Goal: Task Accomplishment & Management: Use online tool/utility

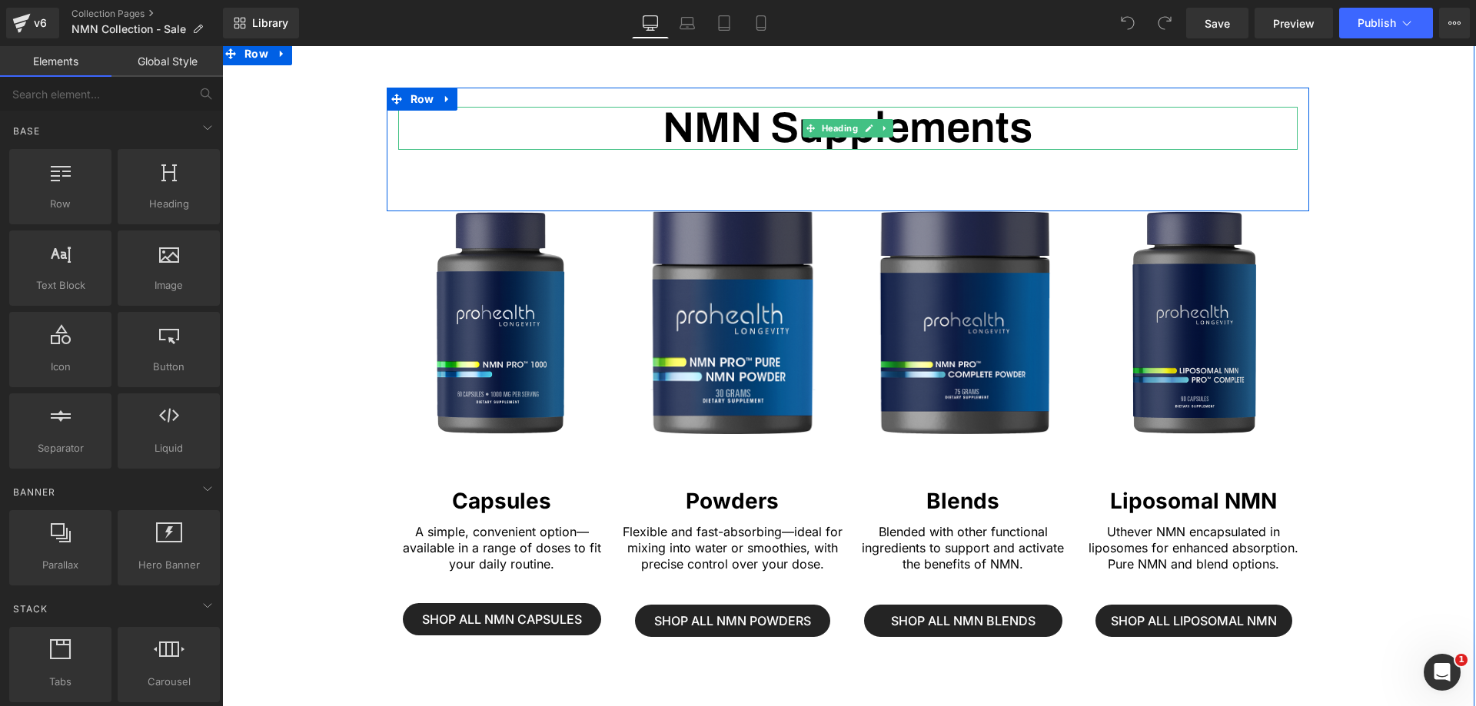
click at [754, 130] on h1 "NMN Supplements" at bounding box center [847, 128] width 899 height 43
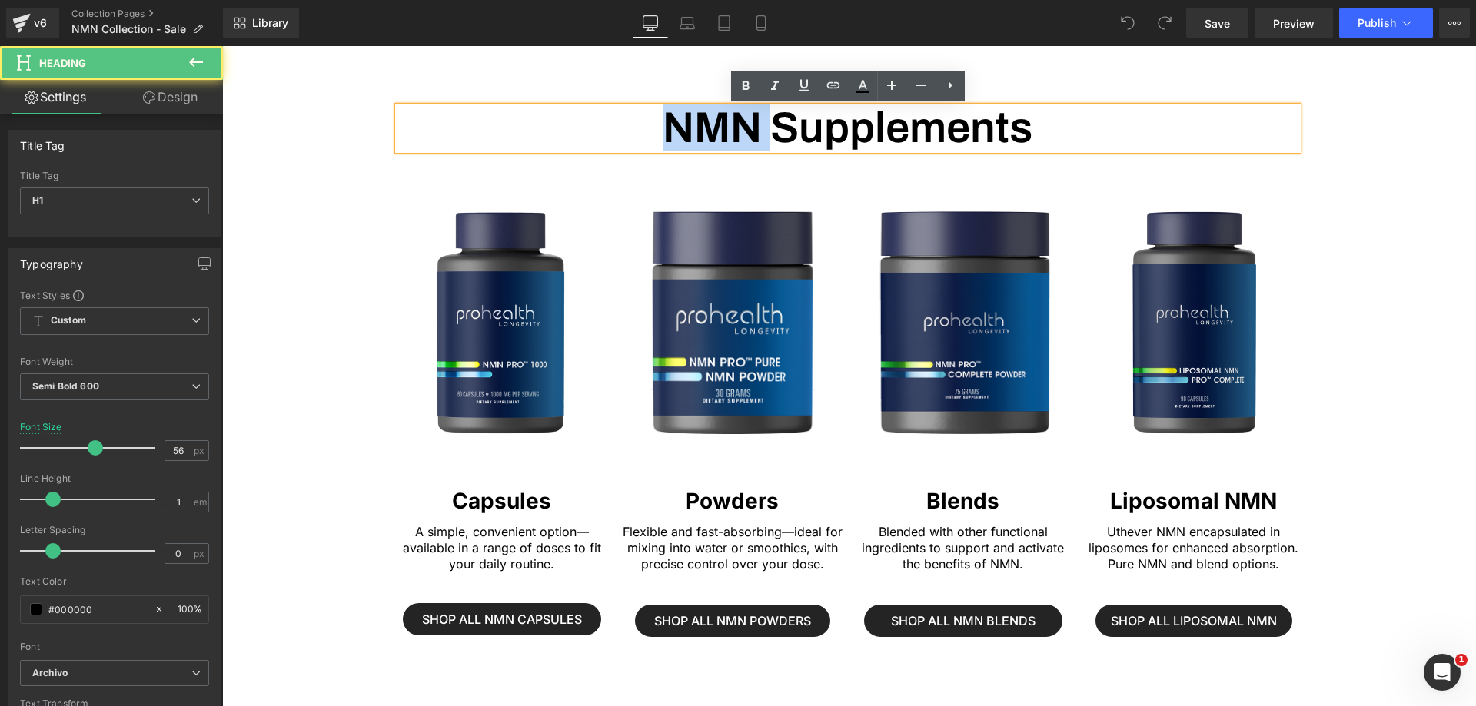
click at [754, 130] on h1 "NMN Supplements" at bounding box center [847, 128] width 899 height 43
click at [770, 130] on h1 "NMN Supplements" at bounding box center [847, 128] width 899 height 43
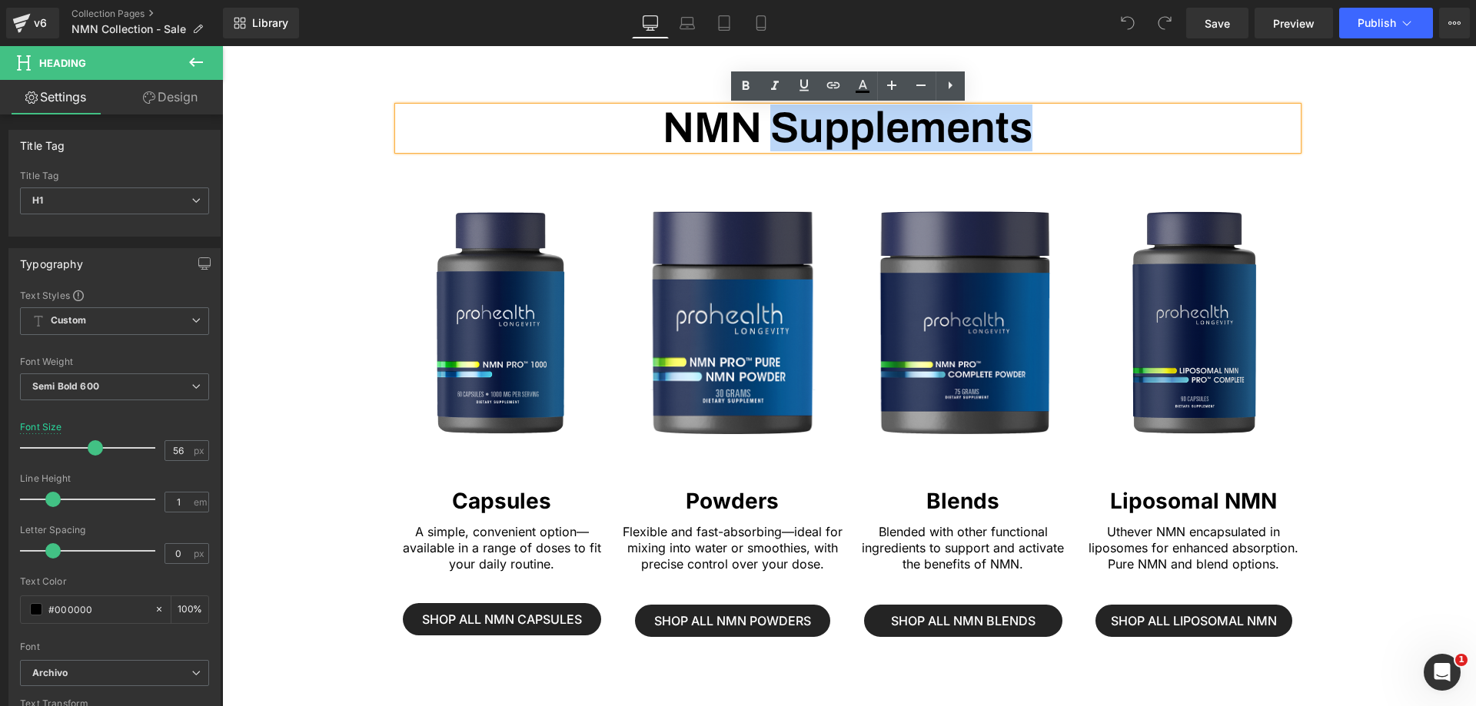
drag, startPoint x: 773, startPoint y: 130, endPoint x: 1025, endPoint y: 135, distance: 252.2
click at [1025, 135] on h1 "NMN Supplements" at bounding box center [847, 128] width 899 height 43
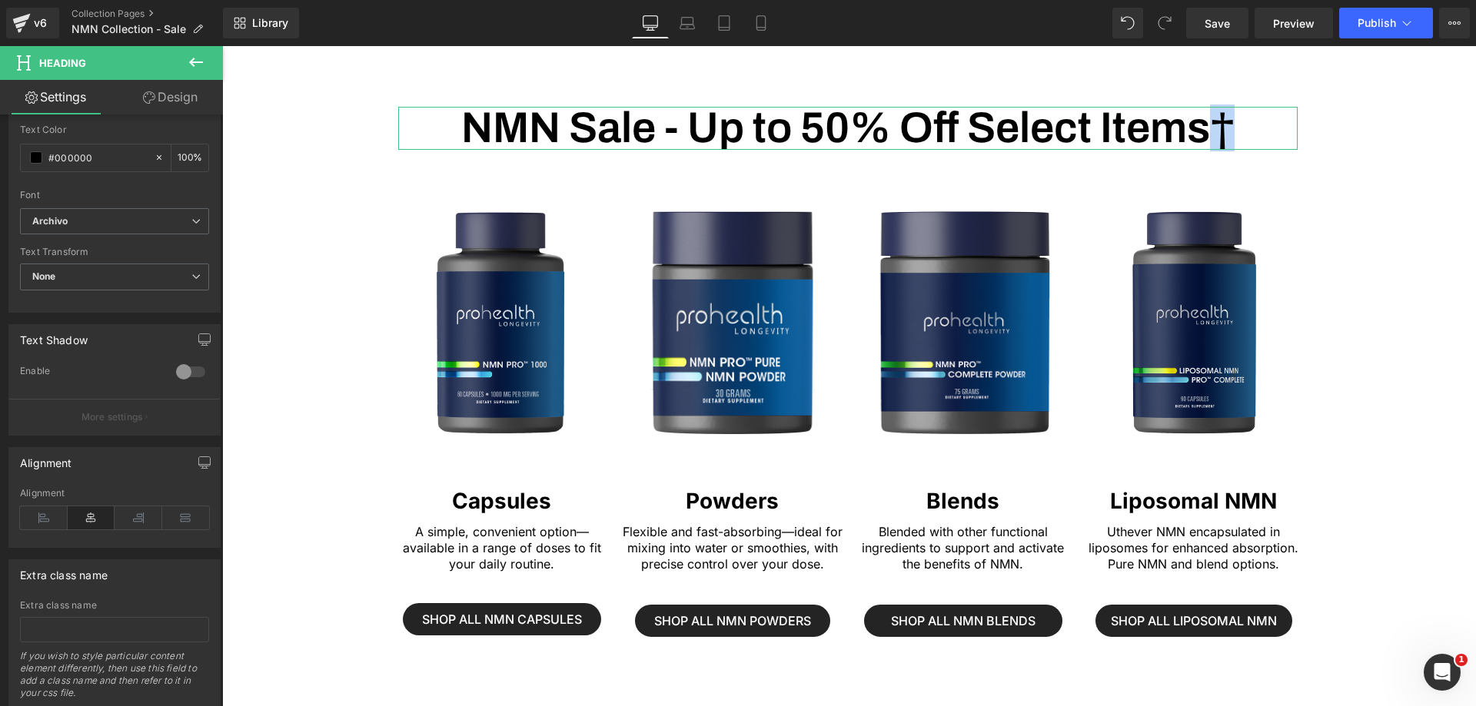
scroll to position [487, 0]
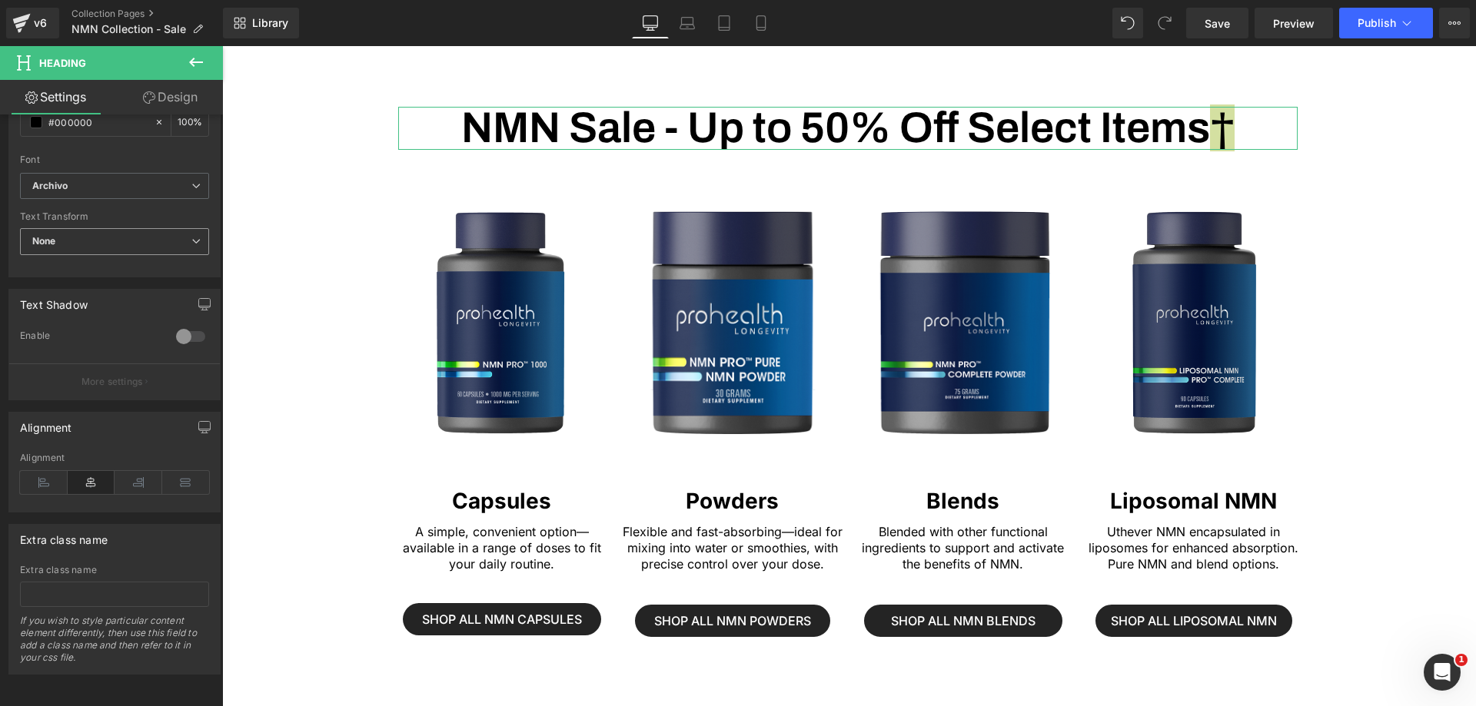
click at [139, 248] on span "None" at bounding box center [114, 241] width 189 height 27
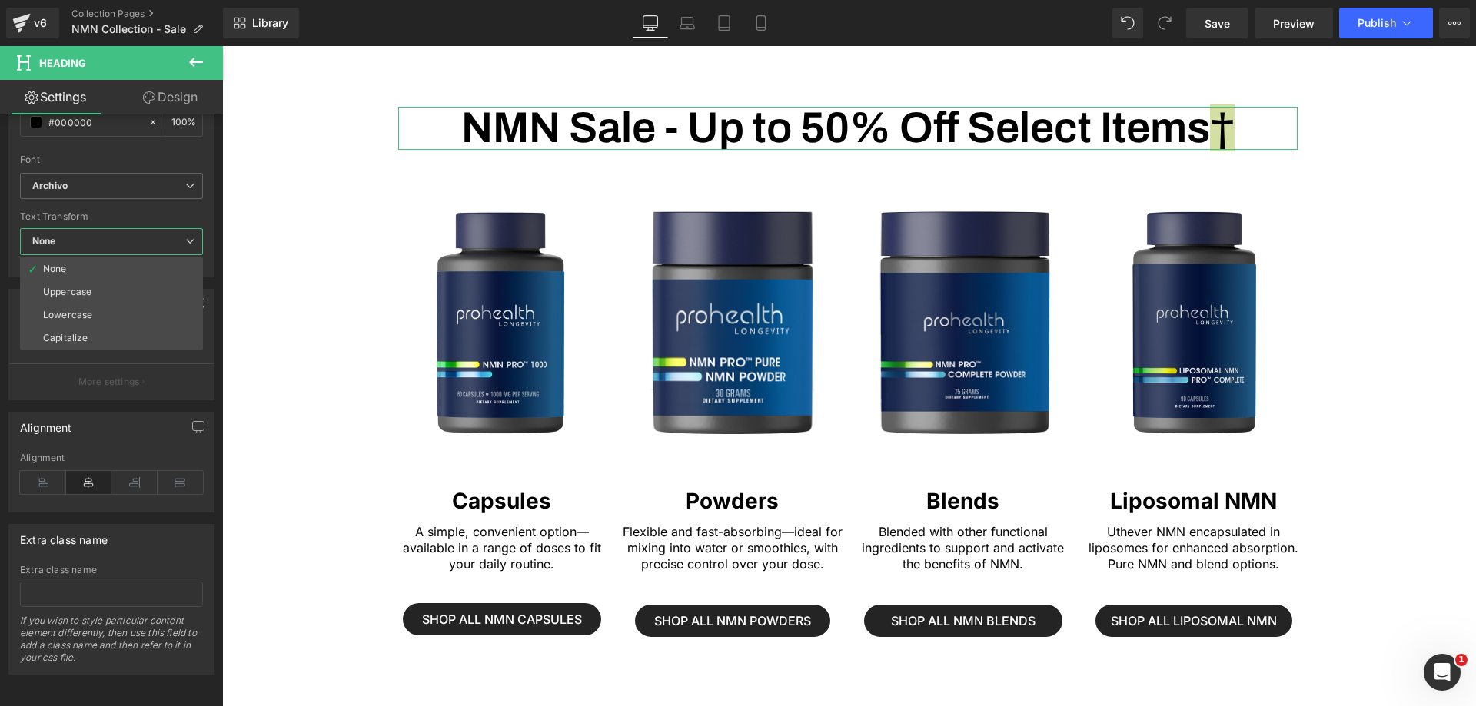
click at [8, 212] on div "Typography Text Styles Custom Custom Setup Global Style Custom Setup Global Sty…" at bounding box center [112, 13] width 224 height 528
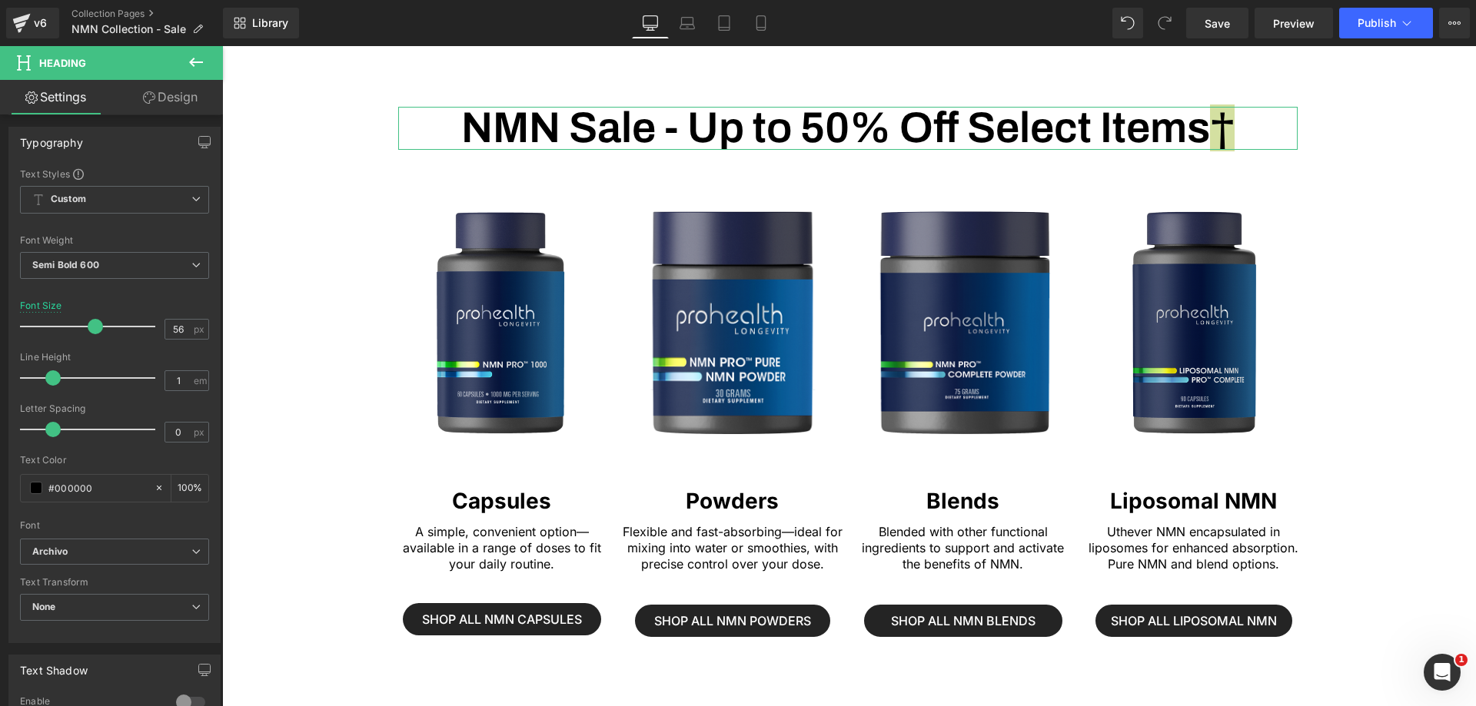
scroll to position [0, 0]
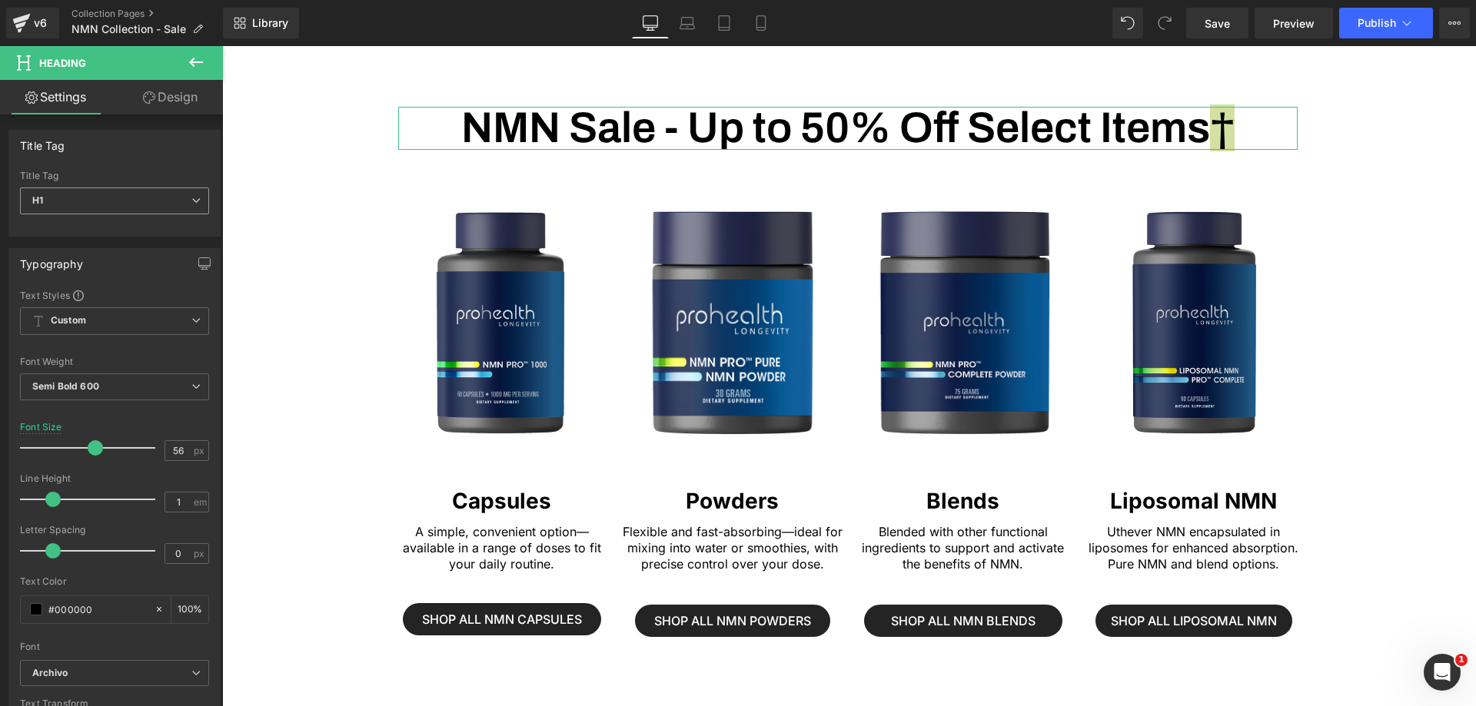
click at [176, 198] on span "H1" at bounding box center [114, 201] width 189 height 27
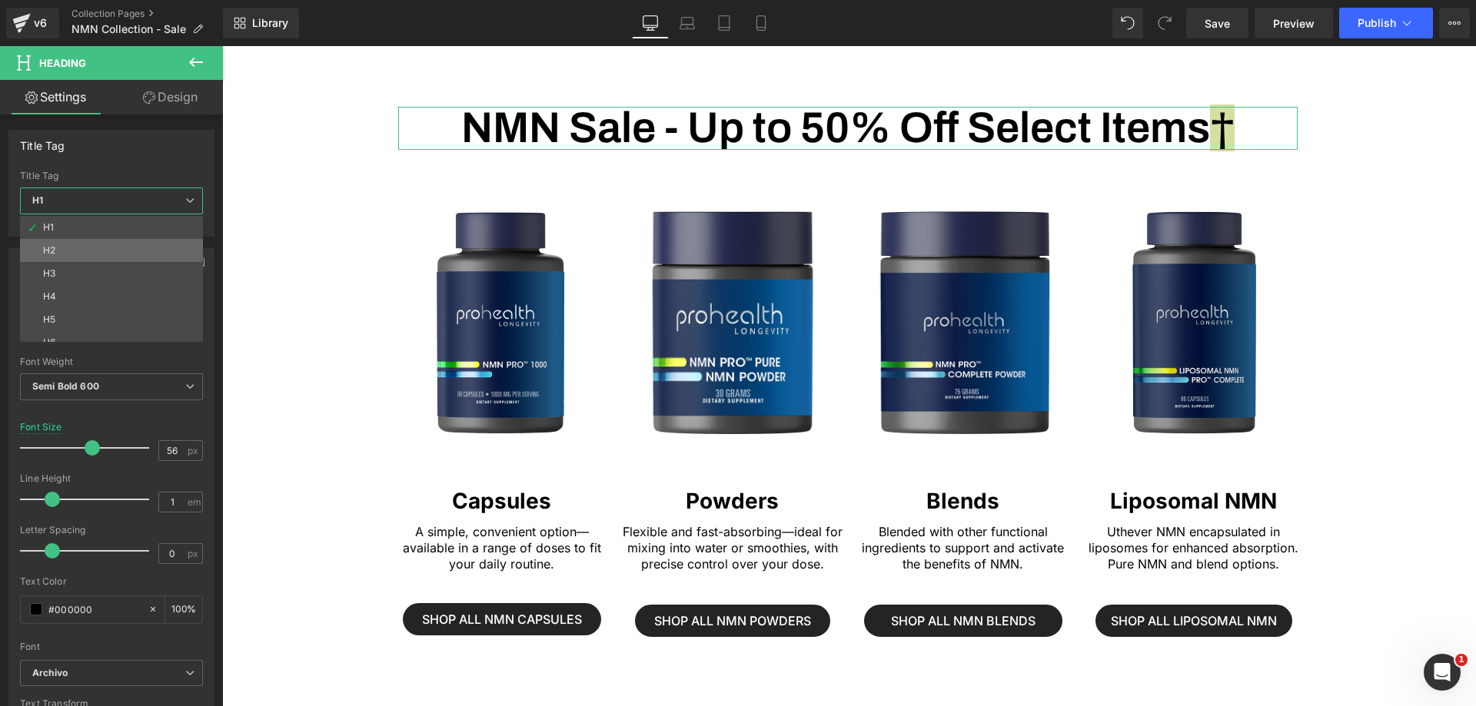
scroll to position [12, 0]
click at [161, 124] on div "Title Tag H1 H2 H3 H4 H5 H6 Title Tag H1 H1 H2 H3 H4 H5 H6" at bounding box center [112, 177] width 224 height 118
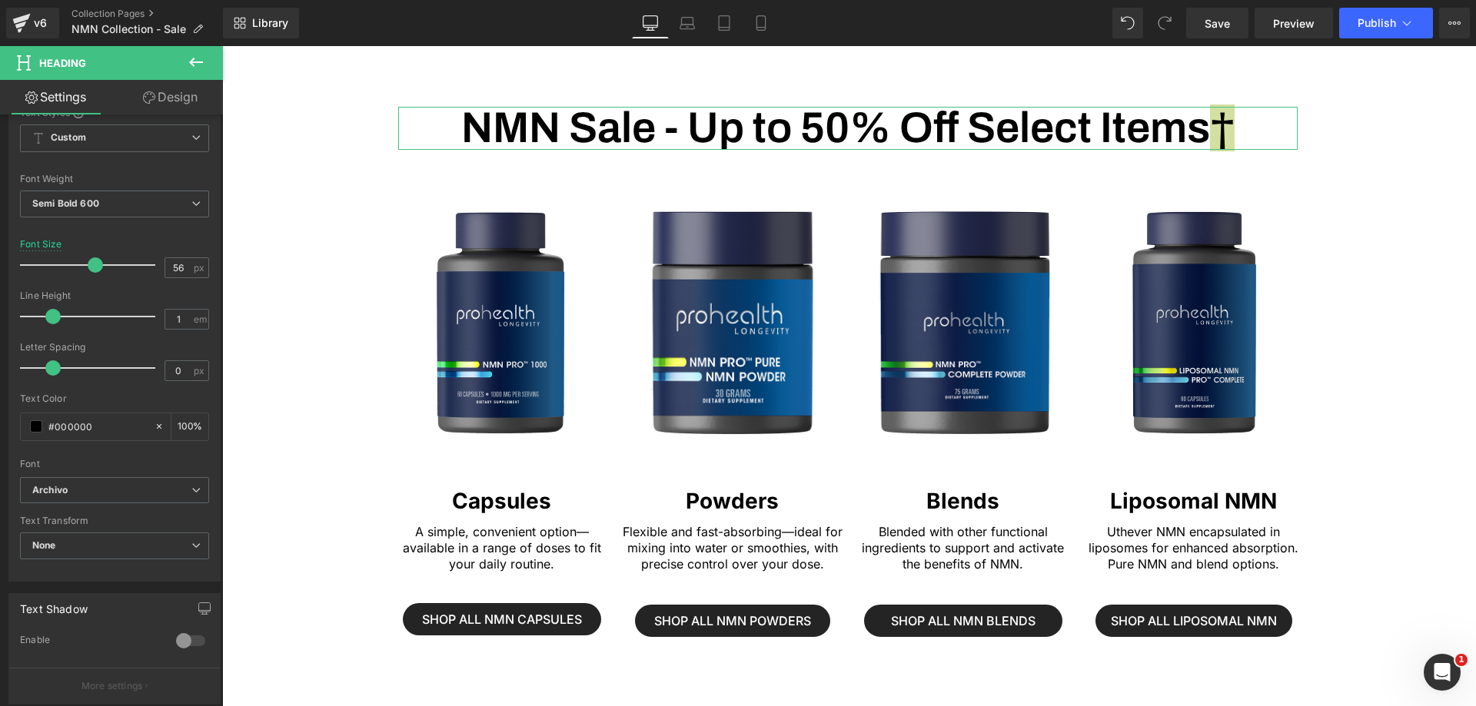
scroll to position [366, 0]
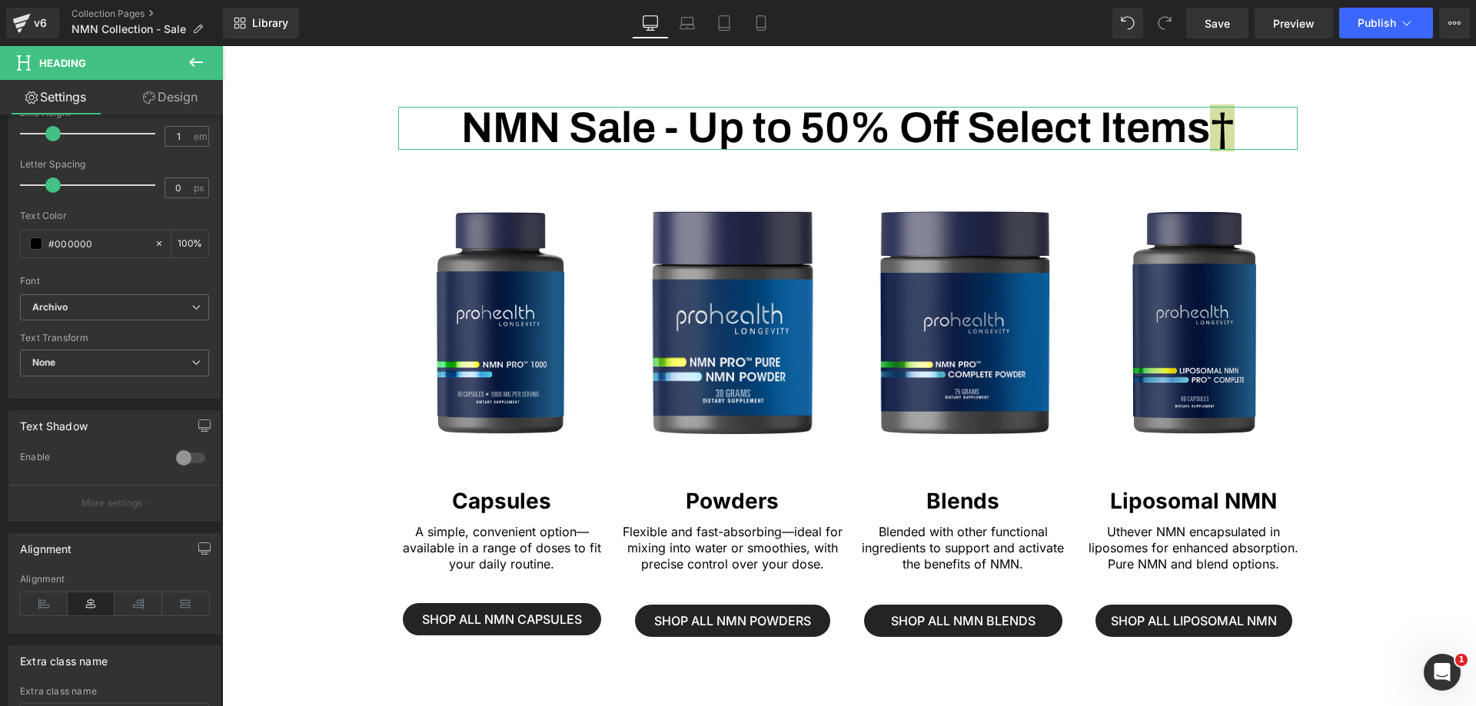
click at [114, 500] on p "More settings" at bounding box center [111, 504] width 61 height 14
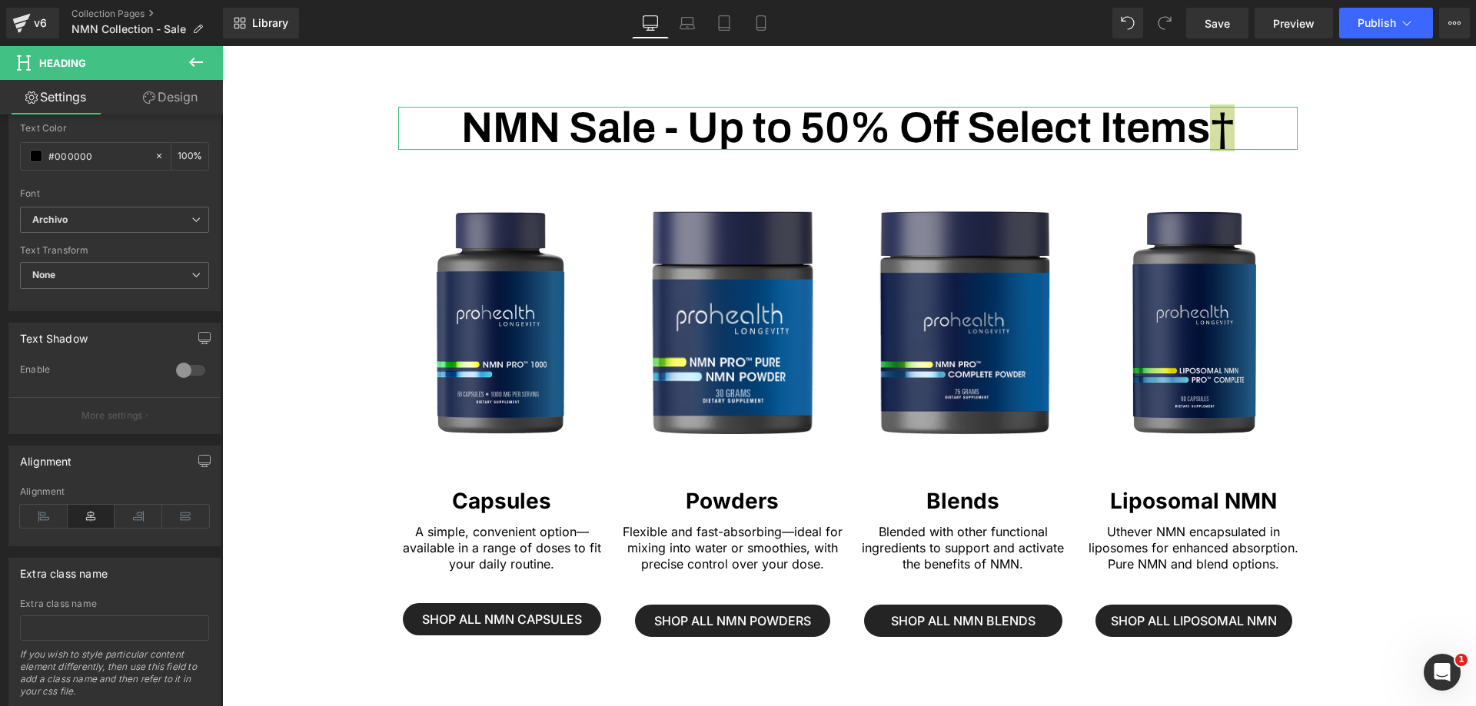
scroll to position [487, 0]
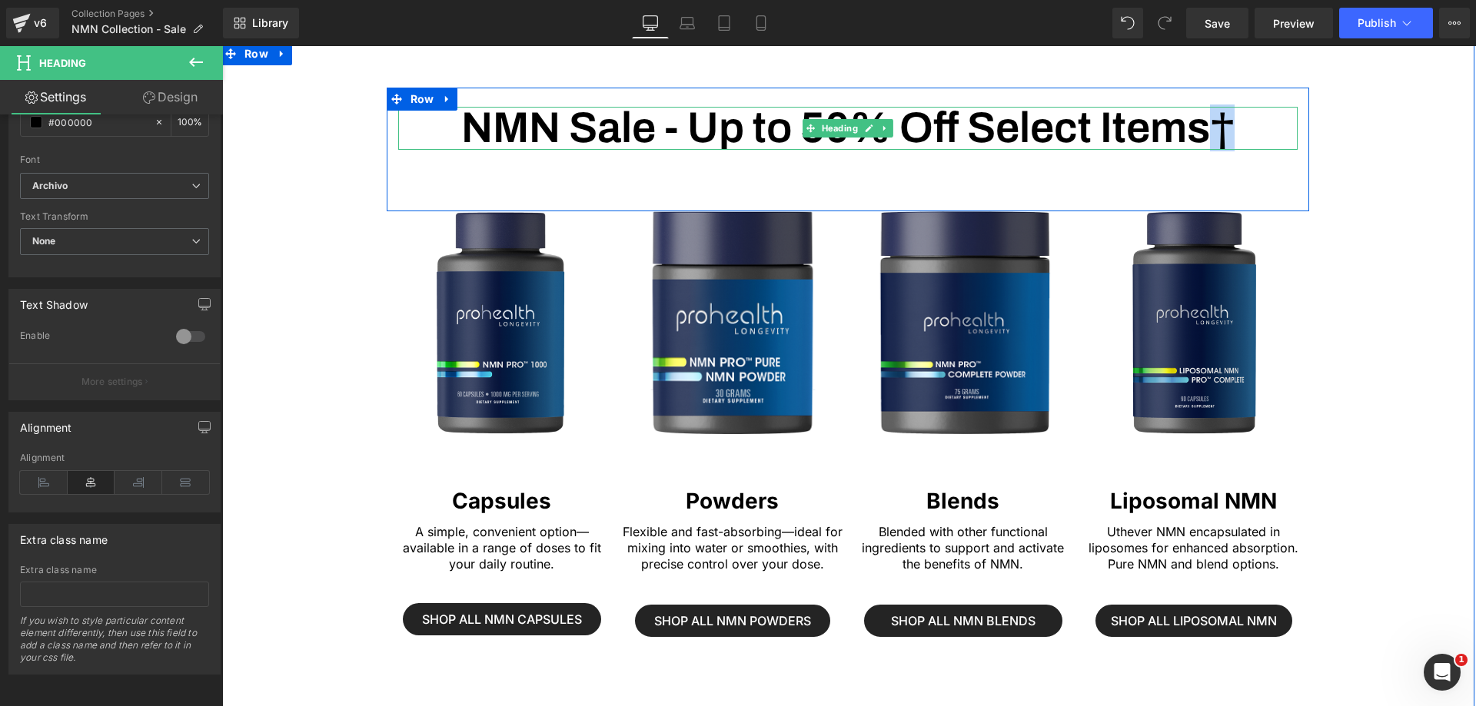
click at [1221, 118] on h1 "NMN Sale - Up to 50% Off Select Items†" at bounding box center [847, 128] width 899 height 43
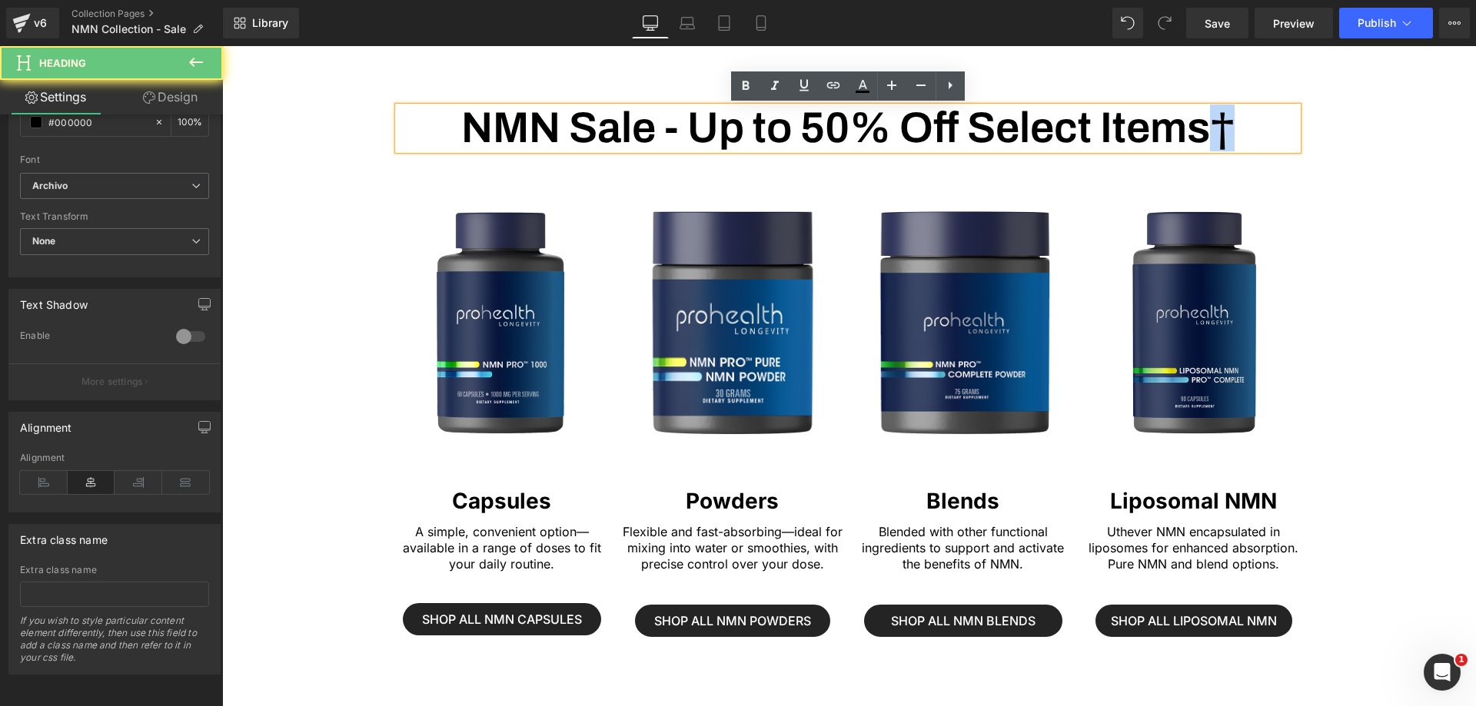
drag, startPoint x: 1237, startPoint y: 119, endPoint x: 1221, endPoint y: 121, distance: 16.2
click at [1221, 121] on h1 "NMN Sale - Up to 50% Off Select Items†" at bounding box center [847, 128] width 899 height 43
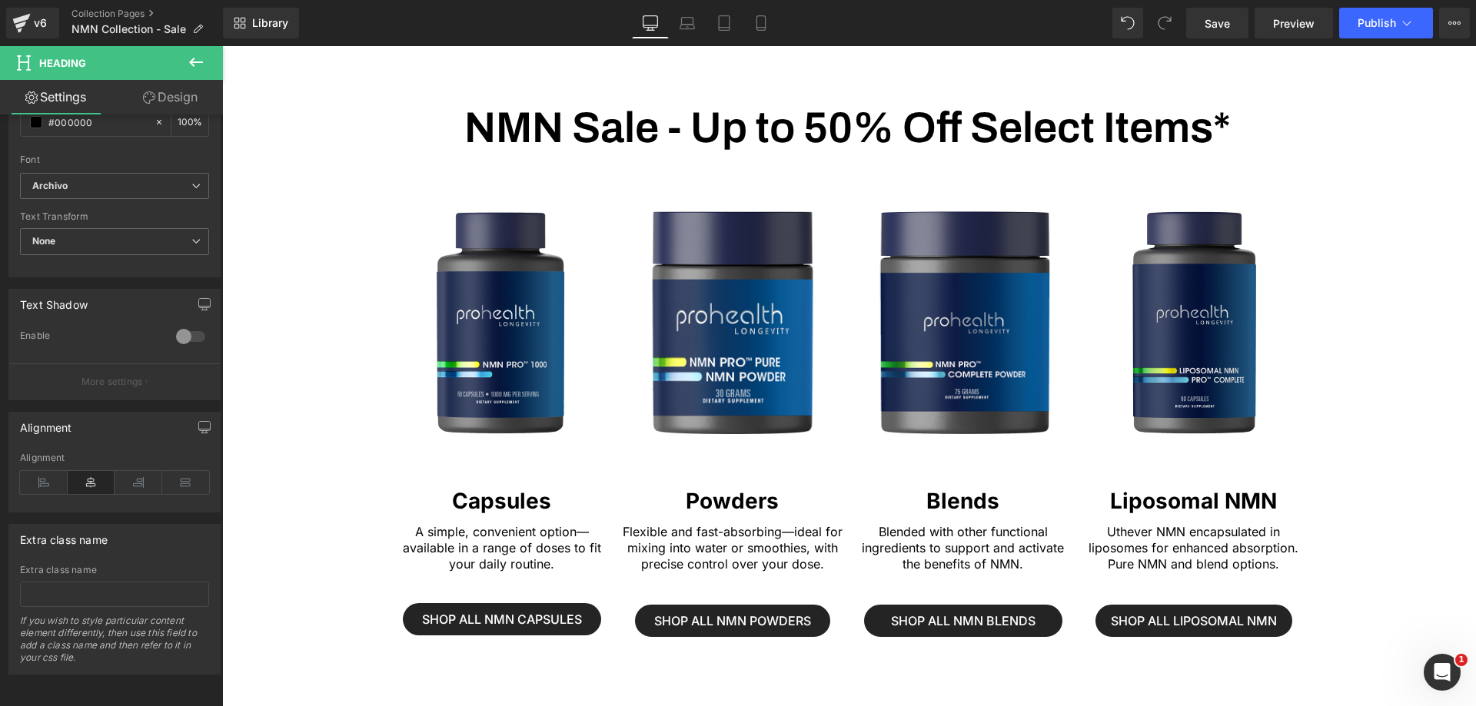
click at [195, 64] on icon at bounding box center [196, 62] width 18 height 18
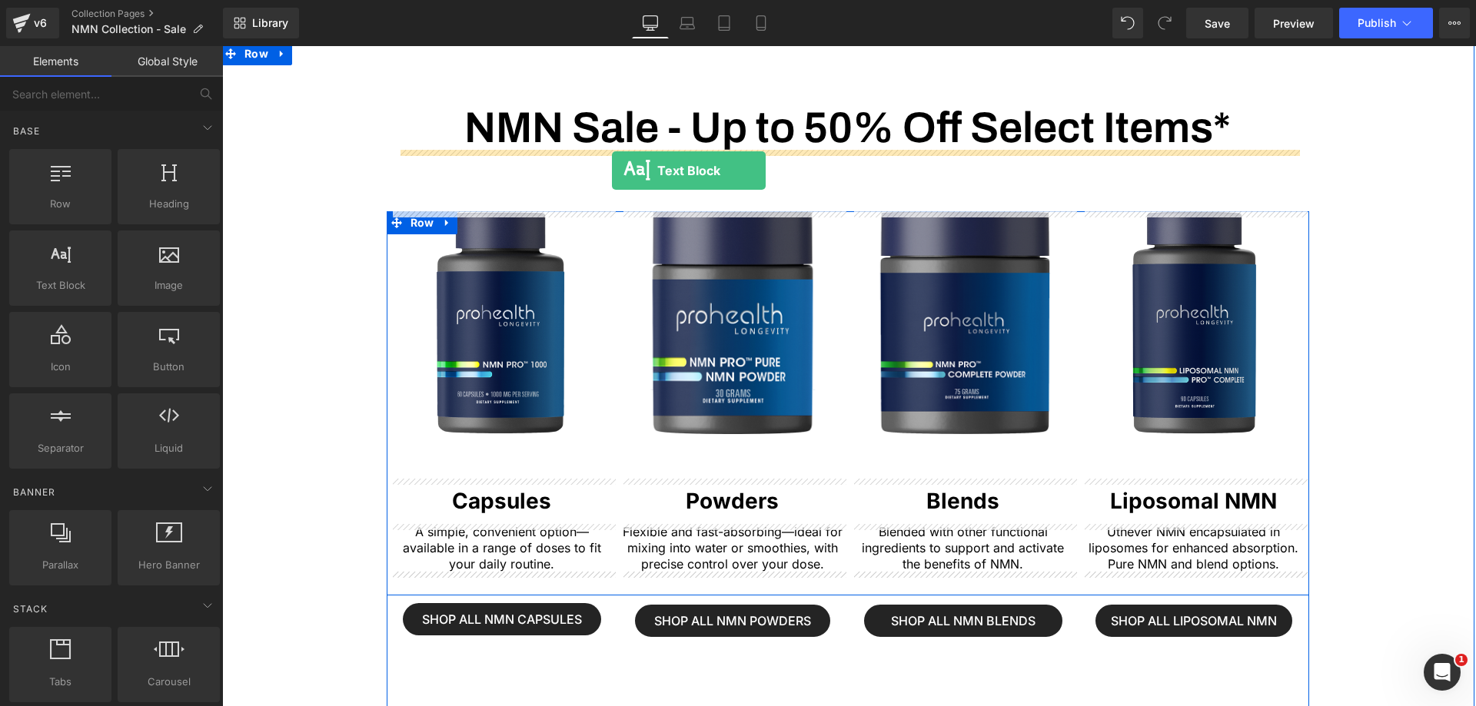
drag, startPoint x: 292, startPoint y: 314, endPoint x: 612, endPoint y: 171, distance: 350.3
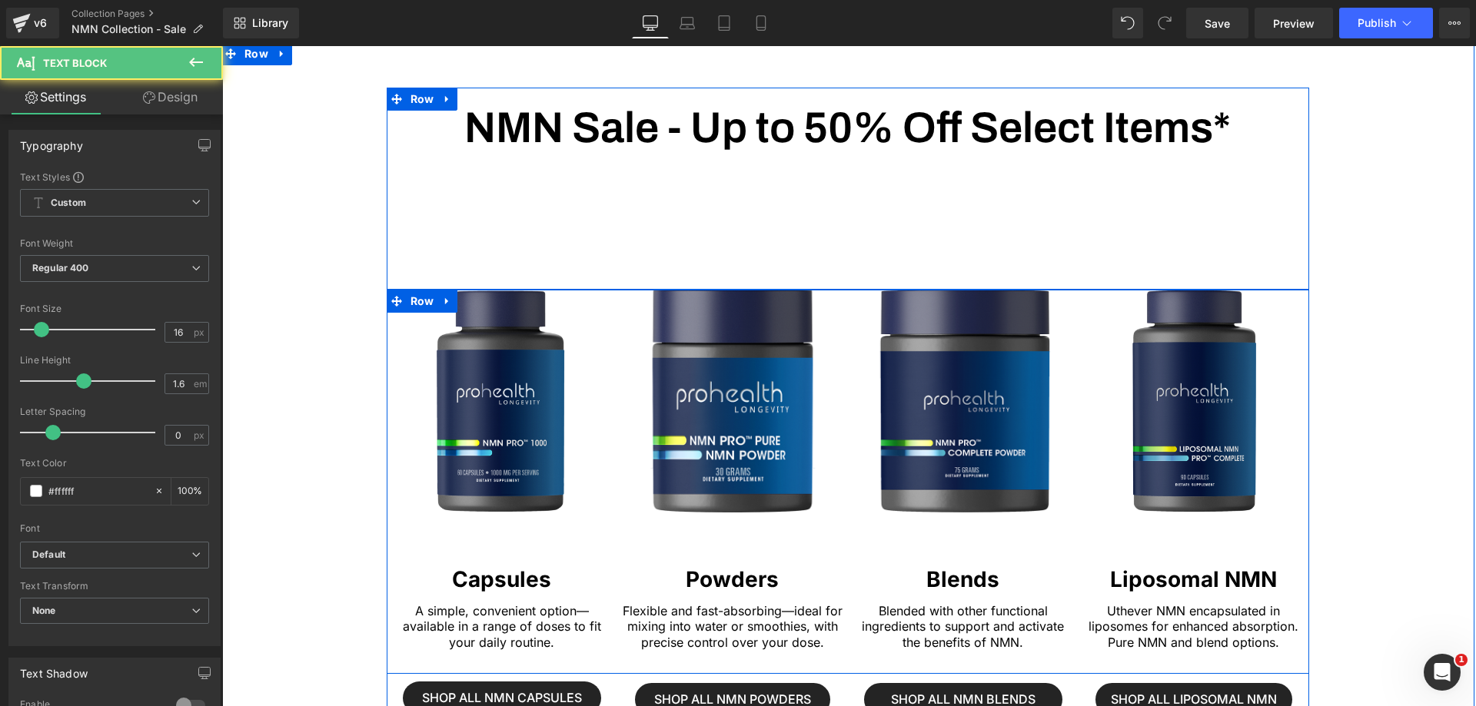
scroll to position [66, 0]
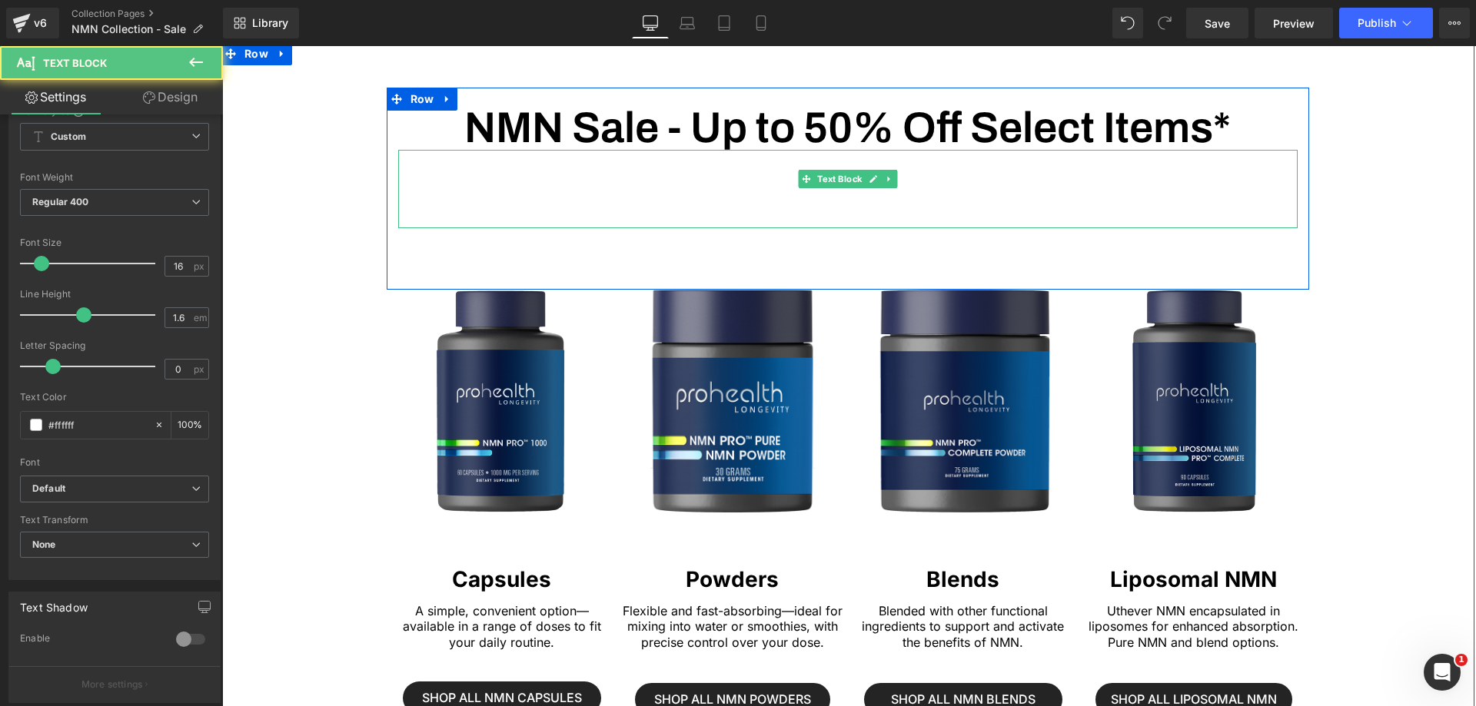
click at [534, 168] on p "Lorem ipsum dolor sit amet, consectetur adipiscing elit, sed do eiusmod tempor …" at bounding box center [847, 189] width 899 height 78
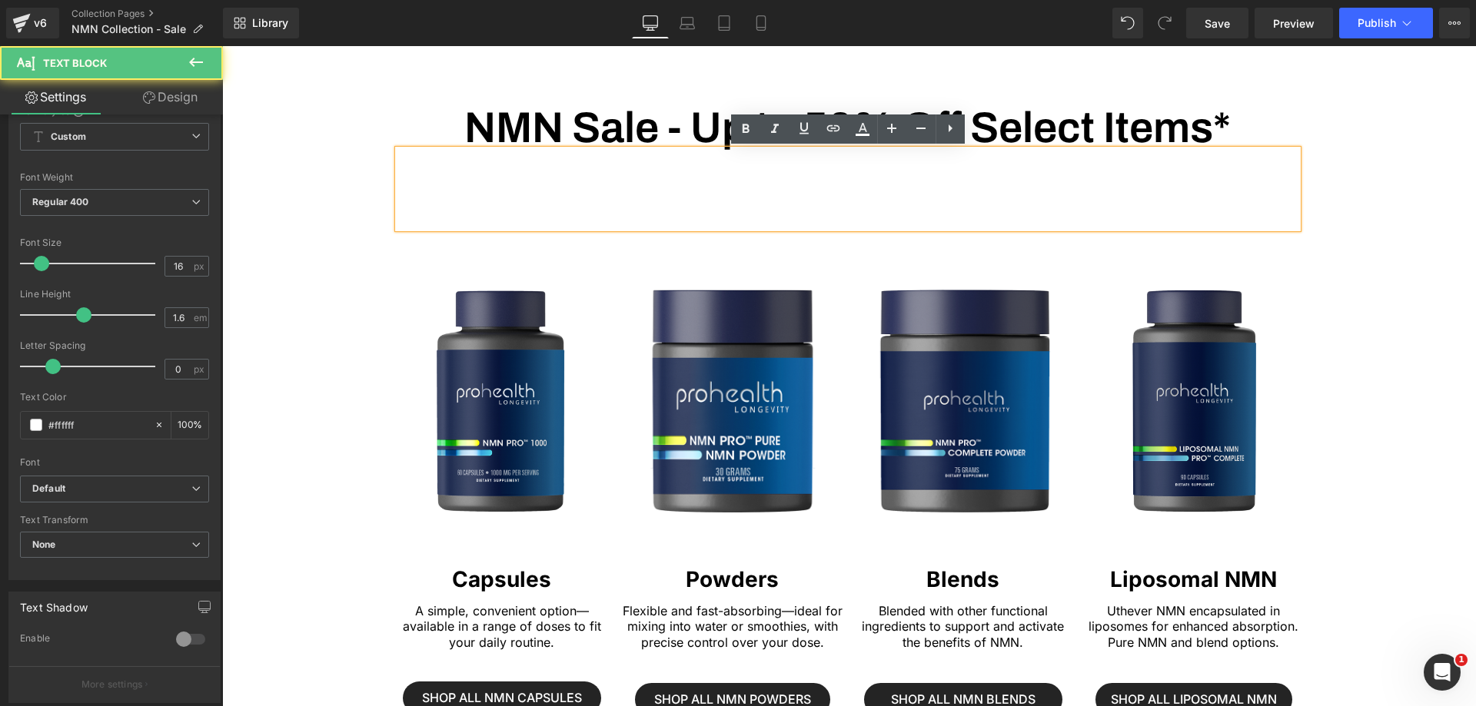
click at [587, 184] on p "Lorem ipsum dolor sit amet, consectetur adipiscing elit, sed do eiusmod tempor …" at bounding box center [847, 189] width 899 height 78
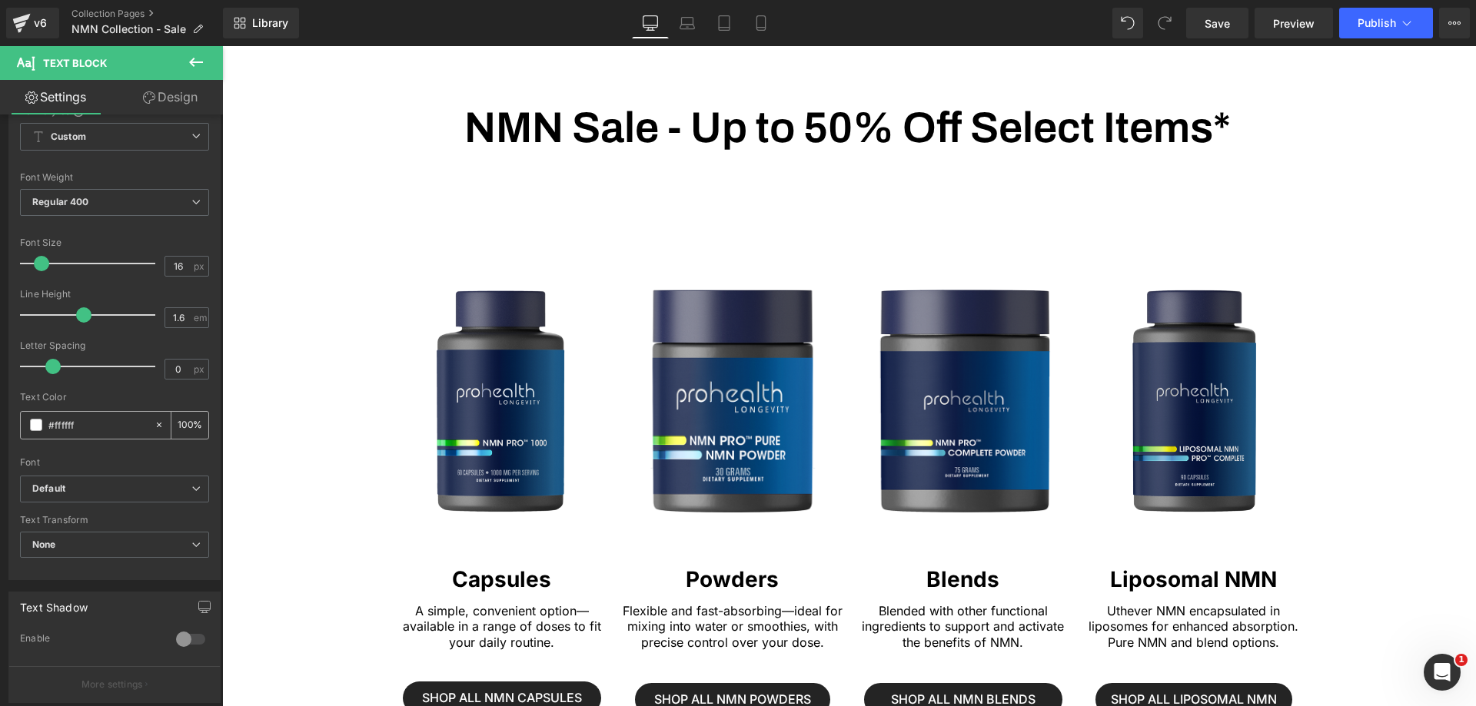
click at [38, 427] on span at bounding box center [36, 425] width 12 height 12
click at [57, 428] on input "#ffffff" at bounding box center [97, 425] width 98 height 17
type input "#0"
type input "0"
type input "#000"
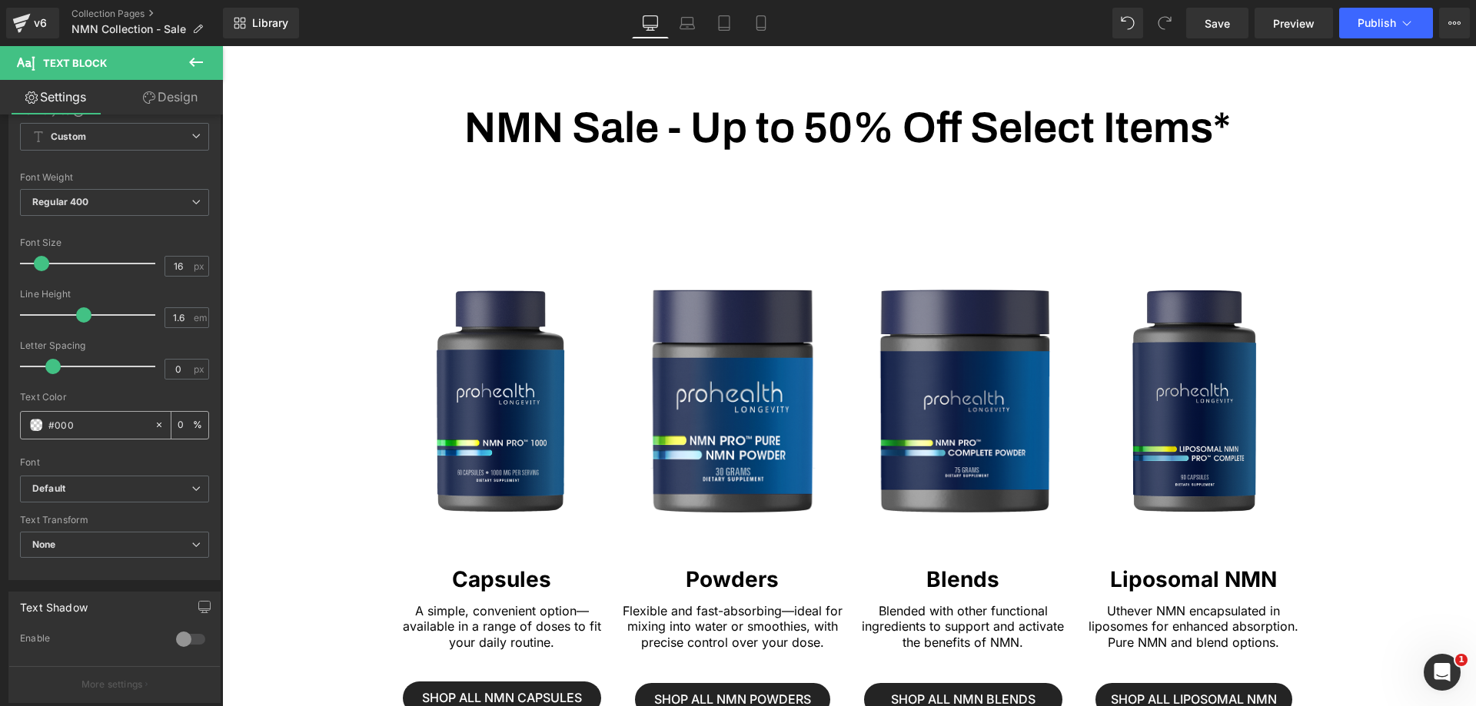
type input "100"
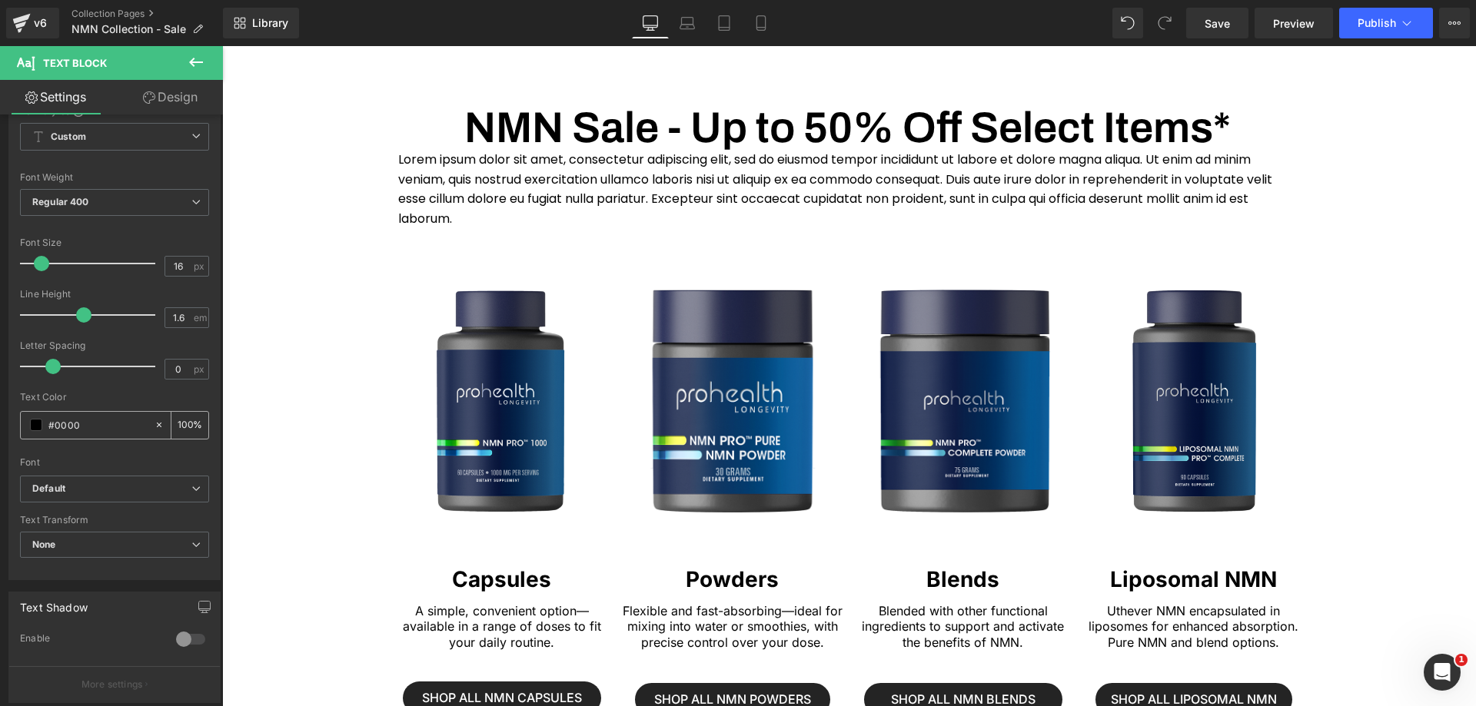
type input "#00000"
type input "0"
type input "#000000"
type input "100"
type input "#000000"
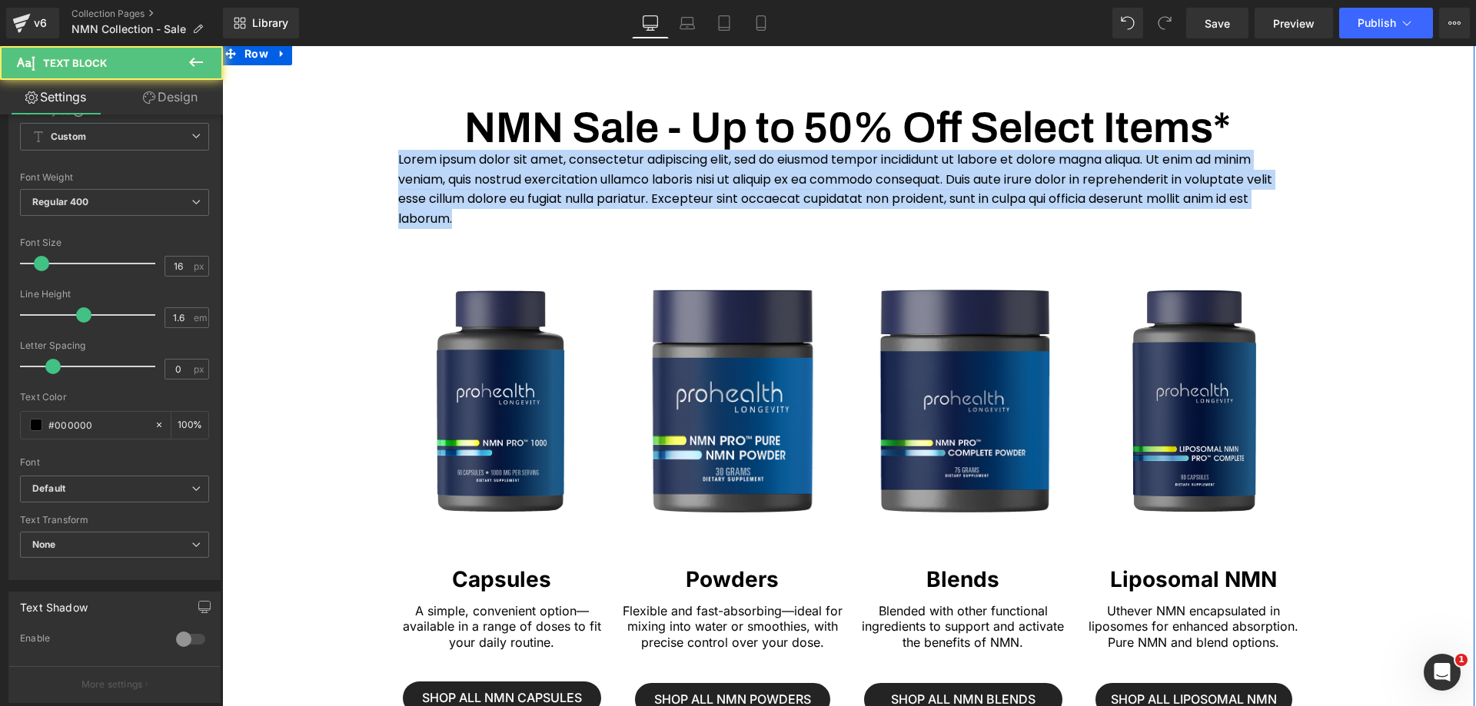
drag, startPoint x: 1085, startPoint y: 203, endPoint x: 374, endPoint y: 158, distance: 712.5
click at [374, 158] on div "Heading NMN Sale - Up to 50% Off Select Items* Heading Lorem ipsum dolor sit am…" at bounding box center [848, 677] width 1254 height 1178
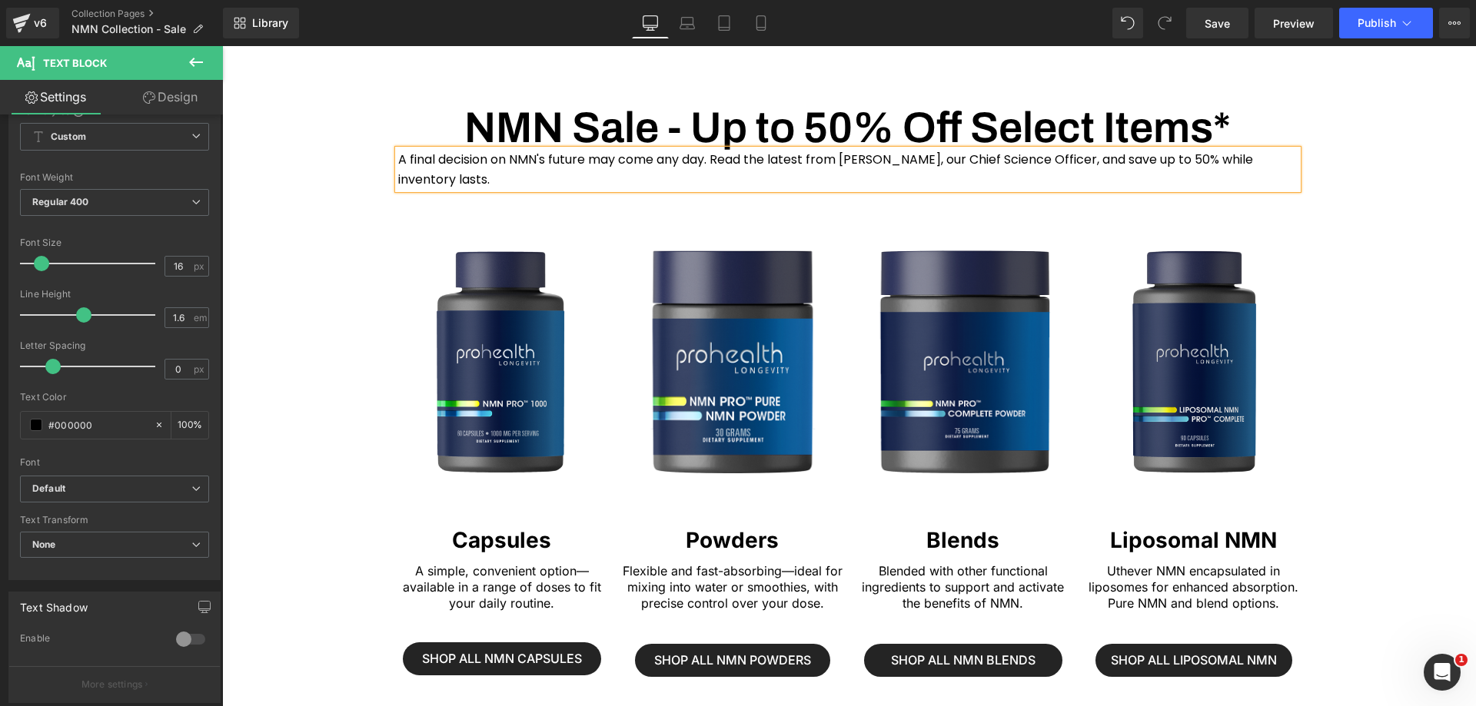
click at [1038, 162] on p "A final decision on NMN's future may come any day. Read the latest from [PERSON…" at bounding box center [847, 169] width 899 height 39
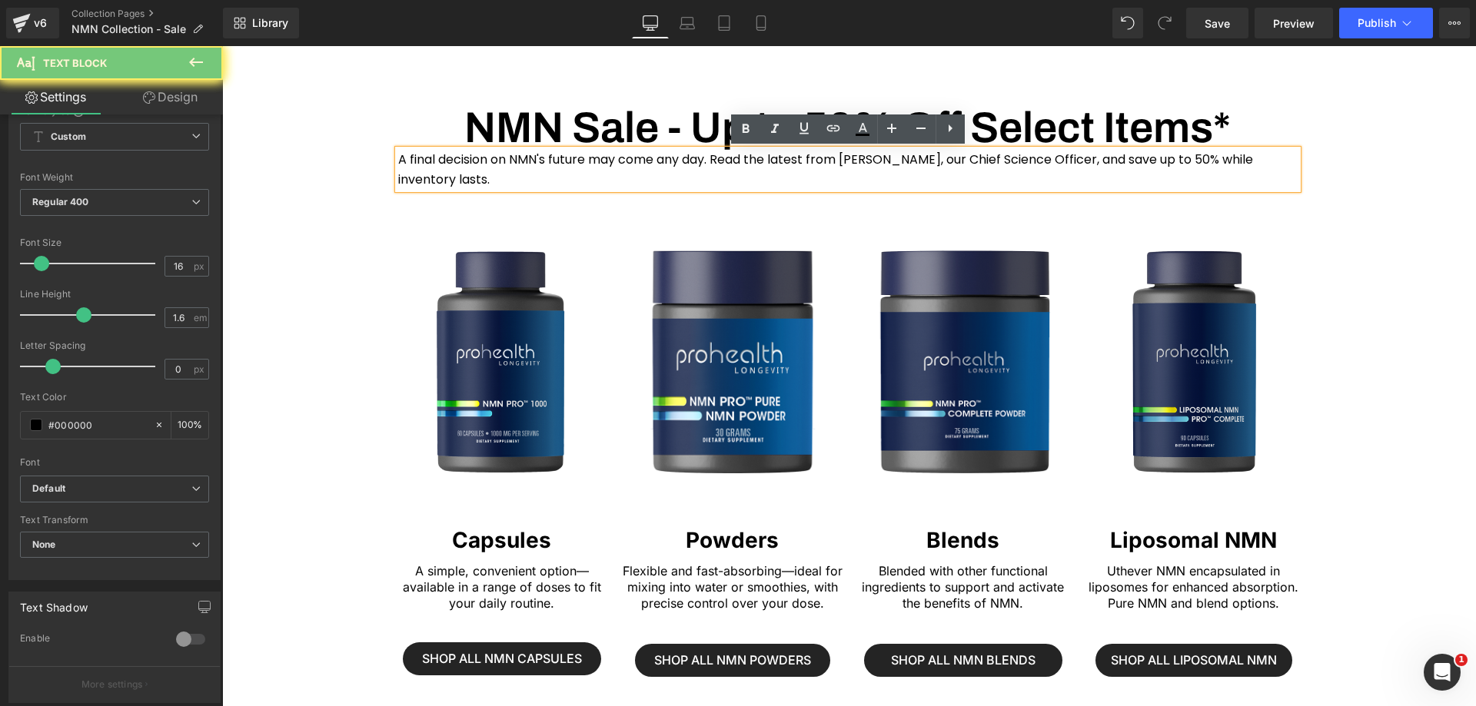
click at [1038, 162] on p "A final decision on NMN's future may come any day. Read the latest from [PERSON…" at bounding box center [847, 169] width 899 height 39
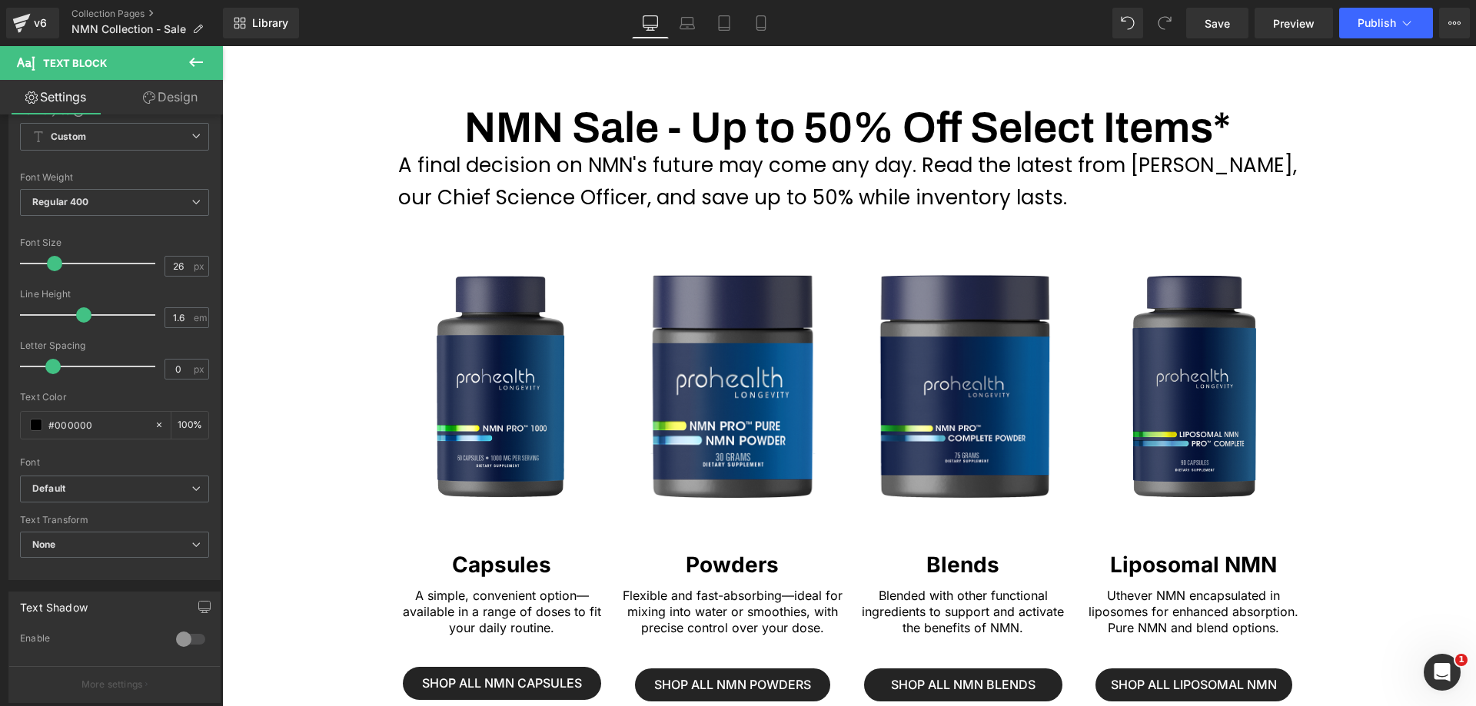
type input "28"
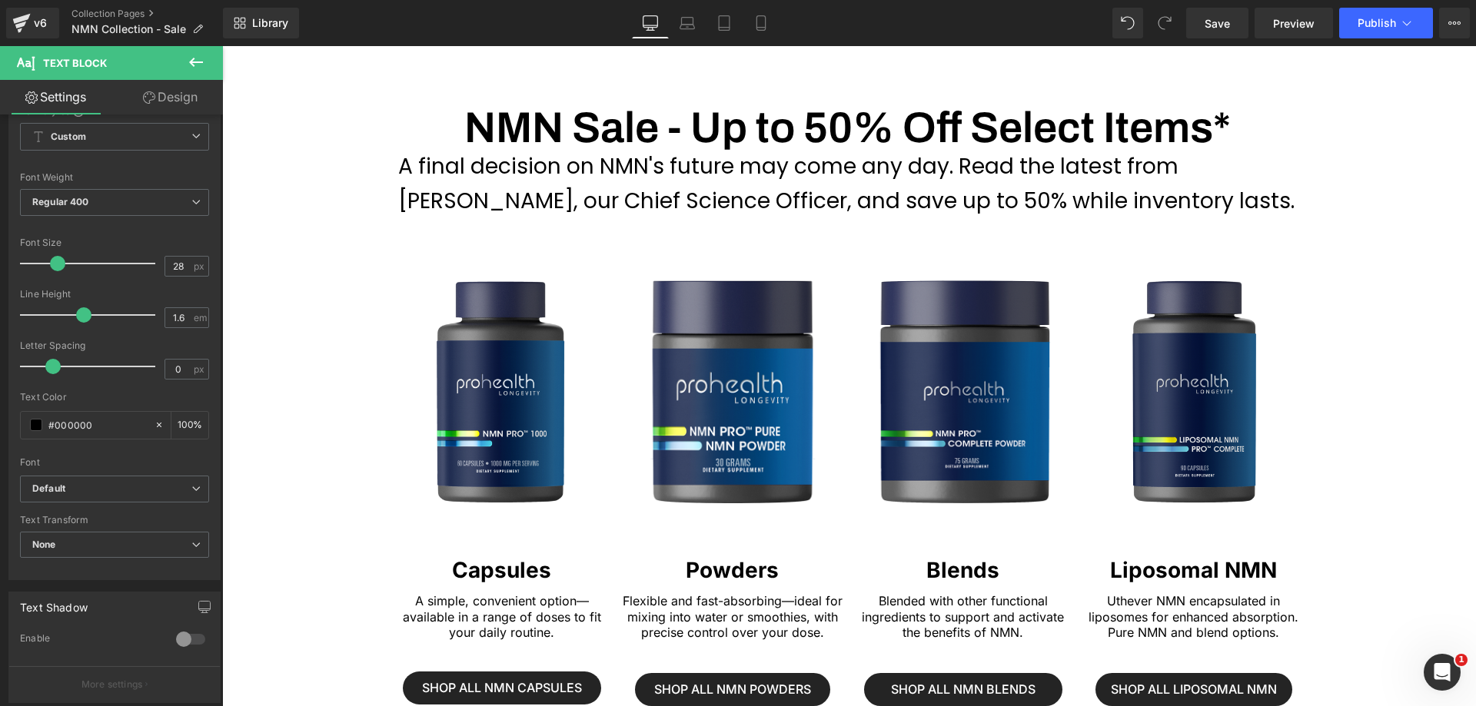
drag, startPoint x: 48, startPoint y: 264, endPoint x: 65, endPoint y: 264, distance: 16.9
click at [65, 264] on span at bounding box center [57, 263] width 15 height 15
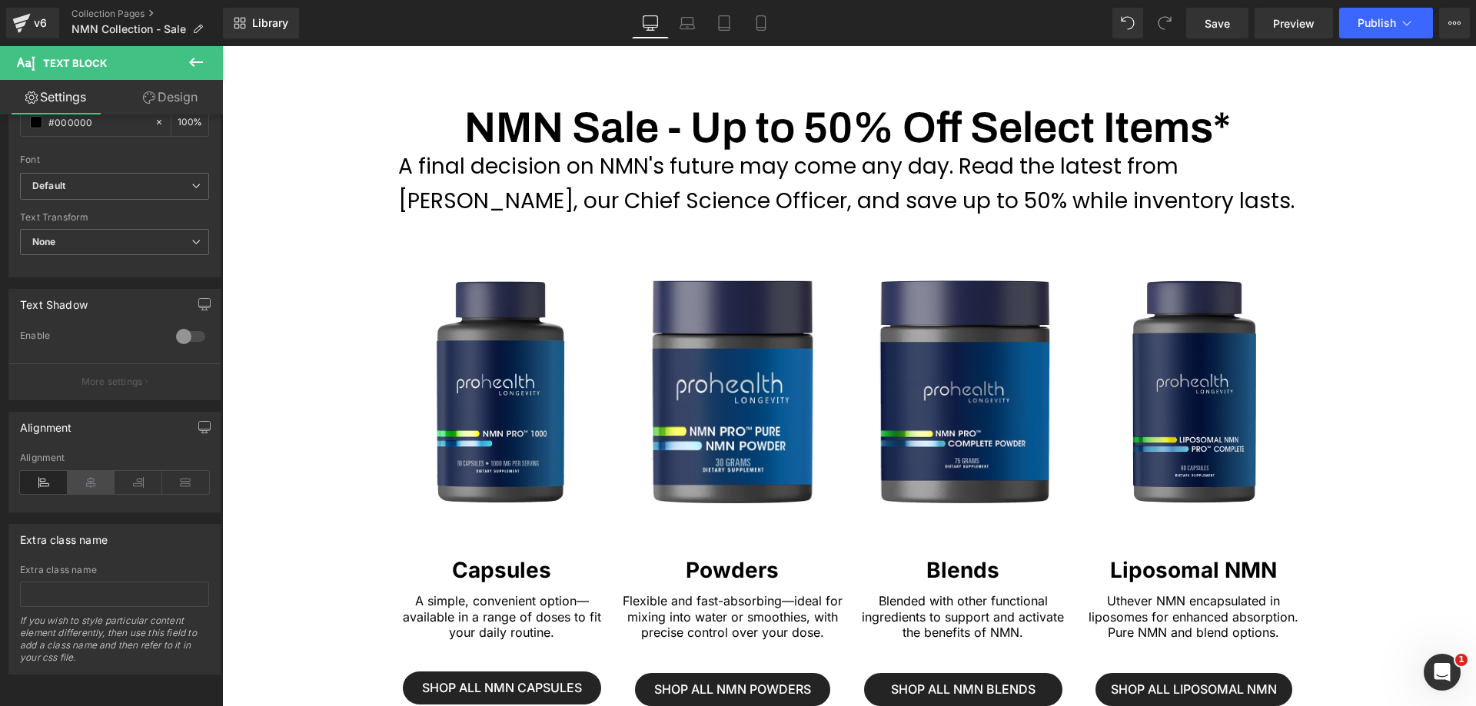
click at [98, 475] on icon at bounding box center [92, 482] width 48 height 23
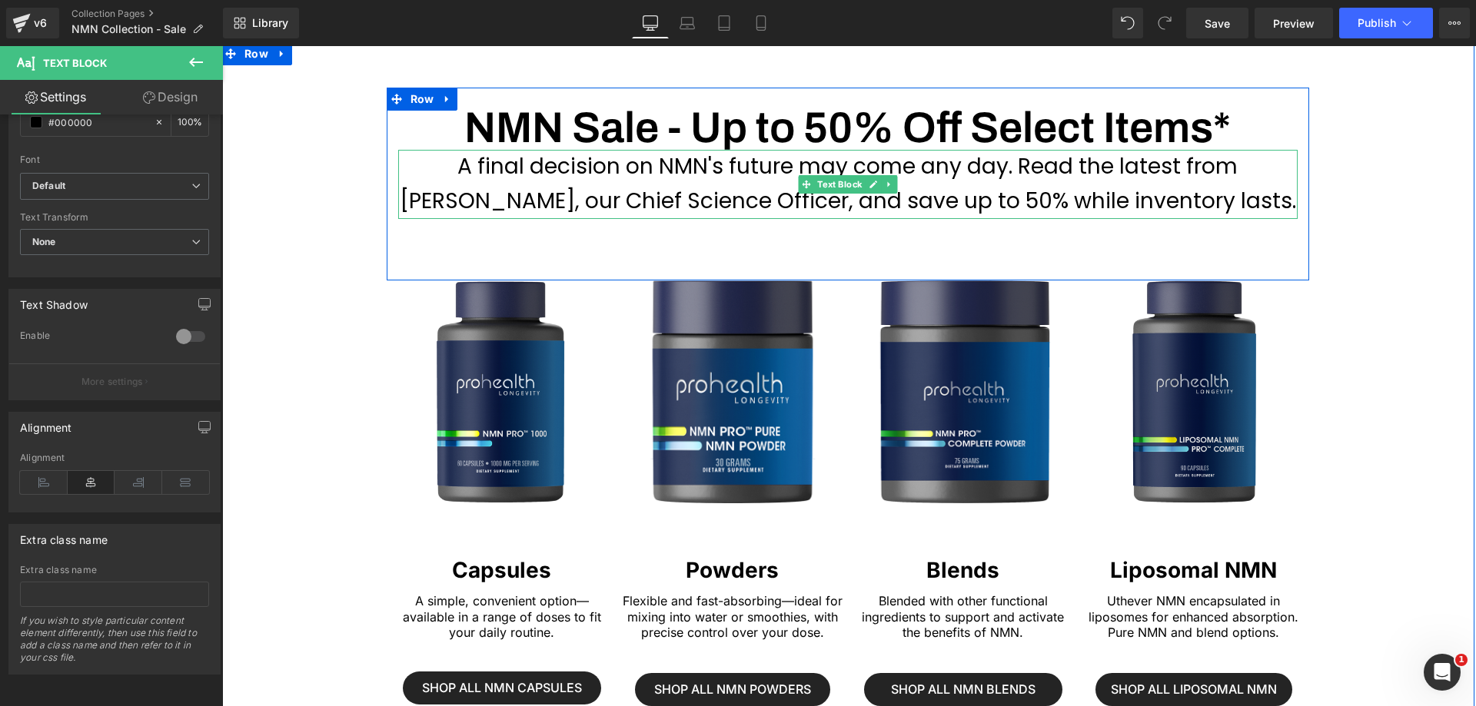
click at [1015, 184] on p "A final decision on NMN's future may come any day. Read the latest from [PERSON…" at bounding box center [847, 184] width 899 height 69
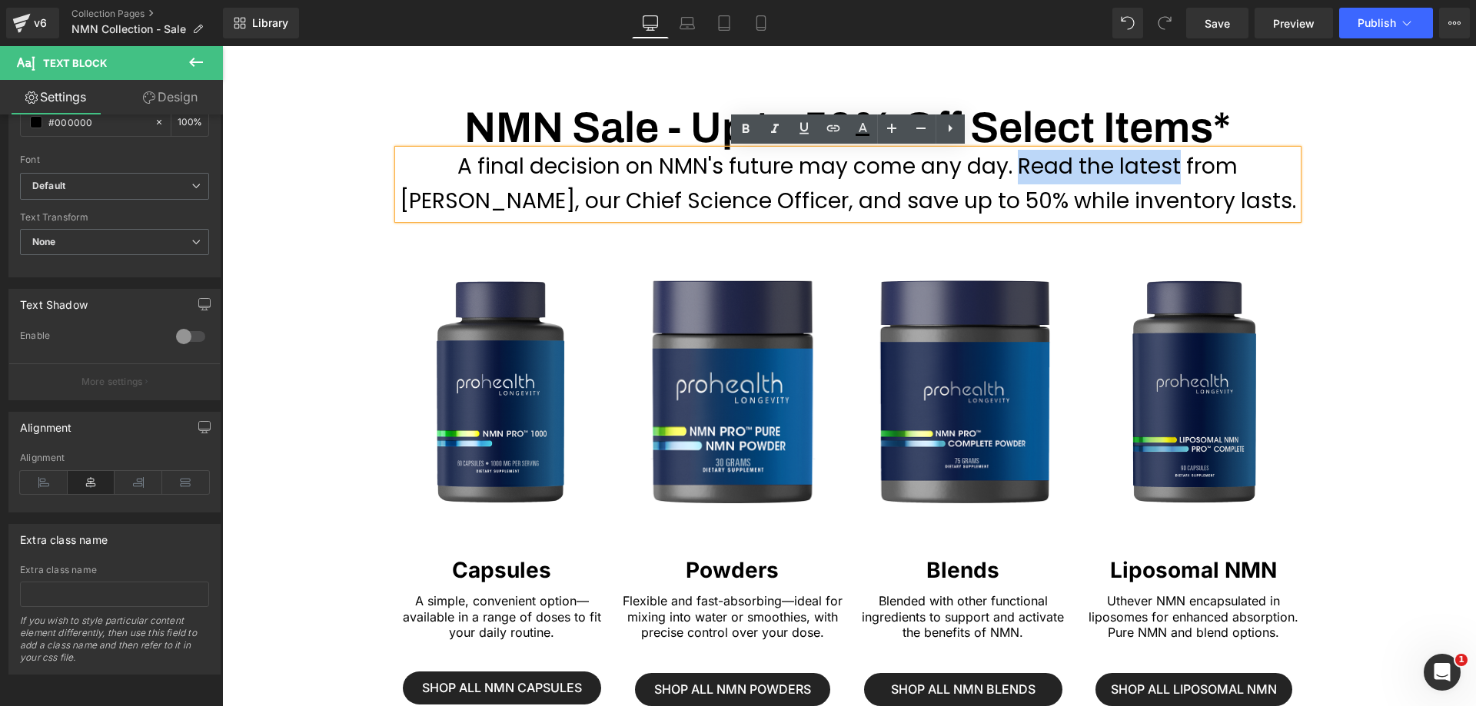
drag, startPoint x: 914, startPoint y: 160, endPoint x: 1060, endPoint y: 158, distance: 146.1
click at [1060, 158] on p "A final decision on NMN's future may come any day. Read the latest from [PERSON…" at bounding box center [847, 184] width 899 height 69
click at [825, 128] on icon at bounding box center [833, 128] width 18 height 18
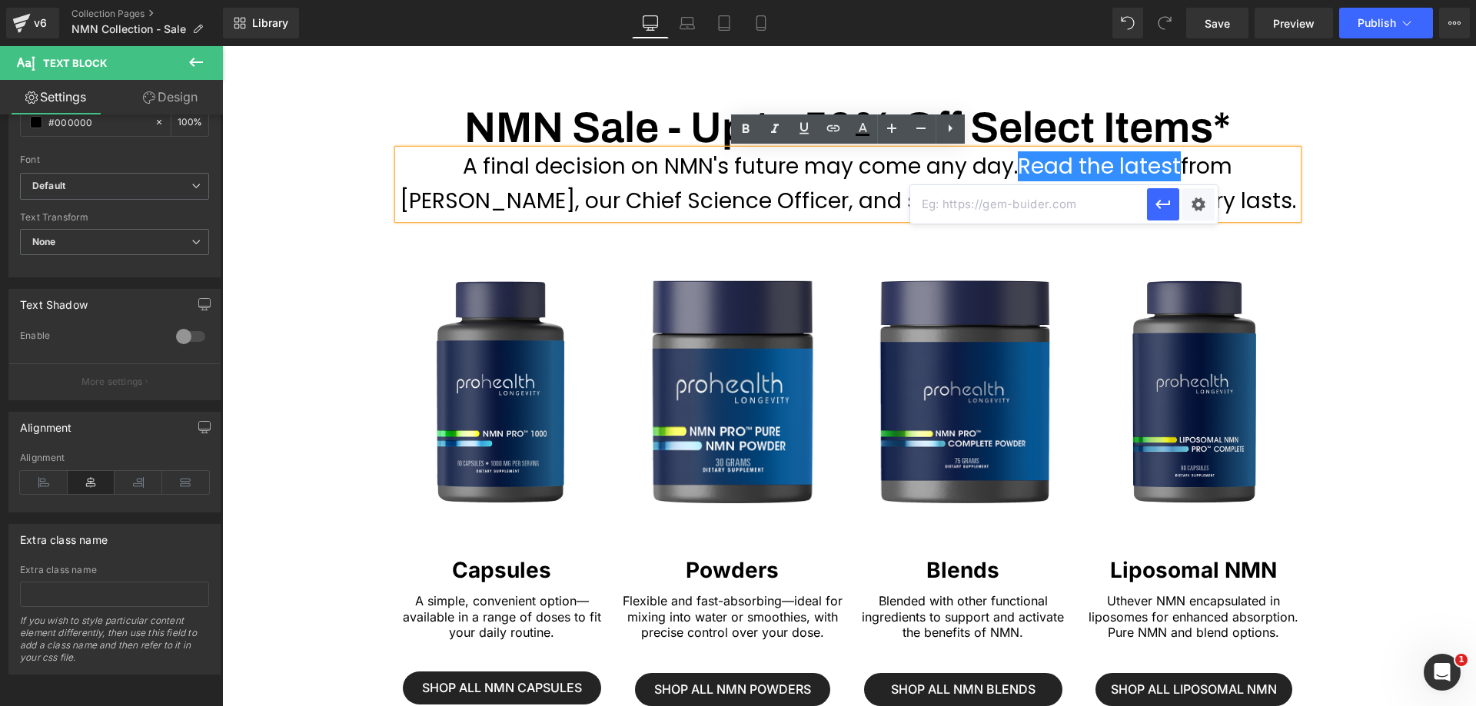
click at [1035, 210] on input "text" at bounding box center [1028, 204] width 237 height 38
paste input "/blogs/breaking-news/nmn-the-fda-what-you-should-know-ahead-of-the-july-ruling"
type input "/blogs/breaking-news/nmn-the-fda-what-you-should-know-ahead-of-the-july-ruling"
click at [1166, 207] on icon "button" at bounding box center [1163, 204] width 18 height 18
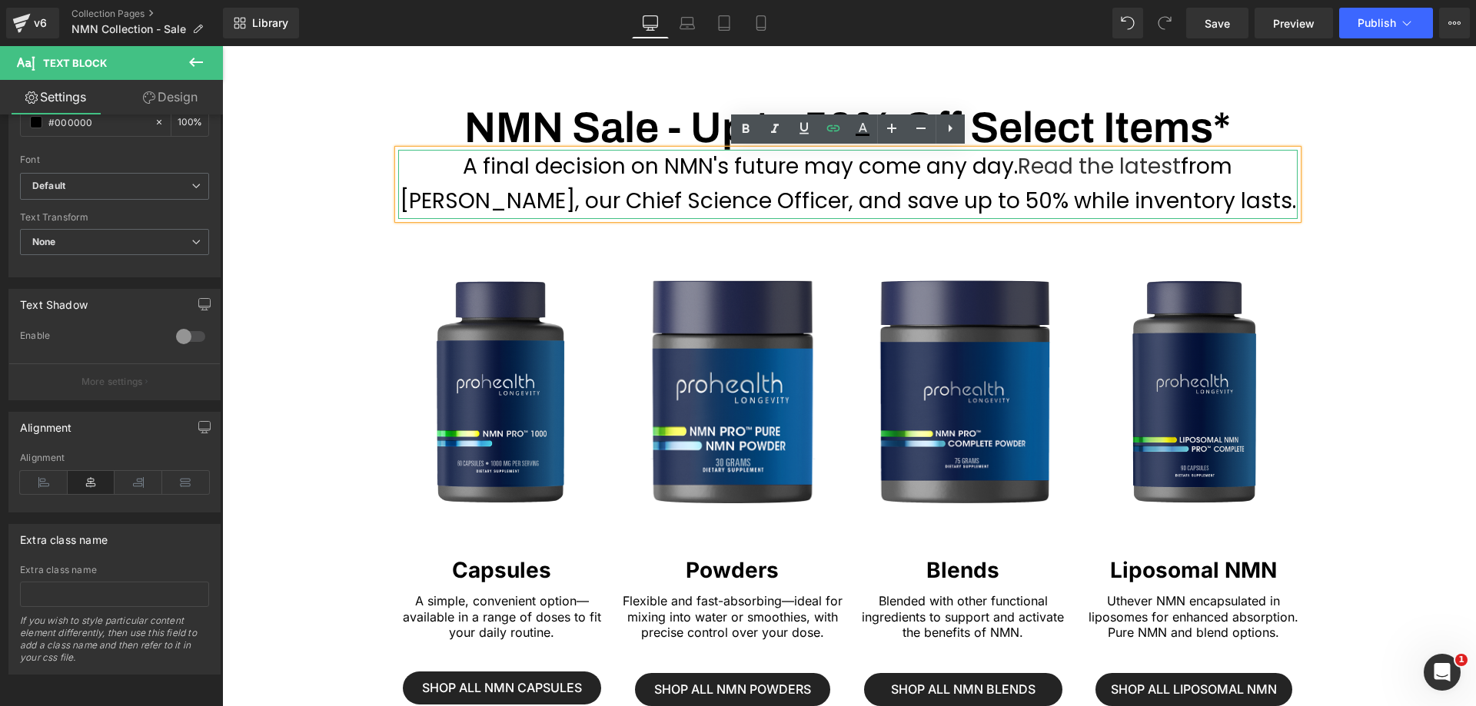
click at [1092, 161] on p "A final decision on NMN's future may come any day. Read the latest from [PERSON…" at bounding box center [847, 184] width 899 height 69
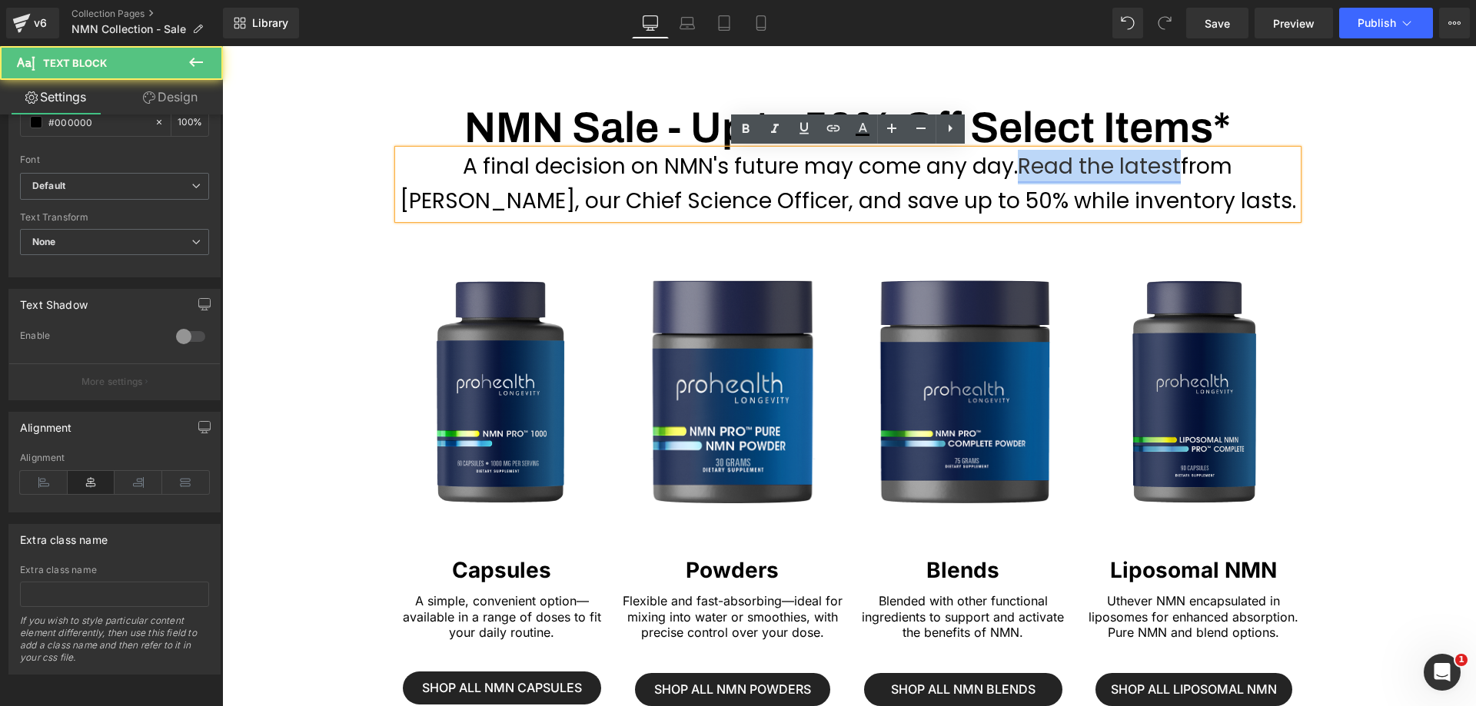
drag, startPoint x: 1059, startPoint y: 164, endPoint x: 916, endPoint y: 161, distance: 143.0
click at [1018, 161] on link "Read the latest" at bounding box center [1099, 166] width 163 height 30
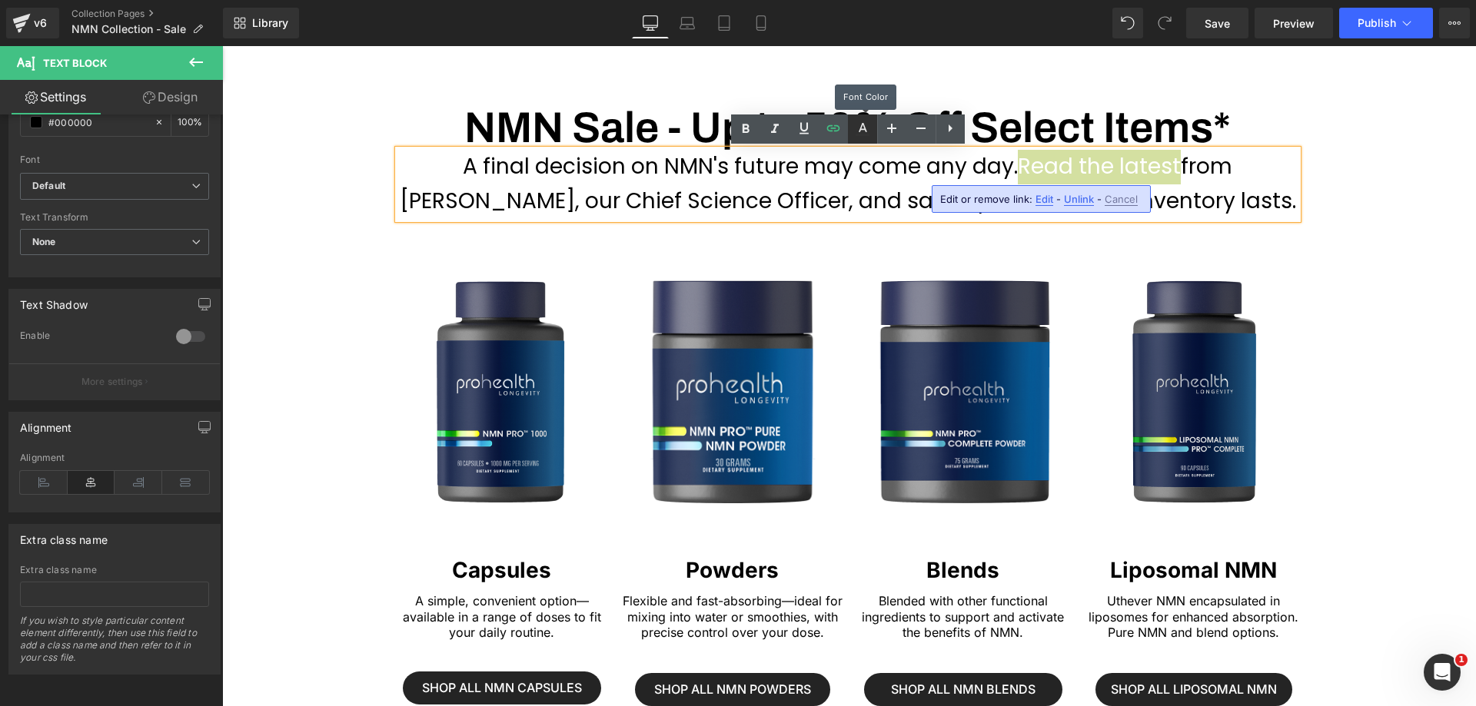
click at [862, 130] on icon at bounding box center [863, 127] width 8 height 9
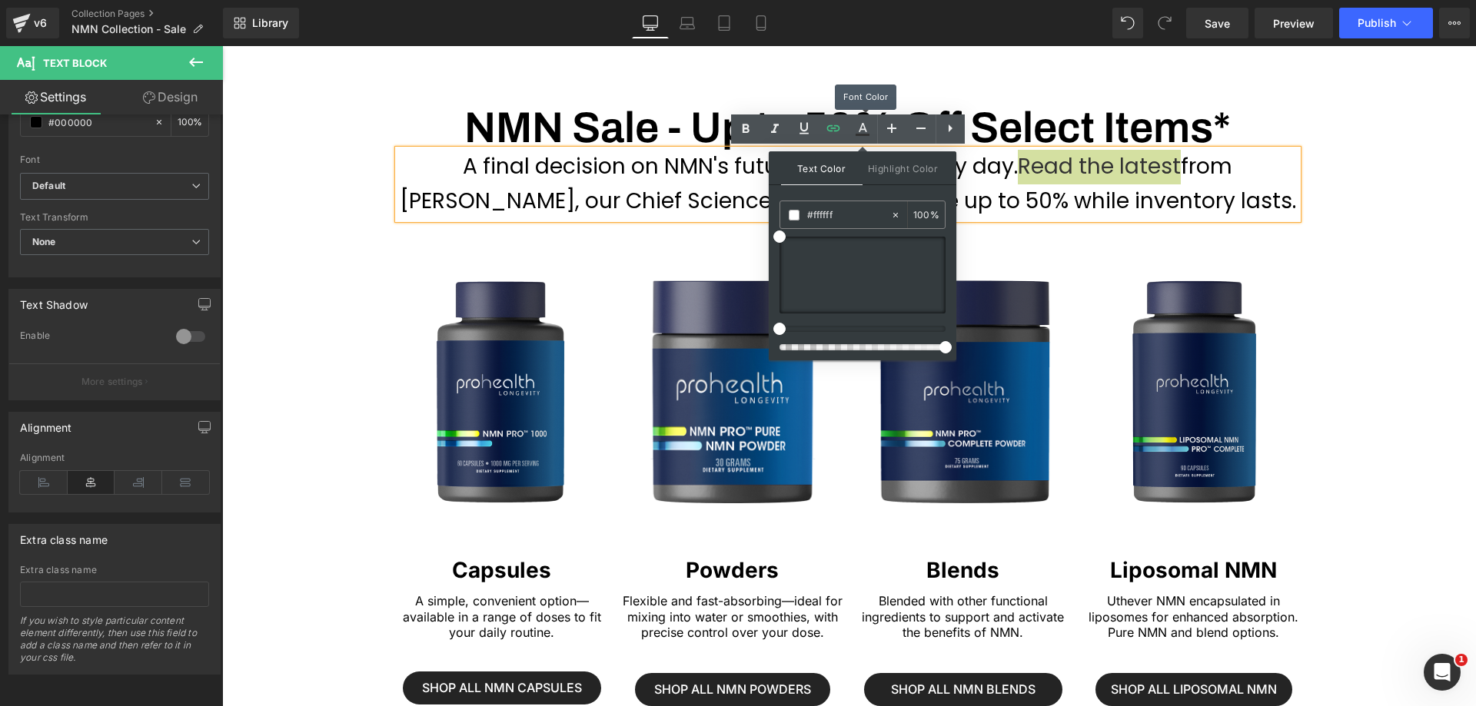
scroll to position [369, 0]
click at [891, 328] on div at bounding box center [856, 329] width 166 height 6
drag, startPoint x: 896, startPoint y: 329, endPoint x: 881, endPoint y: 326, distance: 15.7
click at [881, 326] on div at bounding box center [856, 329] width 166 height 6
type input "#1f35f9"
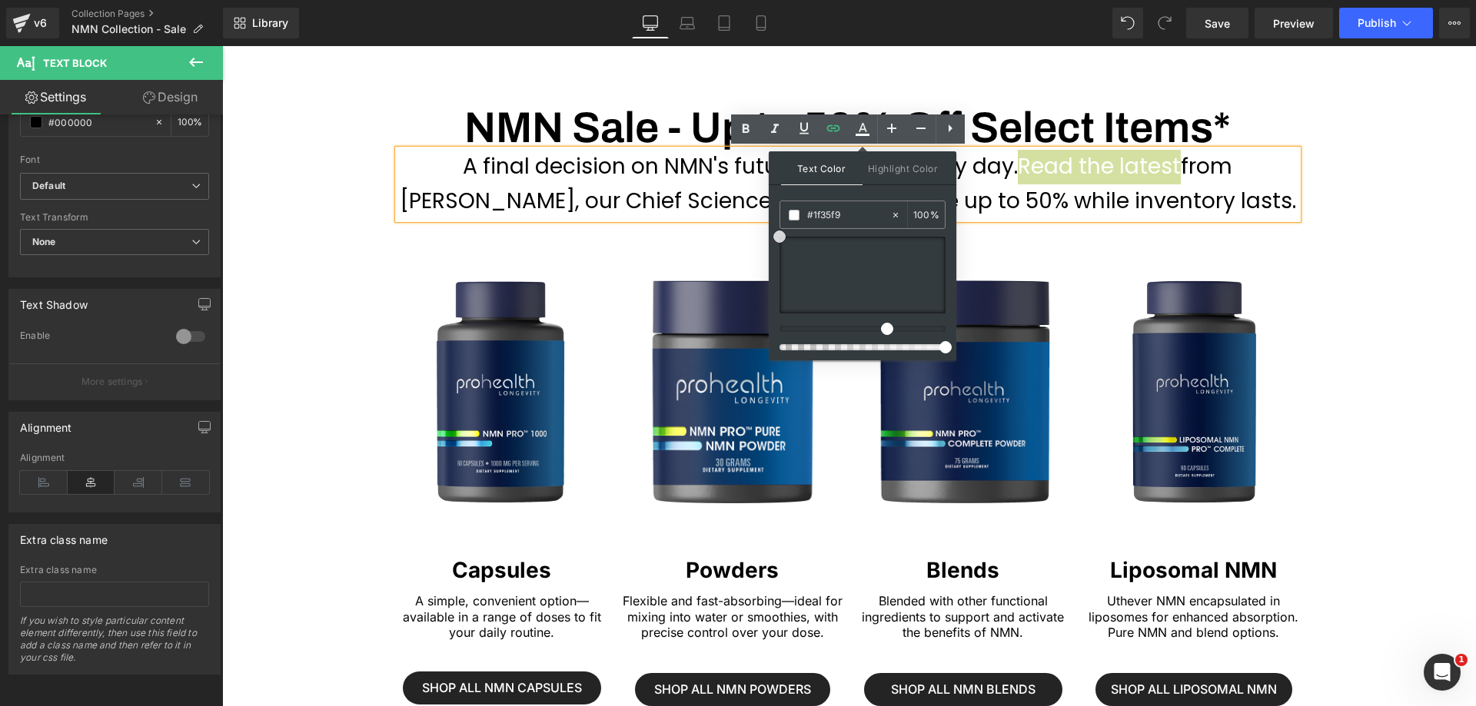
click at [936, 271] on div at bounding box center [862, 275] width 166 height 77
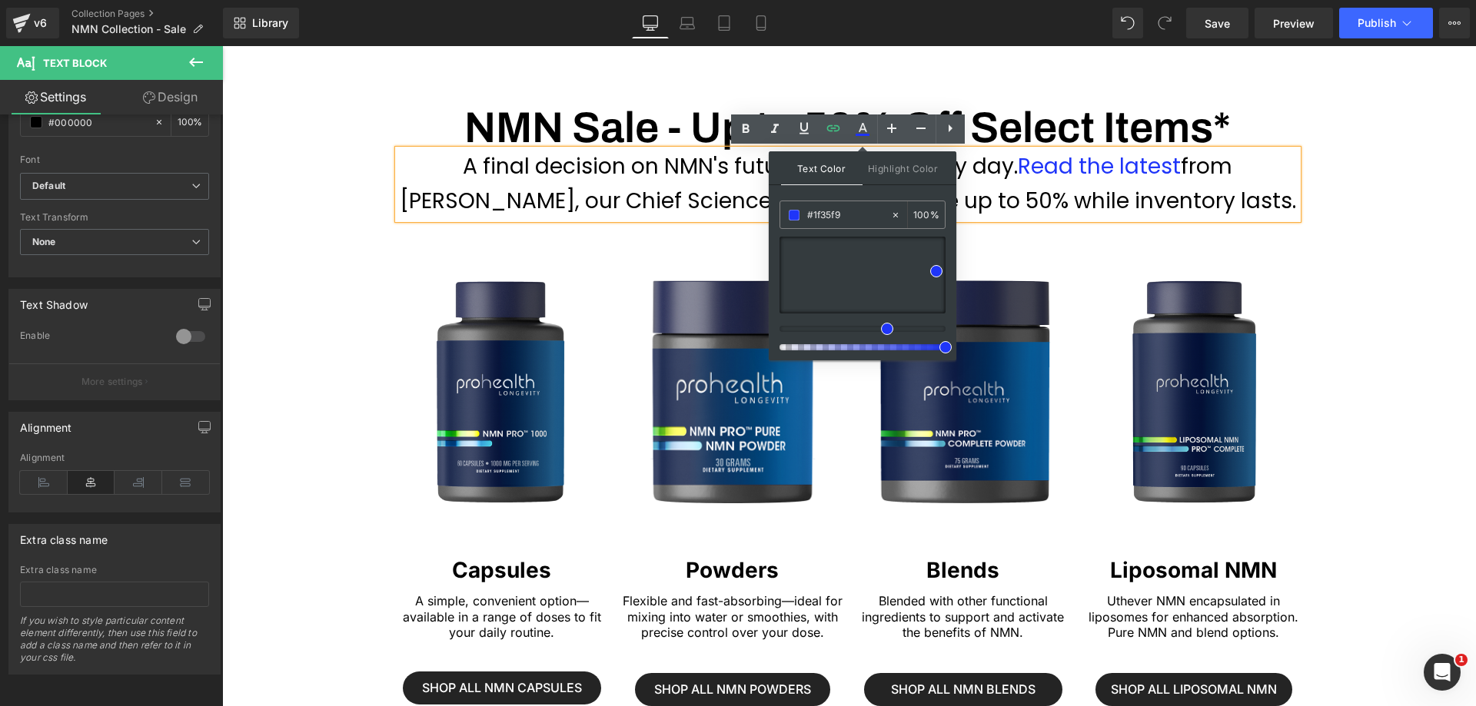
click at [1144, 180] on p "A final decision on NMN's future may come any day. Read the latest from [PERSON…" at bounding box center [847, 184] width 899 height 69
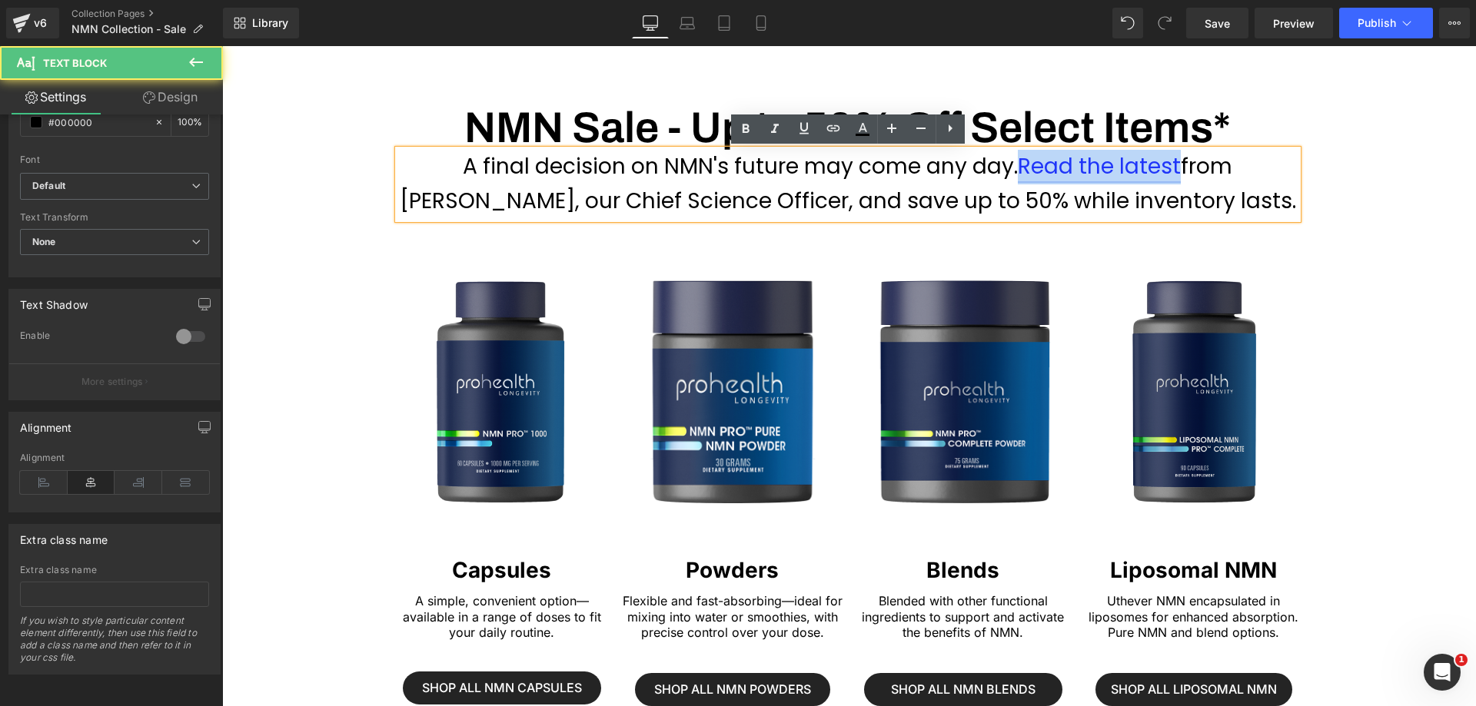
drag, startPoint x: 1060, startPoint y: 172, endPoint x: 921, endPoint y: 168, distance: 139.2
click at [921, 168] on p "A final decision on NMN's future may come any day. Read the latest from [PERSON…" at bounding box center [847, 184] width 899 height 69
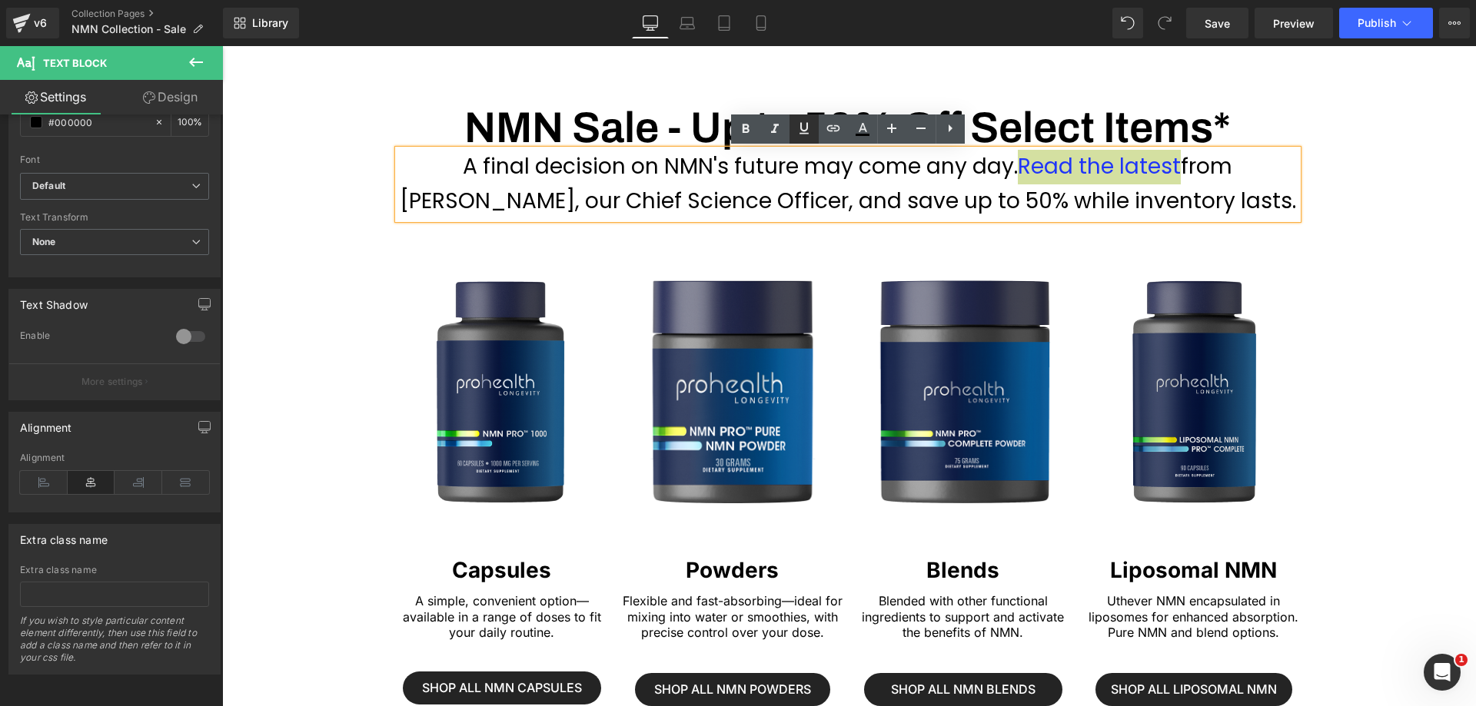
click at [803, 128] on icon at bounding box center [804, 128] width 18 height 18
click at [898, 189] on p "A final decision on NMN's future may come any day. Read the latest from [PERSON…" at bounding box center [847, 184] width 899 height 69
drag, startPoint x: 916, startPoint y: 171, endPoint x: 1060, endPoint y: 165, distance: 144.6
click at [1060, 165] on p "A final decision on NMN's future may come any day. Read the latest from [PERSON…" at bounding box center [847, 184] width 899 height 69
click at [809, 128] on icon at bounding box center [804, 128] width 18 height 18
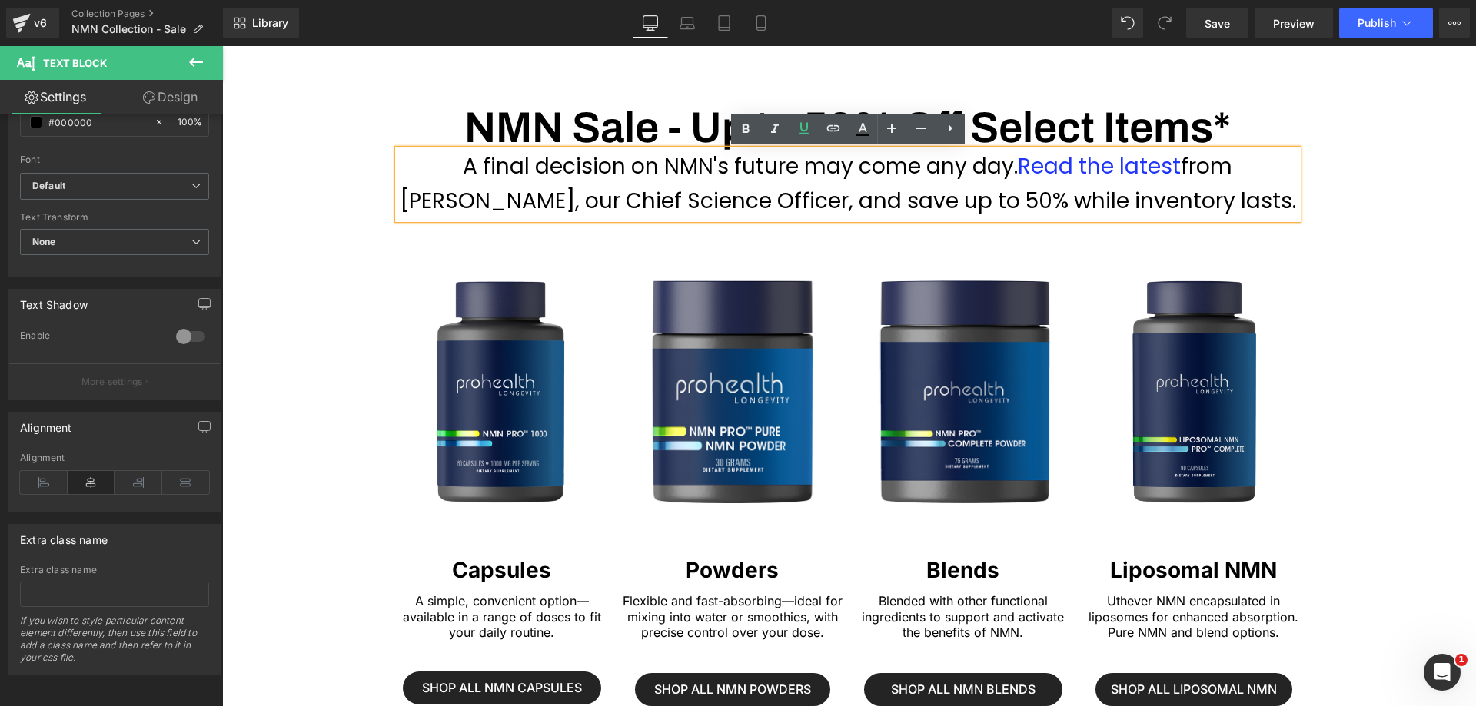
click at [832, 186] on p "A final decision on NMN's future may come any day. Read the latest from [PERSON…" at bounding box center [847, 184] width 899 height 69
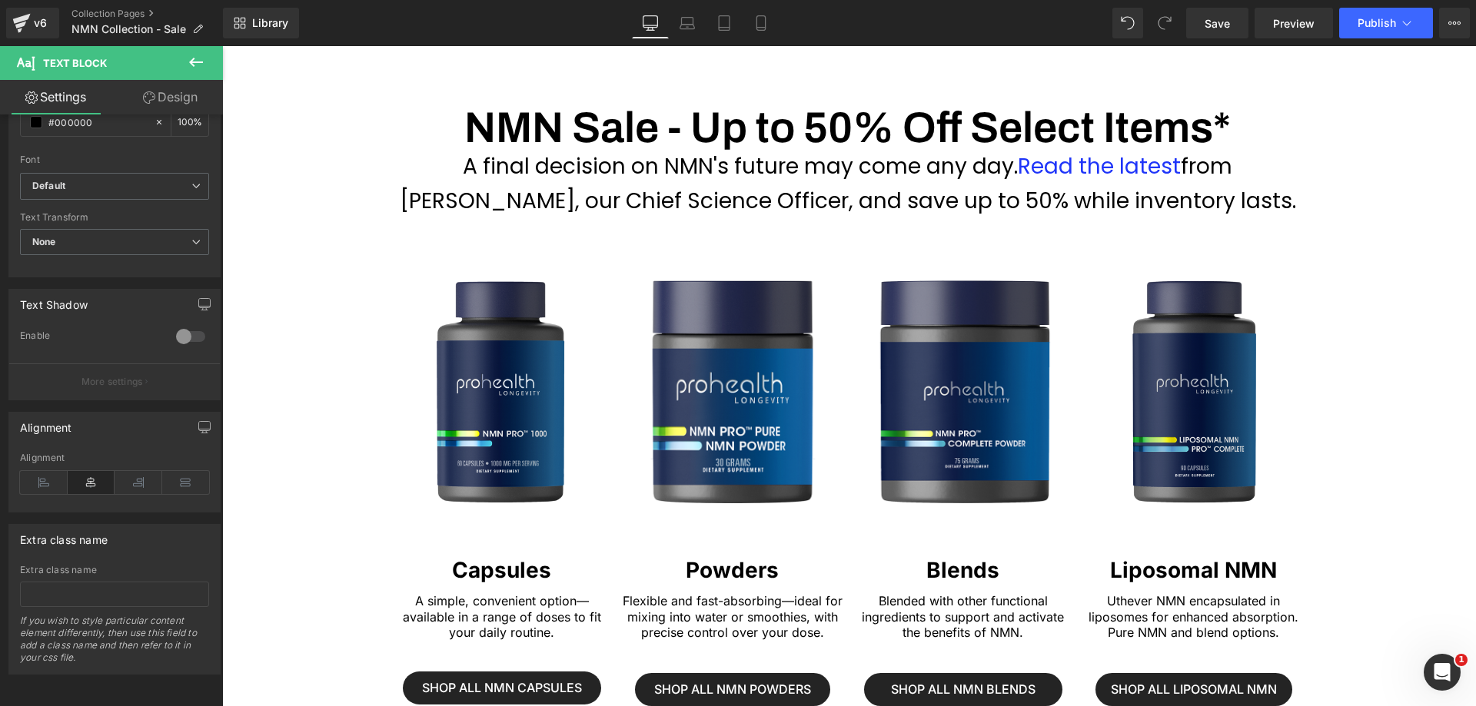
click at [195, 59] on icon at bounding box center [196, 62] width 18 height 18
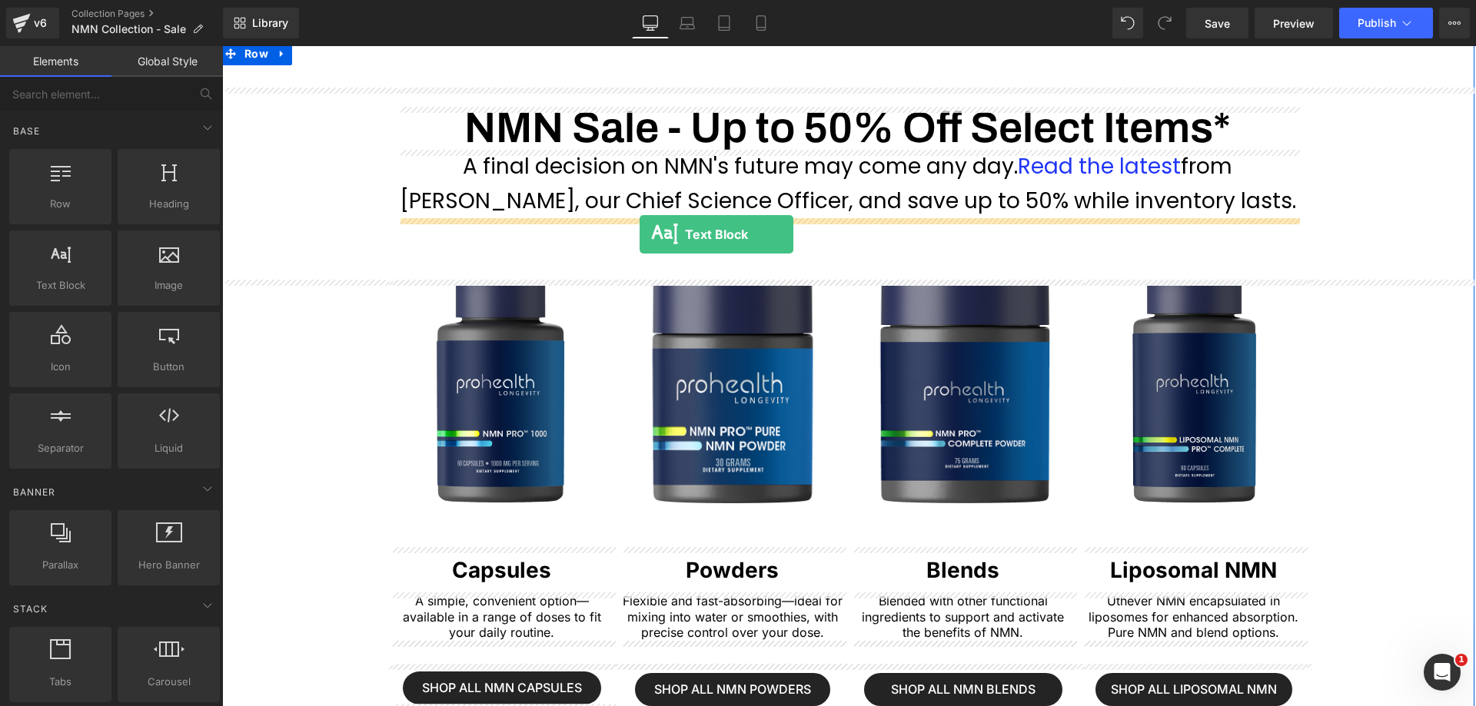
drag, startPoint x: 291, startPoint y: 314, endPoint x: 640, endPoint y: 234, distance: 357.3
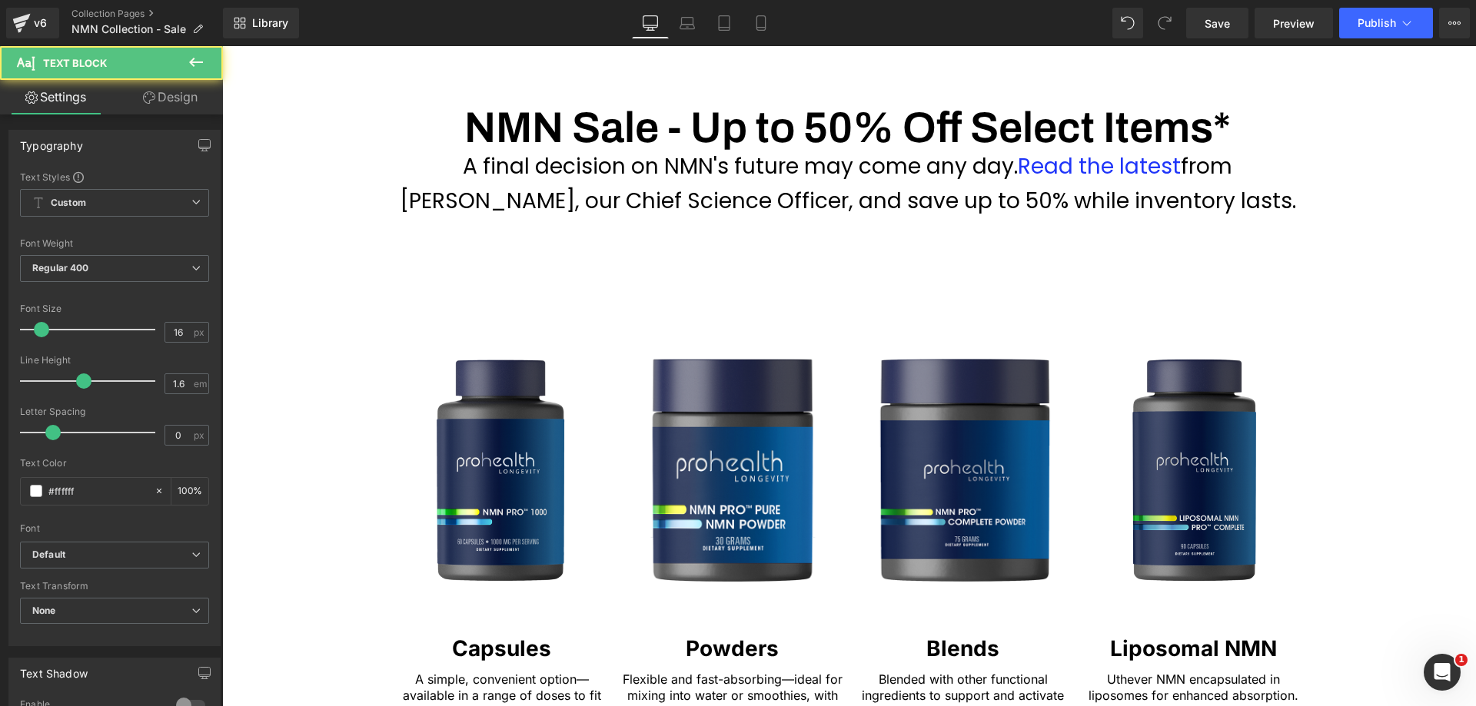
scroll to position [66, 0]
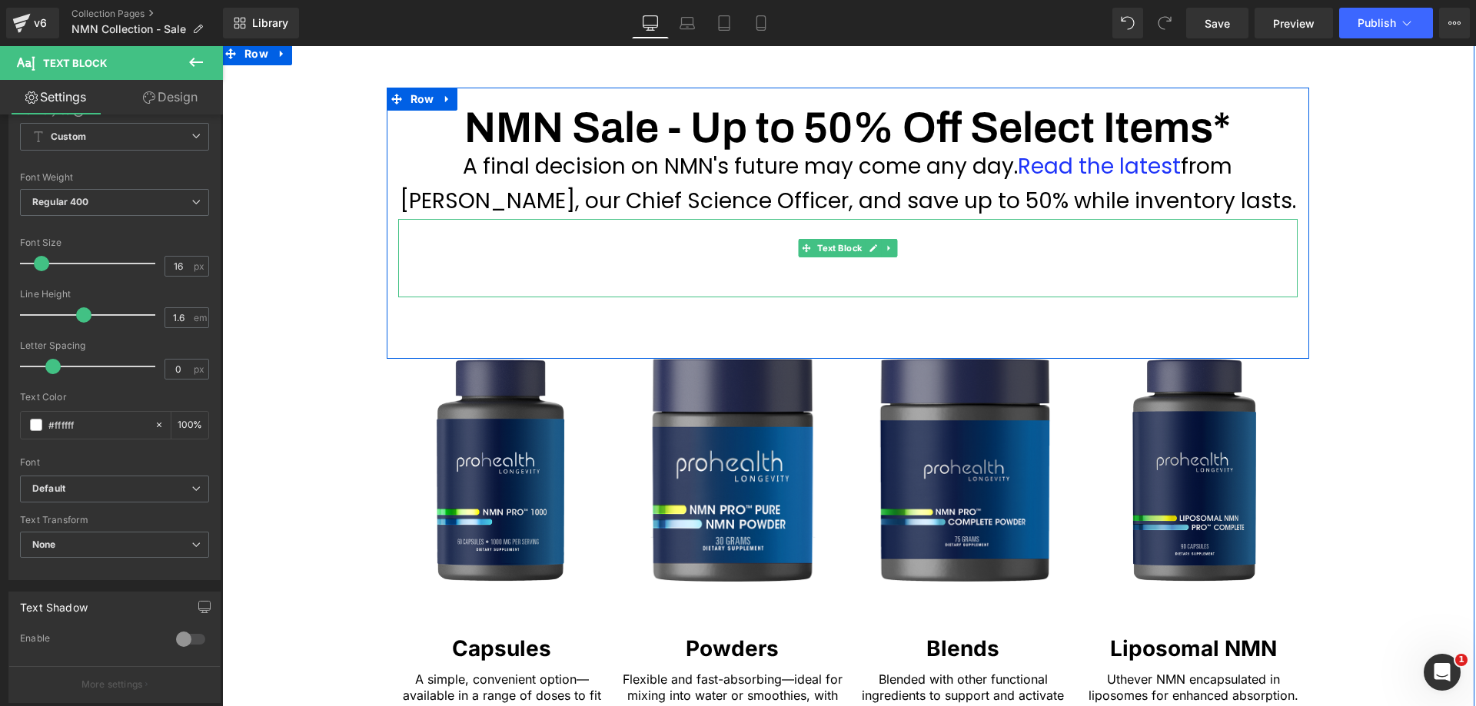
click at [668, 257] on p "Lorem ipsum dolor sit amet, consectetur adipiscing elit, sed do eiusmod tempor …" at bounding box center [847, 258] width 899 height 78
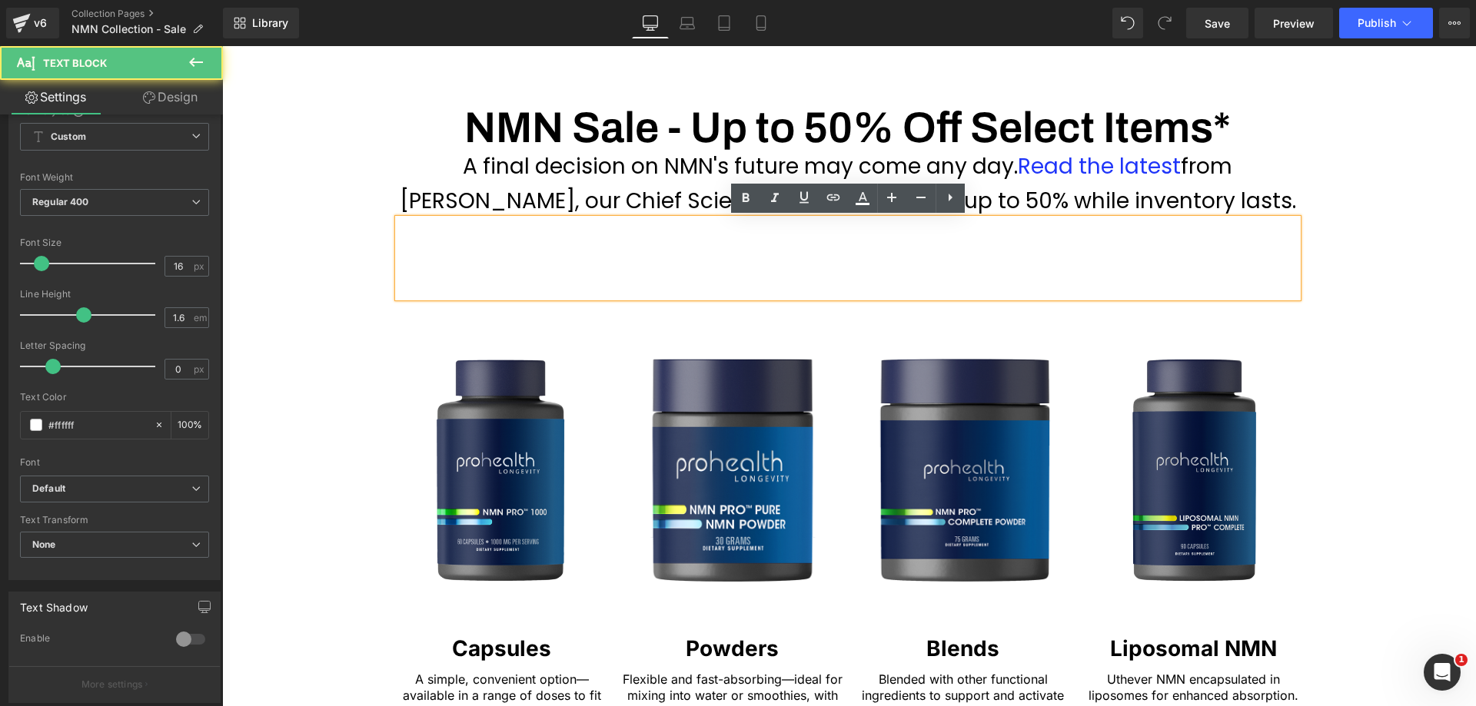
click at [668, 257] on p "Lorem ipsum dolor sit amet, consectetur adipiscing elit, sed do eiusmod tempor …" at bounding box center [847, 258] width 899 height 78
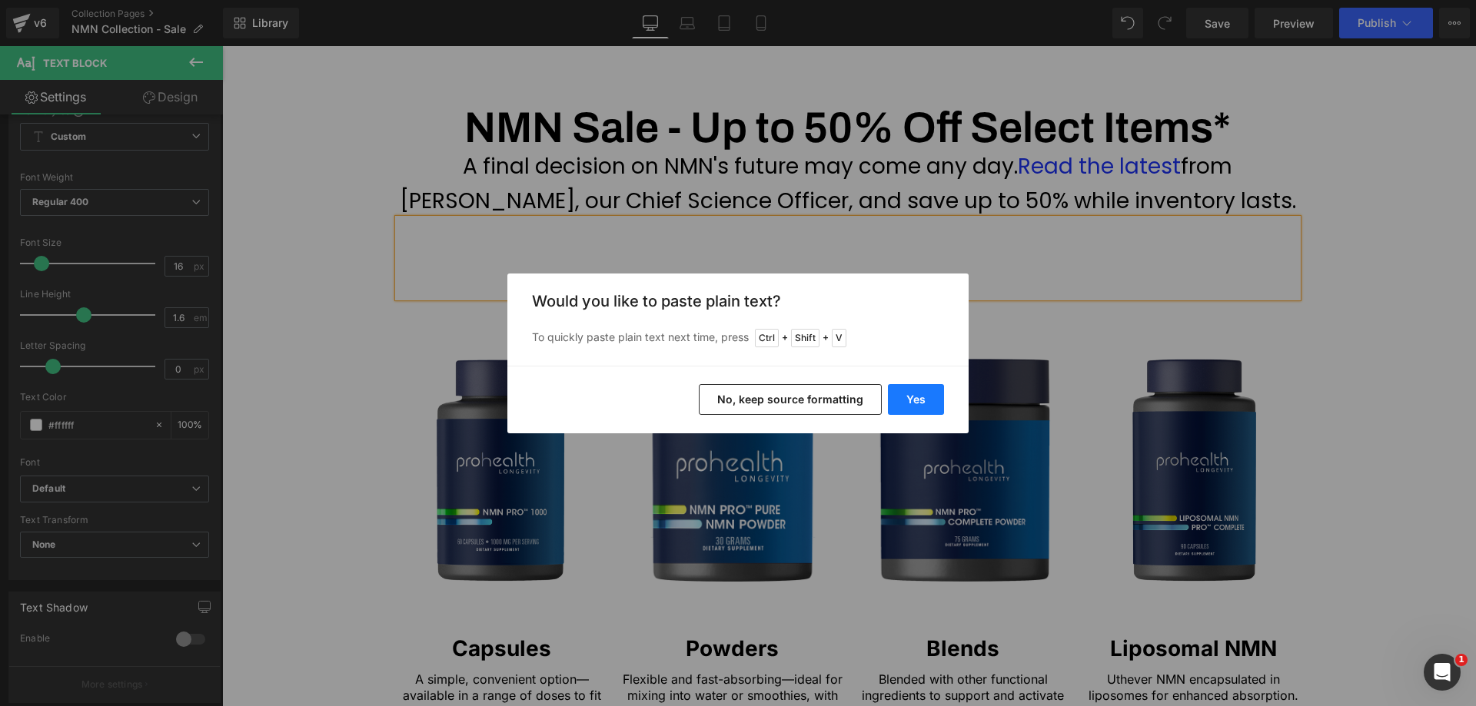
click at [901, 402] on button "Yes" at bounding box center [916, 399] width 56 height 31
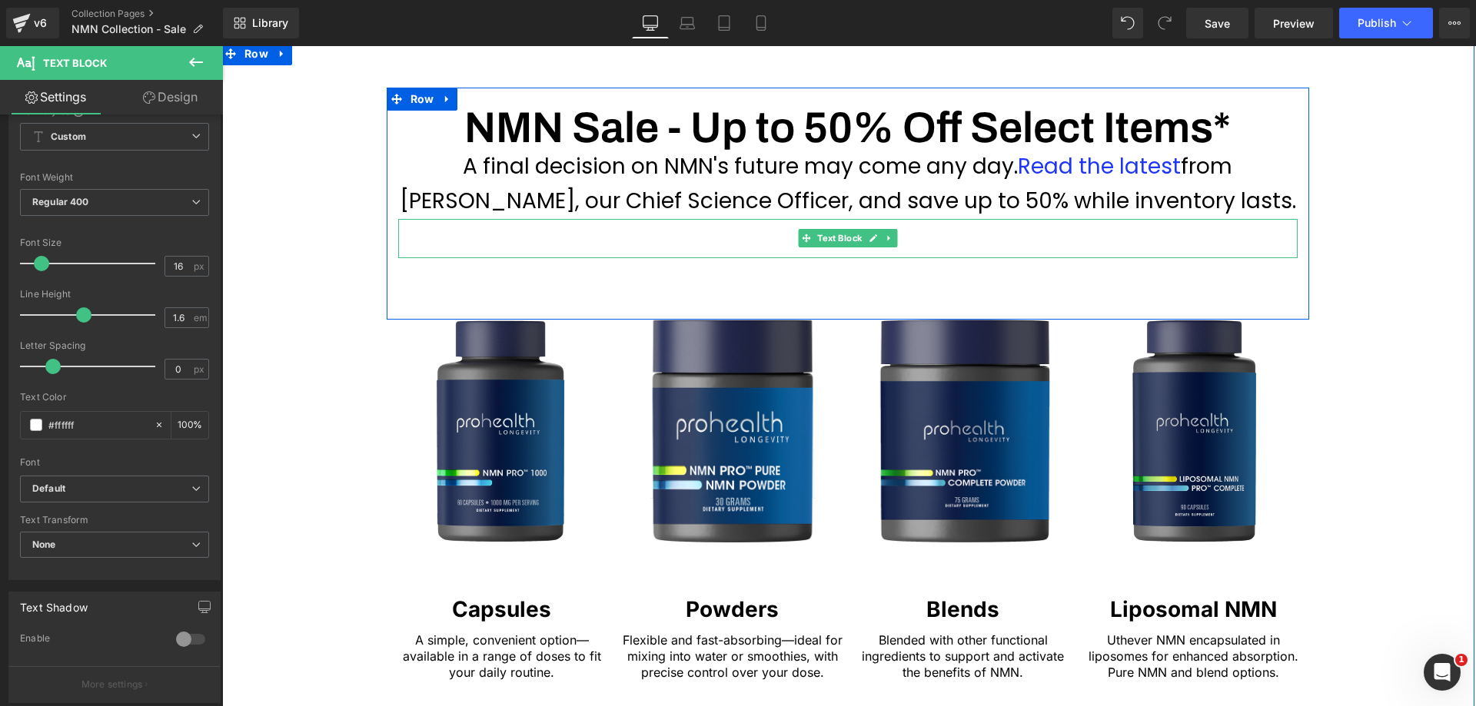
click at [828, 245] on span "Text Block" at bounding box center [839, 238] width 51 height 18
click at [828, 245] on span "Text Block" at bounding box center [839, 239] width 51 height 18
click at [727, 231] on p "† Not available with other offers, previous purchases or Subscribe & Save. Quan…" at bounding box center [847, 238] width 899 height 39
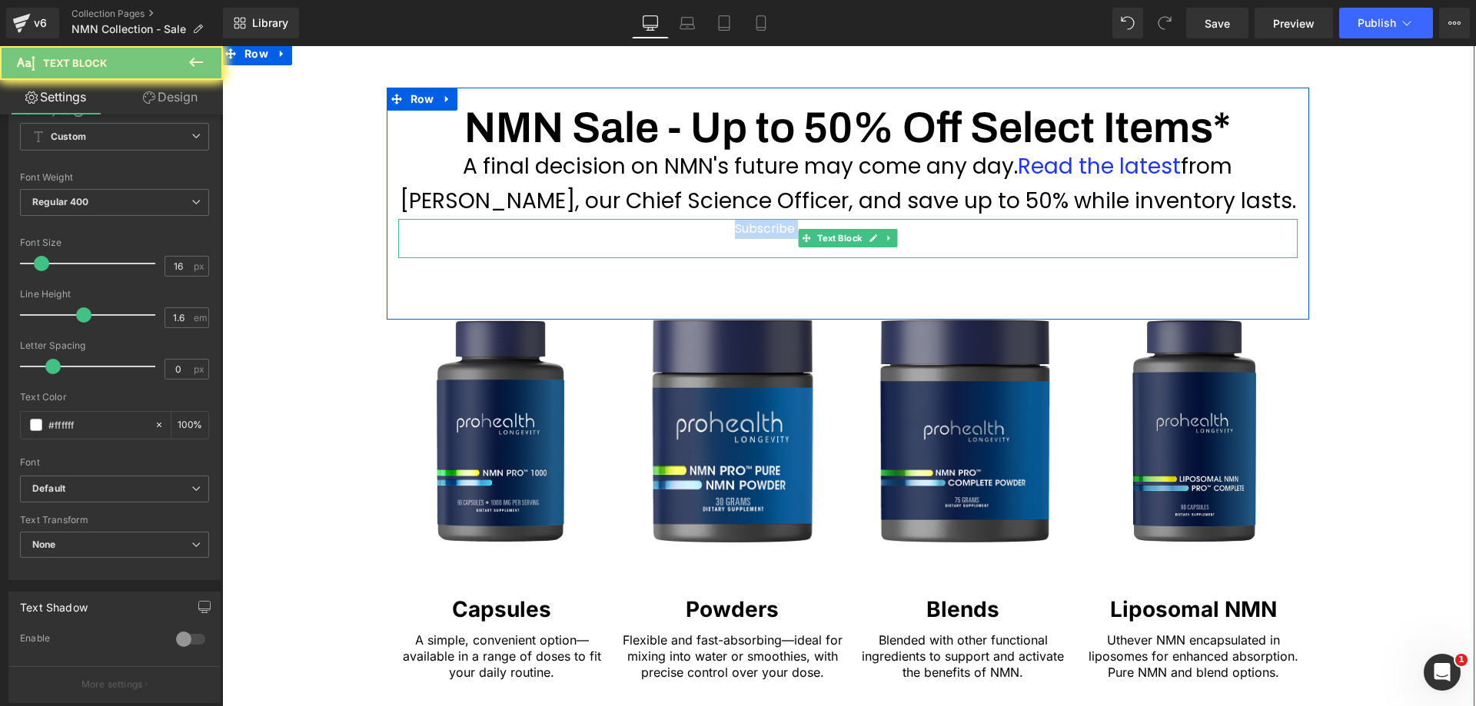
click at [727, 231] on p "† Not available with other offers, previous purchases or Subscribe & Save. Quan…" at bounding box center [847, 238] width 899 height 39
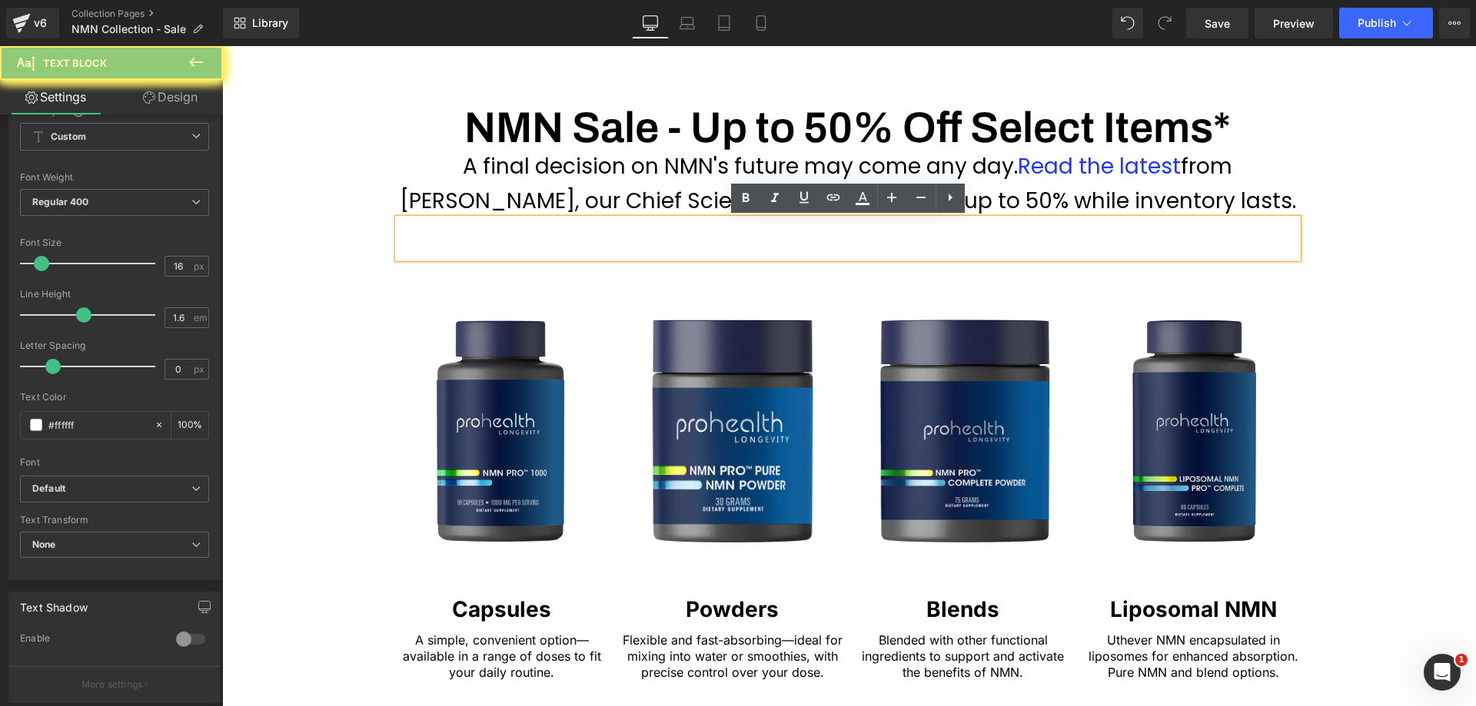
click at [727, 231] on p "† Not available with other offers, previous purchases or Subscribe & Save. Quan…" at bounding box center [847, 238] width 899 height 39
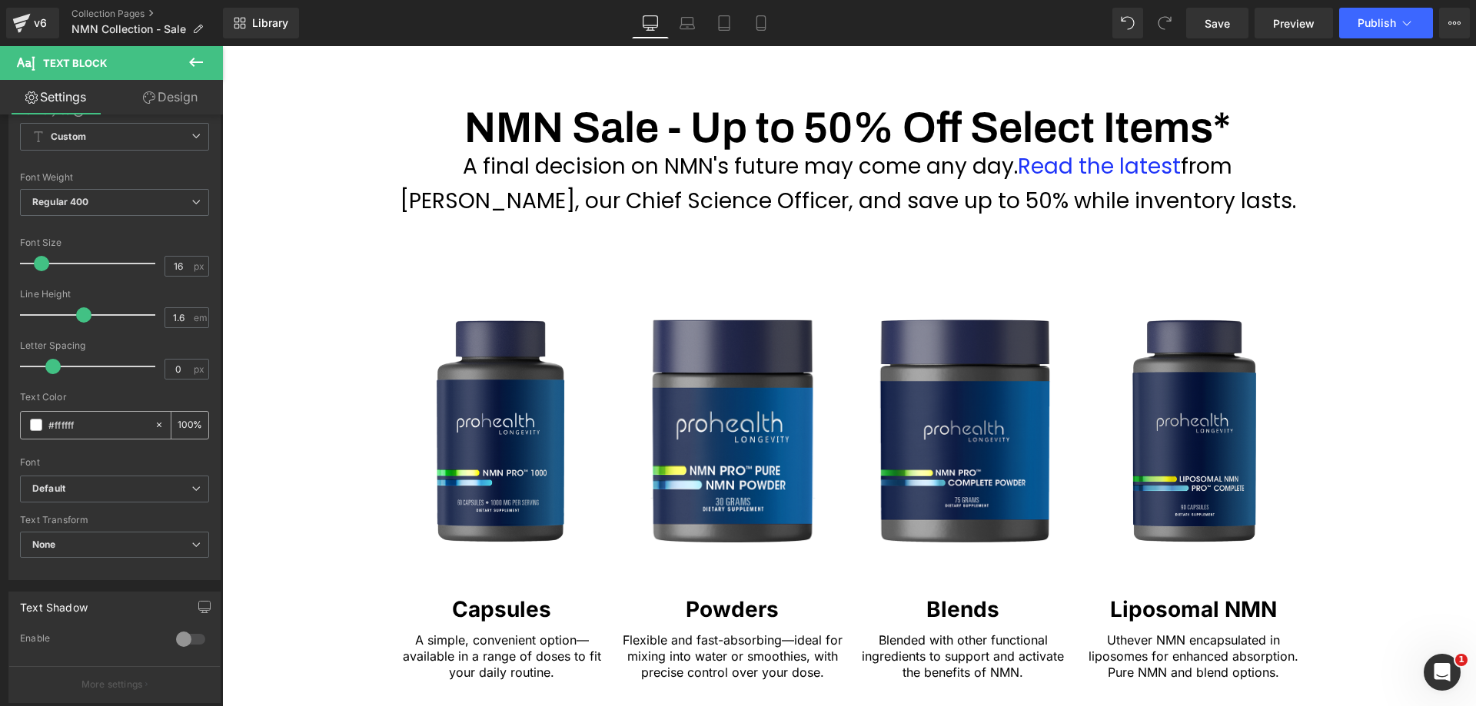
click at [73, 421] on input "#ffffff" at bounding box center [97, 425] width 98 height 17
type input "#0"
type input "0"
type input "#000"
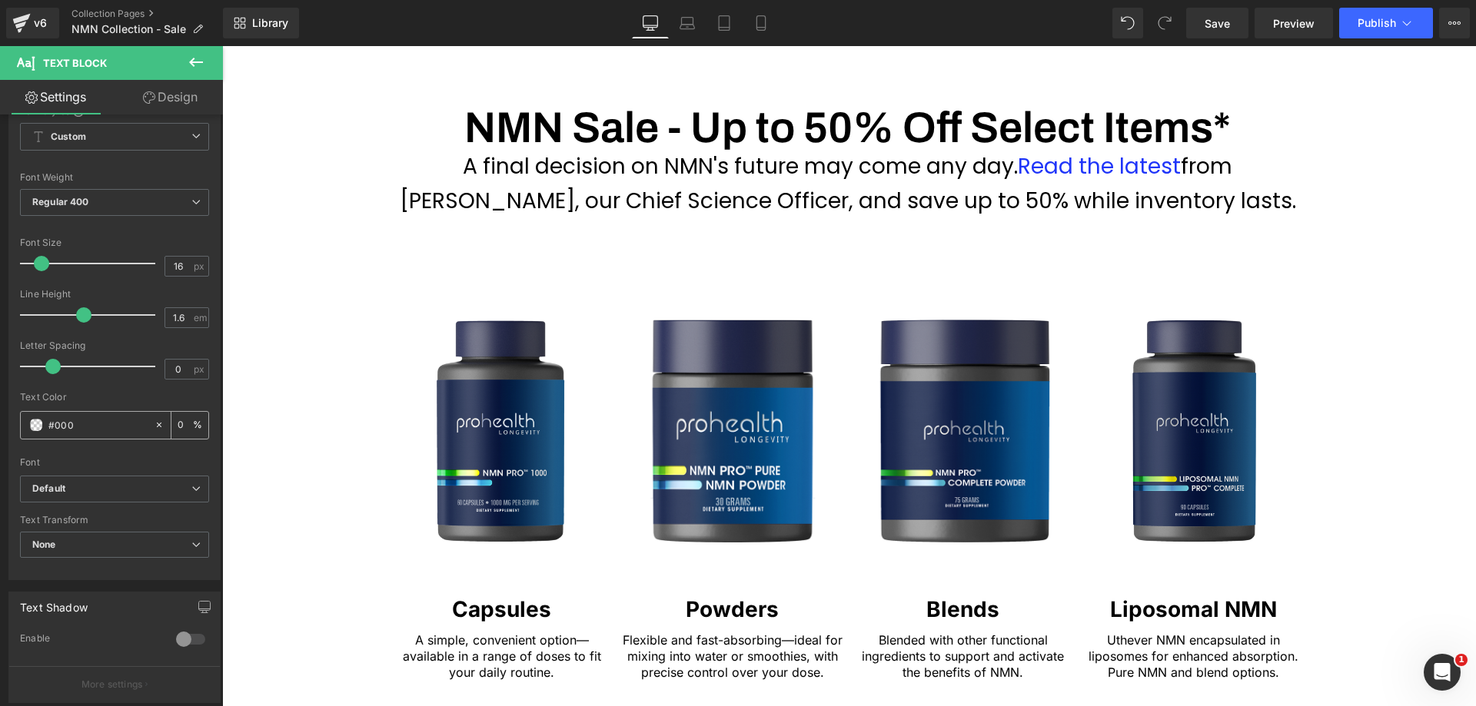
type input "100"
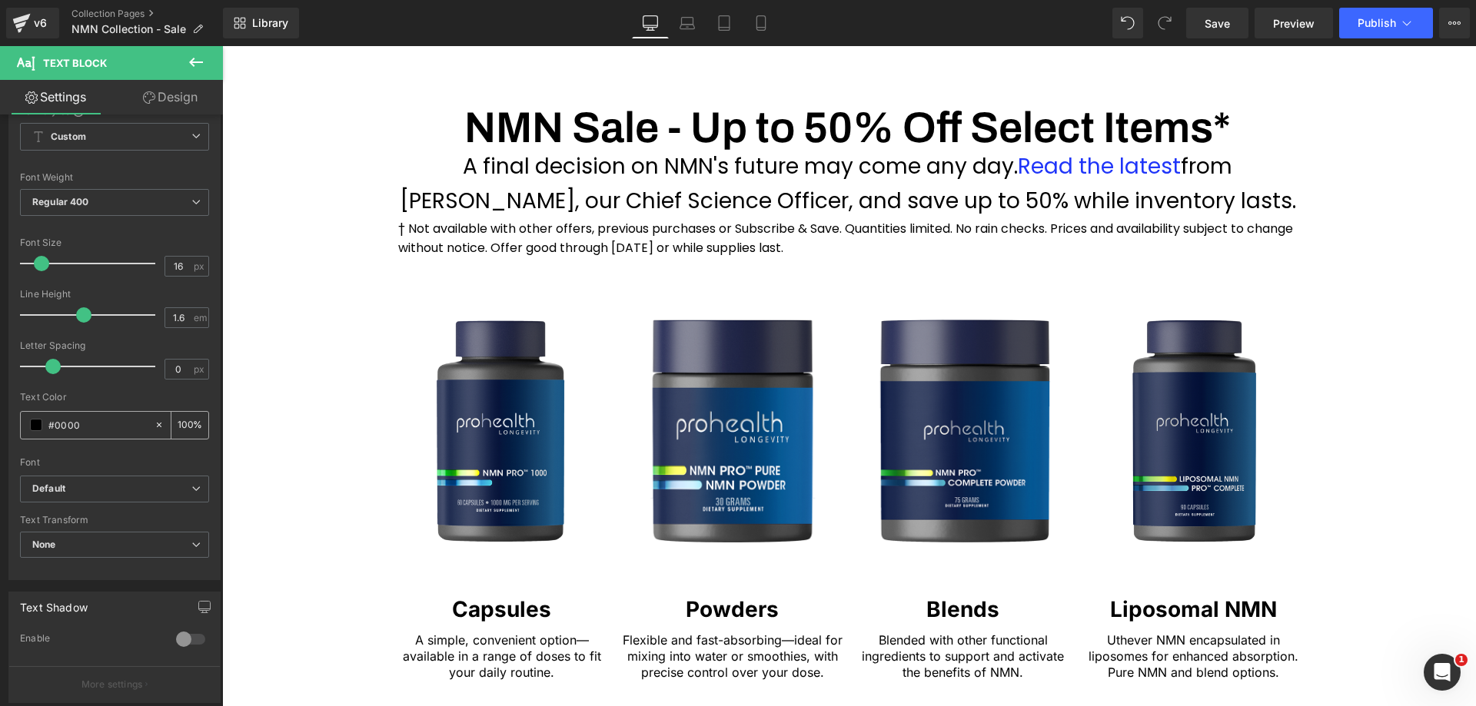
type input "#00000"
type input "0"
type input "#000000"
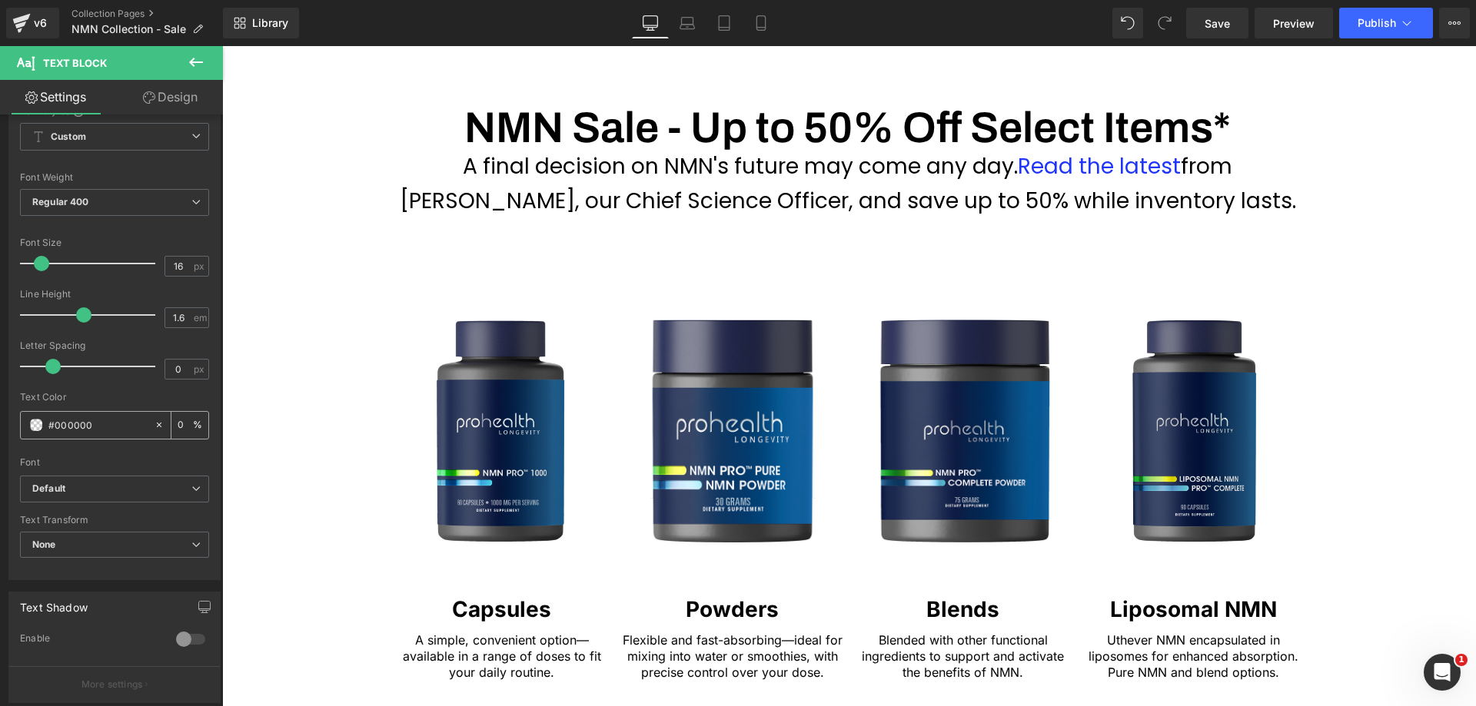
type input "100"
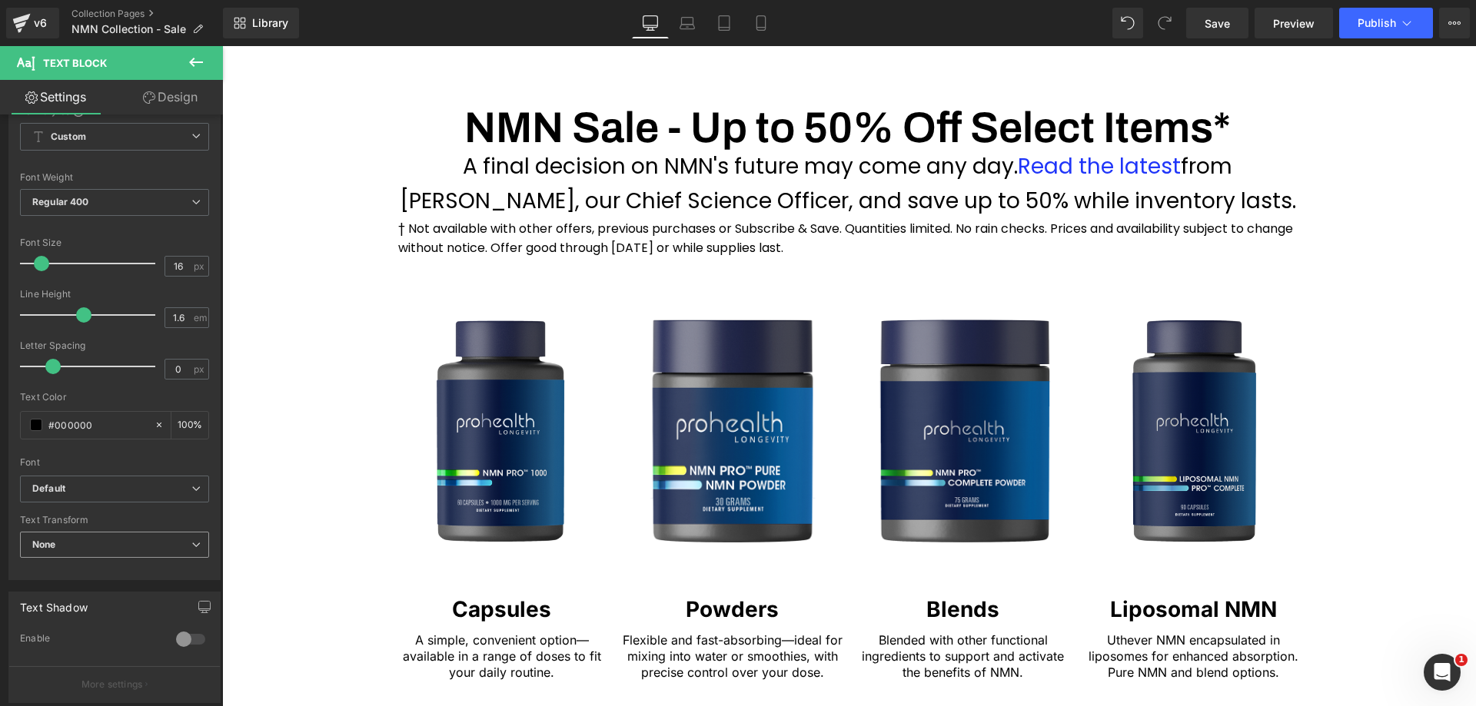
scroll to position [369, 0]
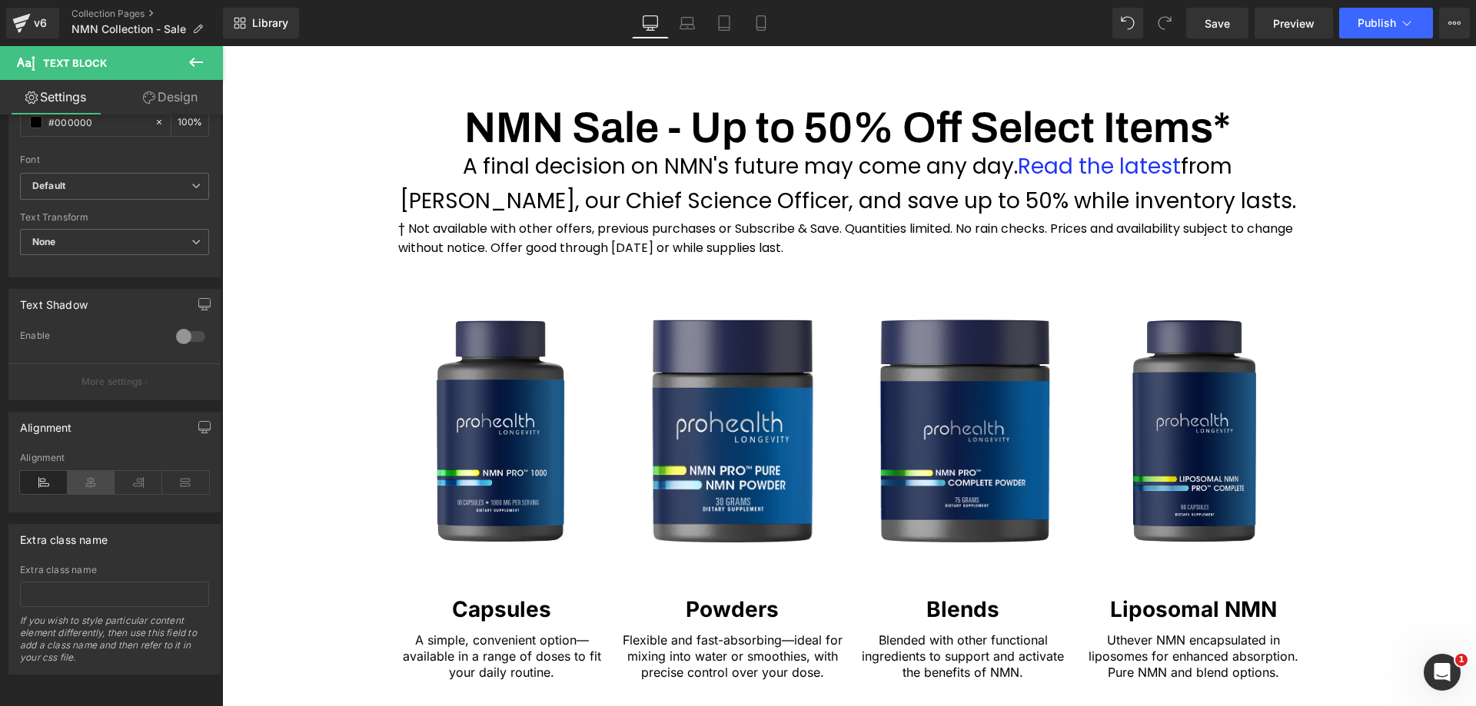
type input "#000000"
click at [95, 474] on icon at bounding box center [92, 482] width 48 height 23
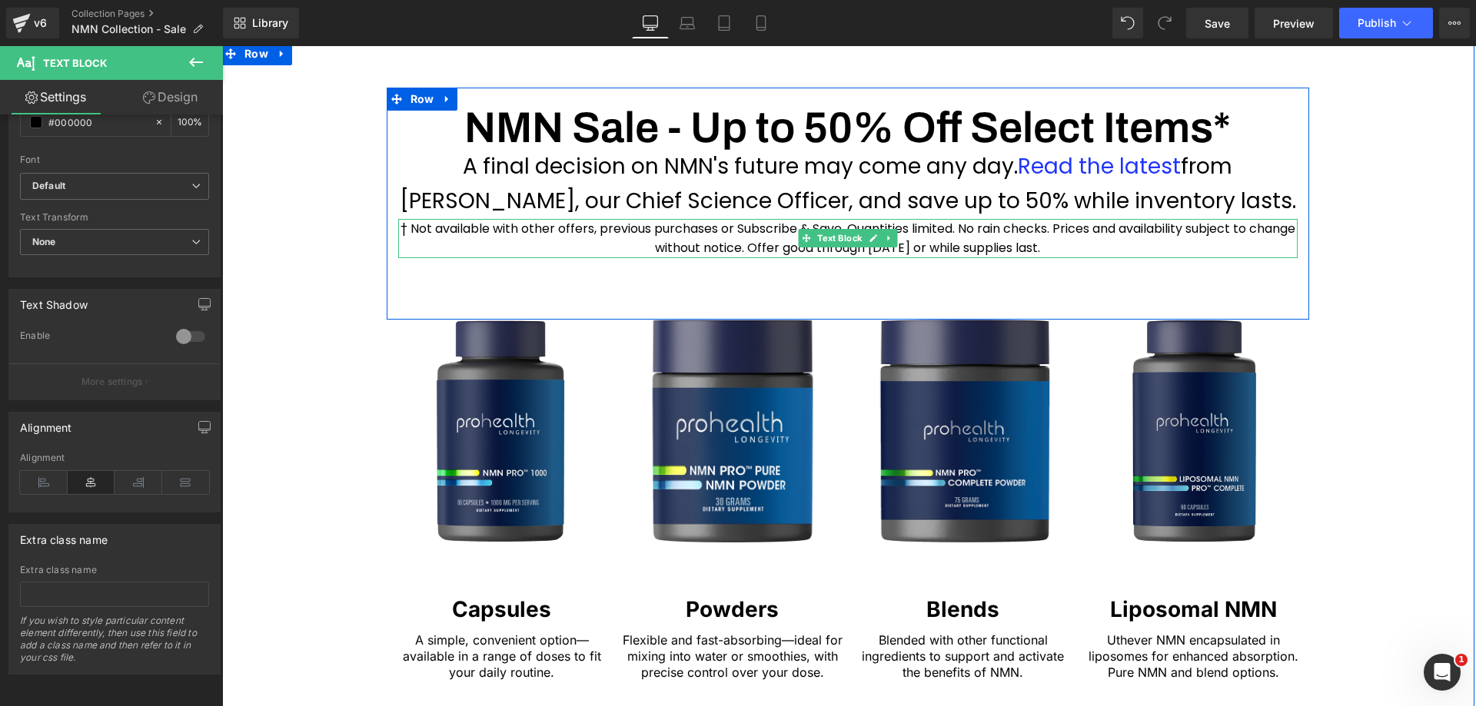
click at [975, 230] on p "† Not available with other offers, previous purchases or Subscribe & Save. Quan…" at bounding box center [847, 238] width 899 height 39
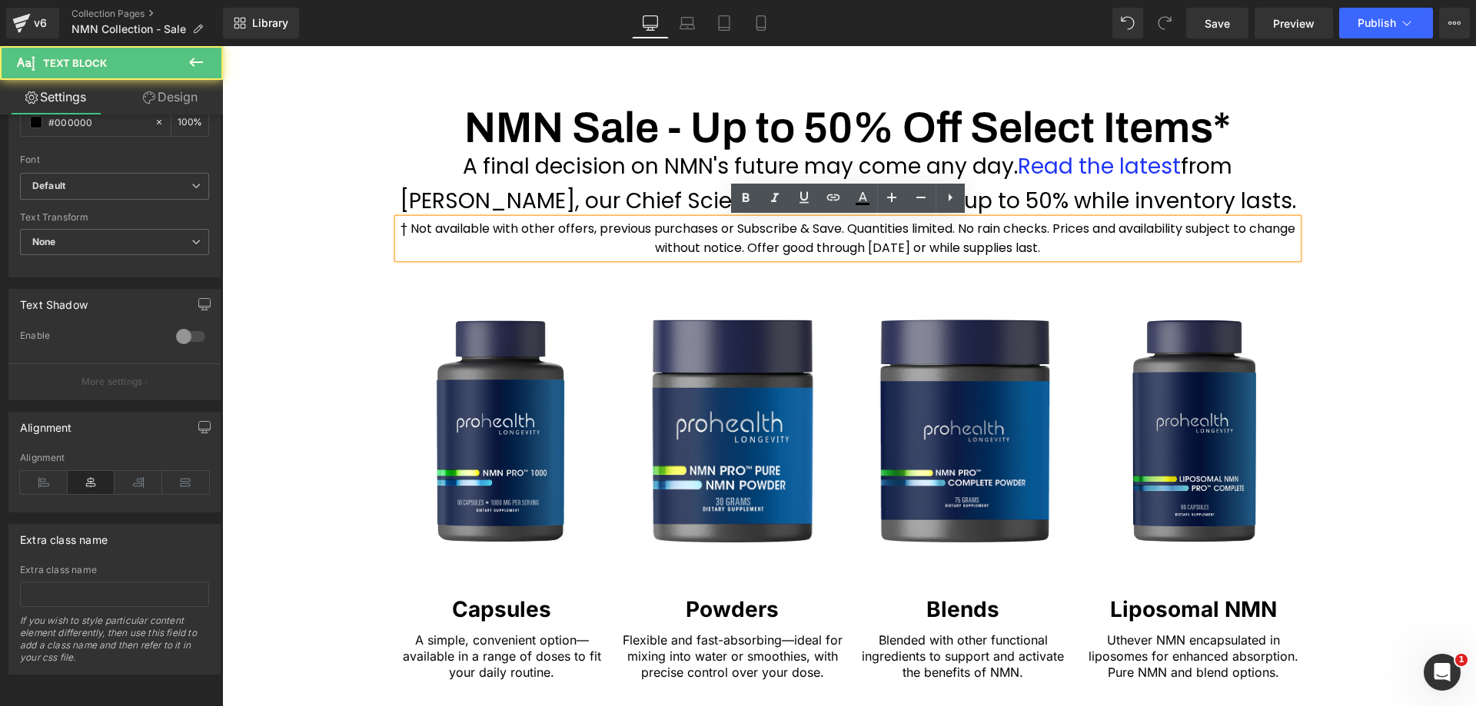
click at [996, 227] on p "† Not available with other offers, previous purchases or Subscribe & Save. Quan…" at bounding box center [847, 238] width 899 height 39
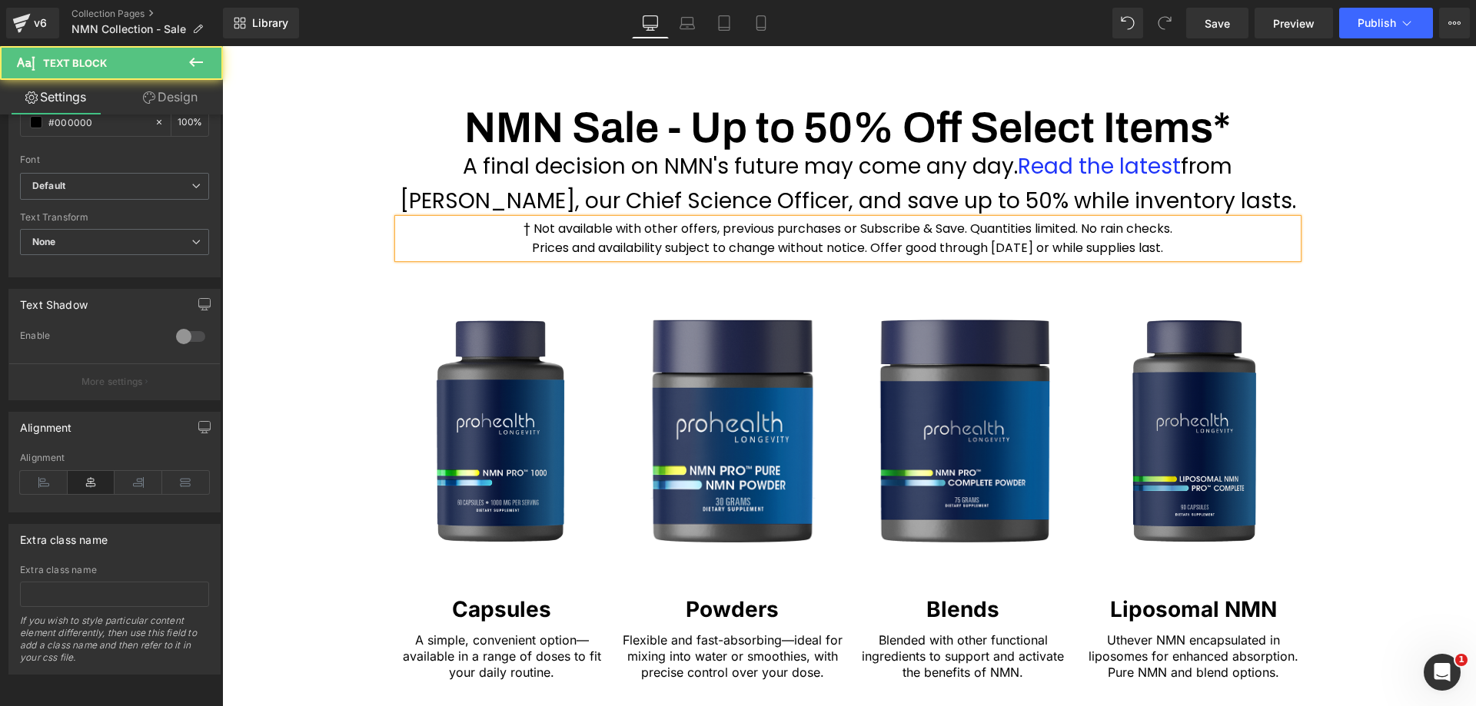
drag, startPoint x: 1162, startPoint y: 253, endPoint x: 540, endPoint y: 228, distance: 621.6
click at [540, 228] on p "† Not available with other offers, previous purchases or Subscribe & Save. Quan…" at bounding box center [847, 238] width 899 height 39
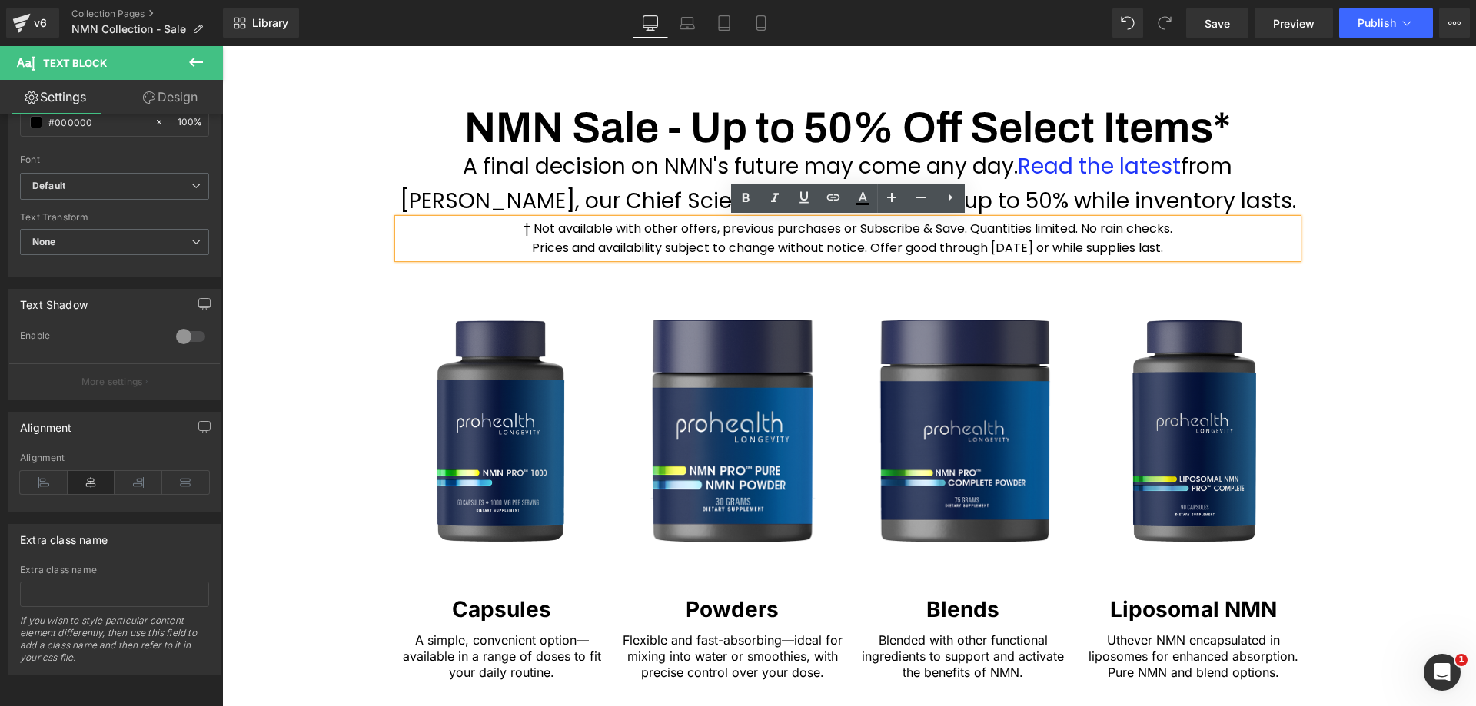
click at [552, 227] on p "† Not available with other offers, previous purchases or Subscribe & Save. Quan…" at bounding box center [847, 238] width 899 height 39
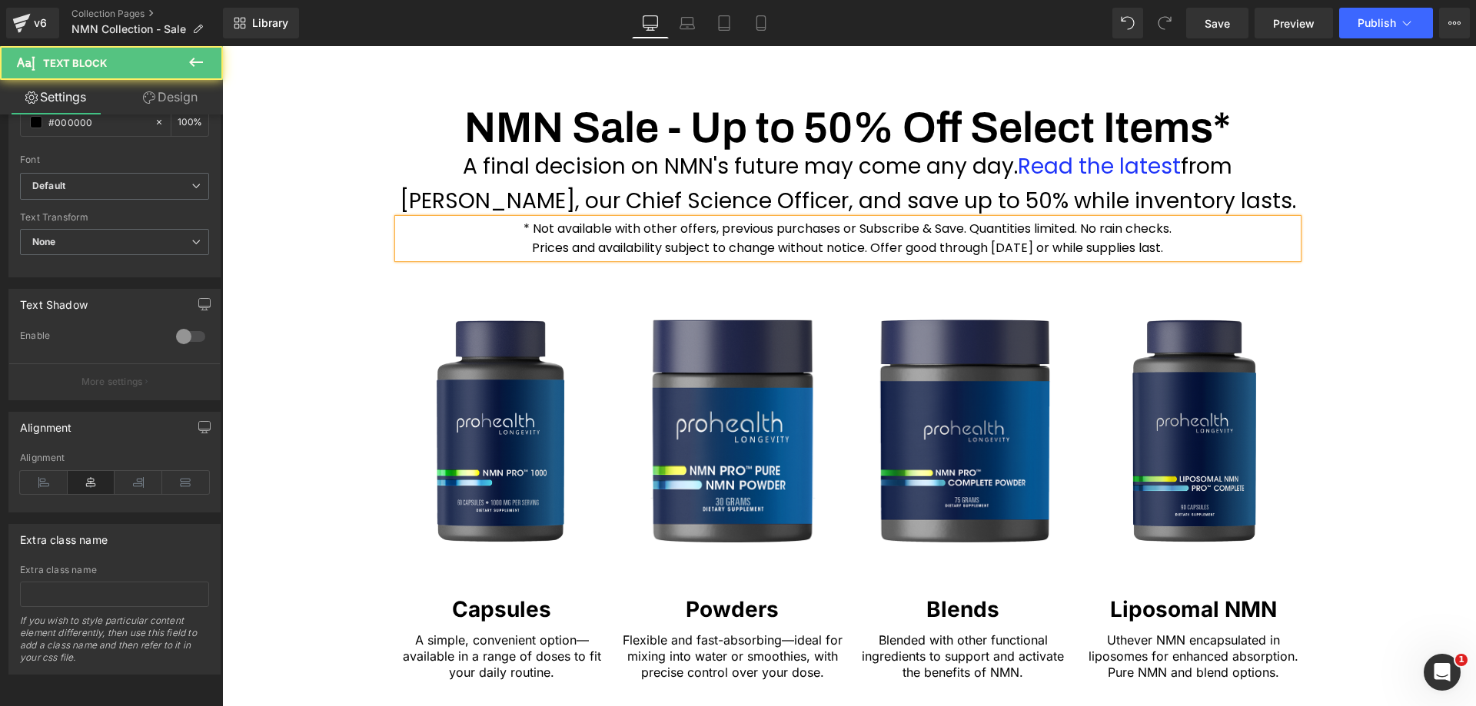
drag, startPoint x: 1143, startPoint y: 247, endPoint x: 543, endPoint y: 226, distance: 600.0
click at [543, 226] on p "* Not available with other offers, previous purchases or Subscribe & Save. Quan…" at bounding box center [847, 238] width 899 height 39
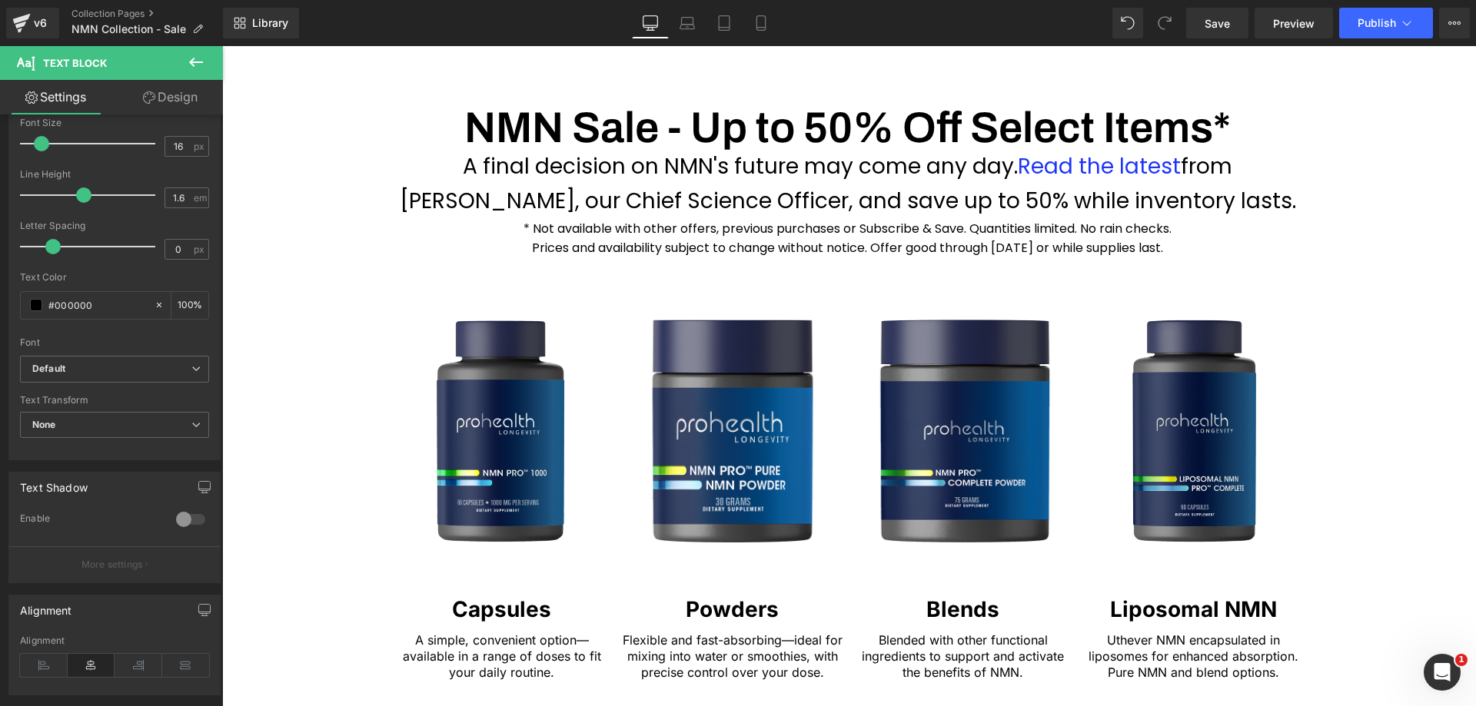
scroll to position [3, 0]
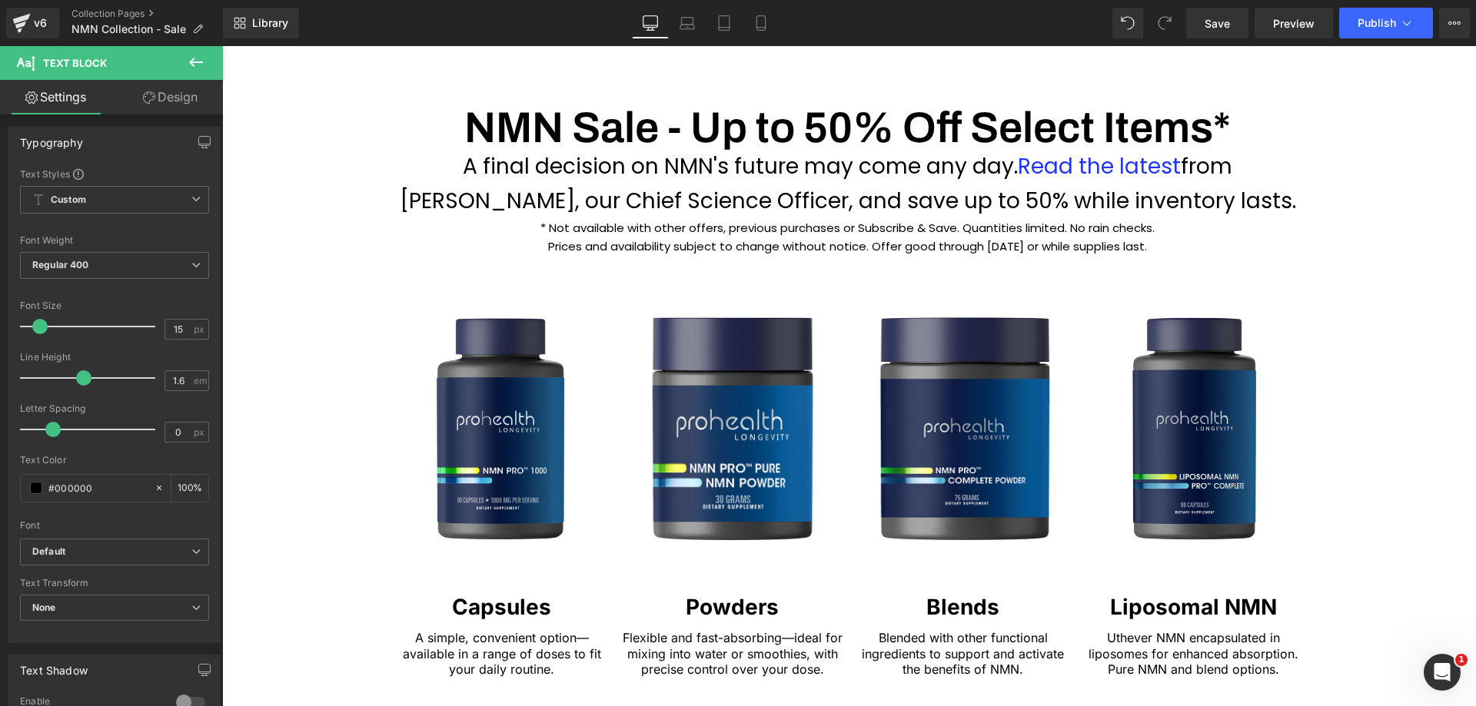
type input "14"
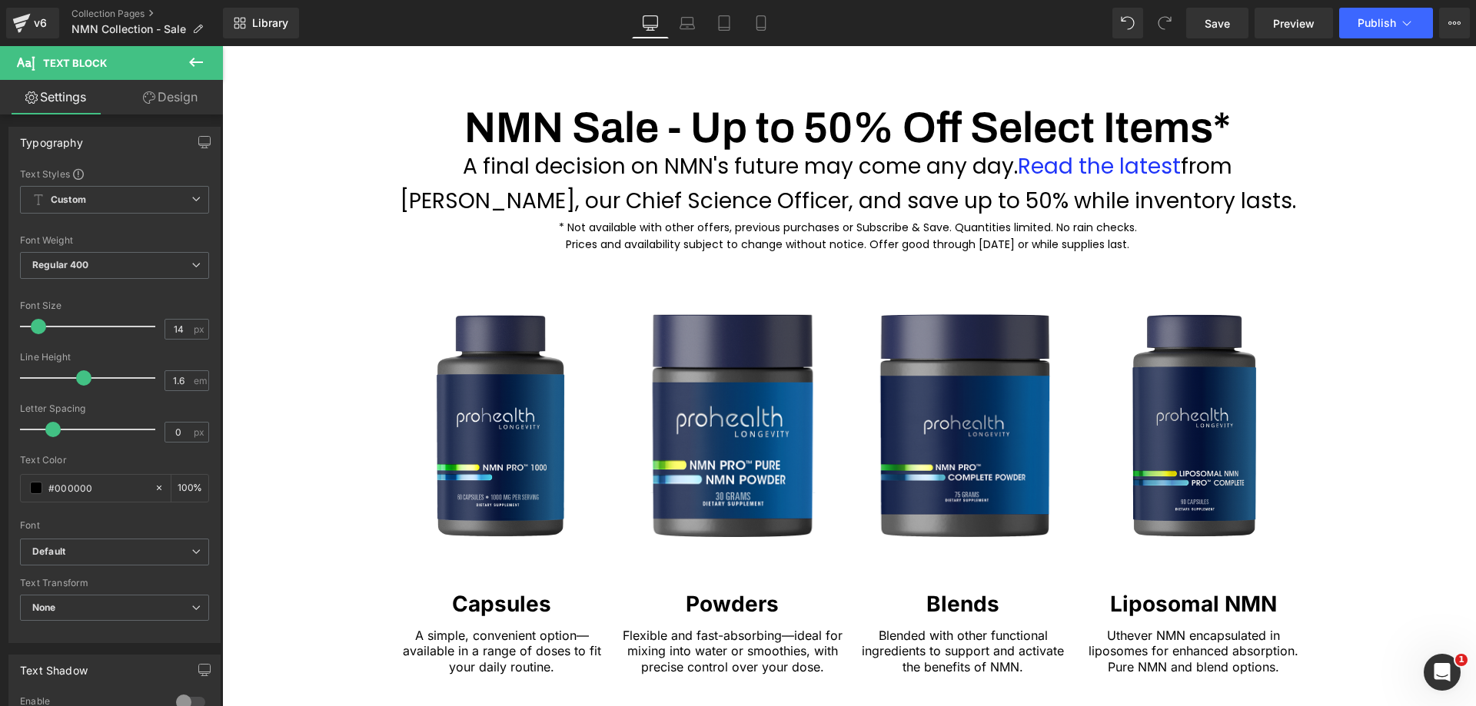
click at [42, 327] on span at bounding box center [38, 326] width 15 height 15
drag, startPoint x: 189, startPoint y: 381, endPoint x: 150, endPoint y: 377, distance: 39.5
click at [150, 377] on div "Line Height 1.6 em" at bounding box center [114, 378] width 189 height 52
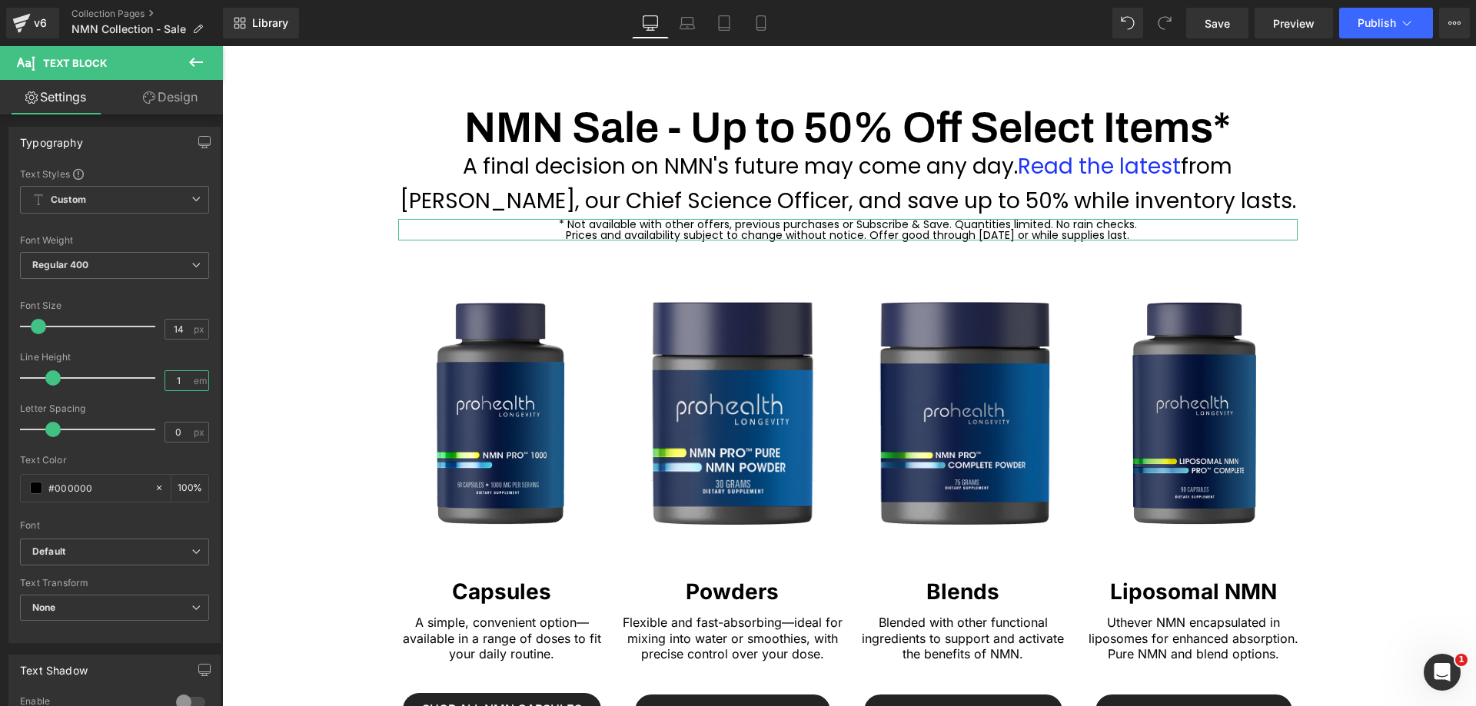
drag, startPoint x: 184, startPoint y: 376, endPoint x: 174, endPoint y: 377, distance: 10.0
click at [174, 377] on input "1" at bounding box center [178, 380] width 27 height 19
type input "1.1"
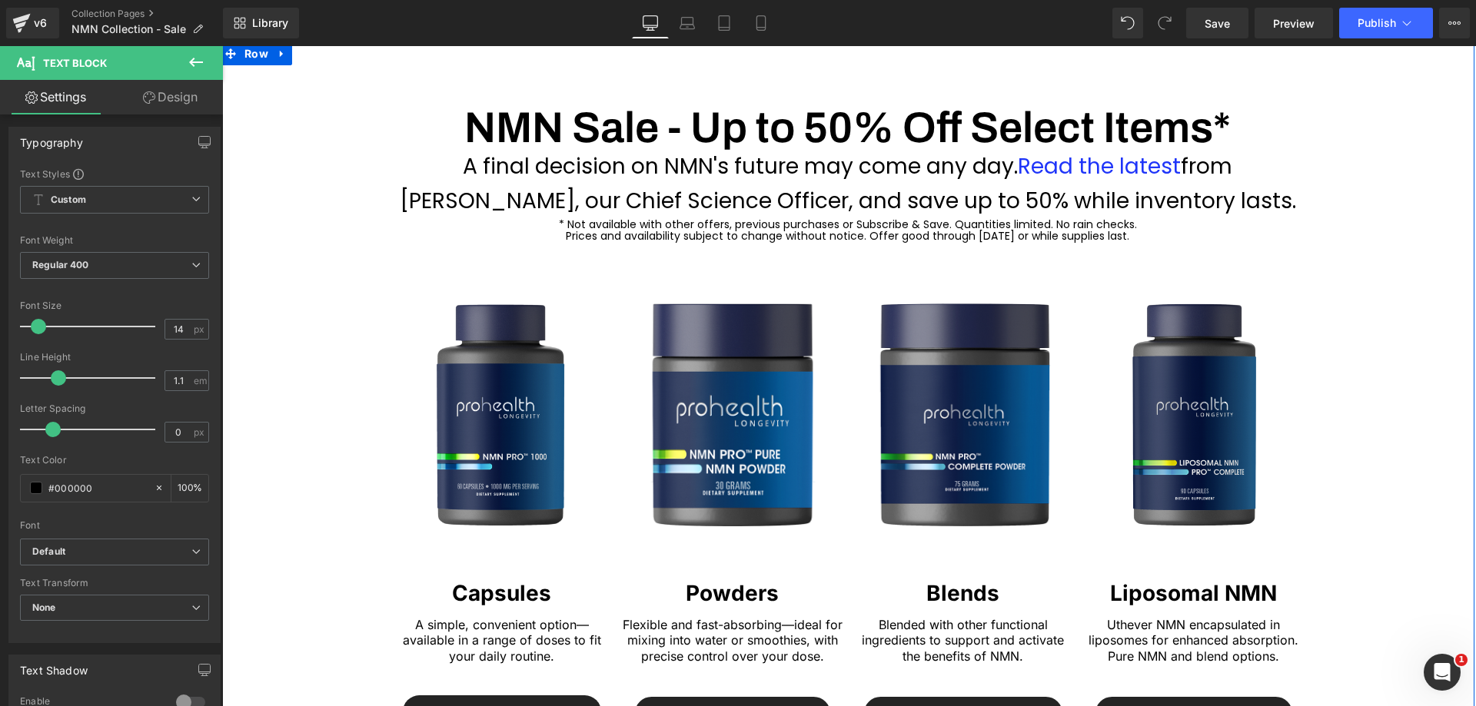
click at [1413, 211] on div "Heading NMN Sale - Up to 50% Off Select Items* Heading A final decision on NMN'…" at bounding box center [848, 684] width 1254 height 1192
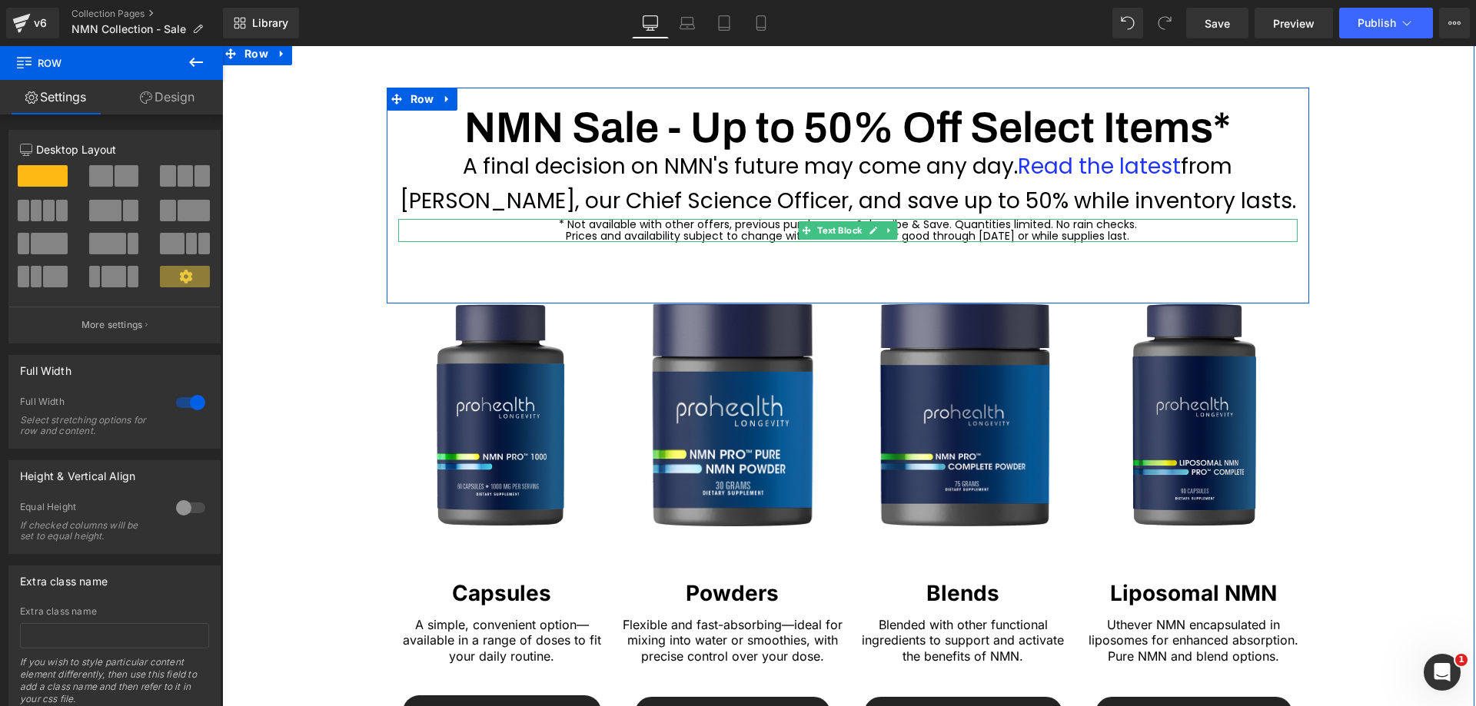
click at [776, 230] on p "* Not available with other offers, previous purchases or Subscribe & Save. Quan…" at bounding box center [847, 231] width 899 height 24
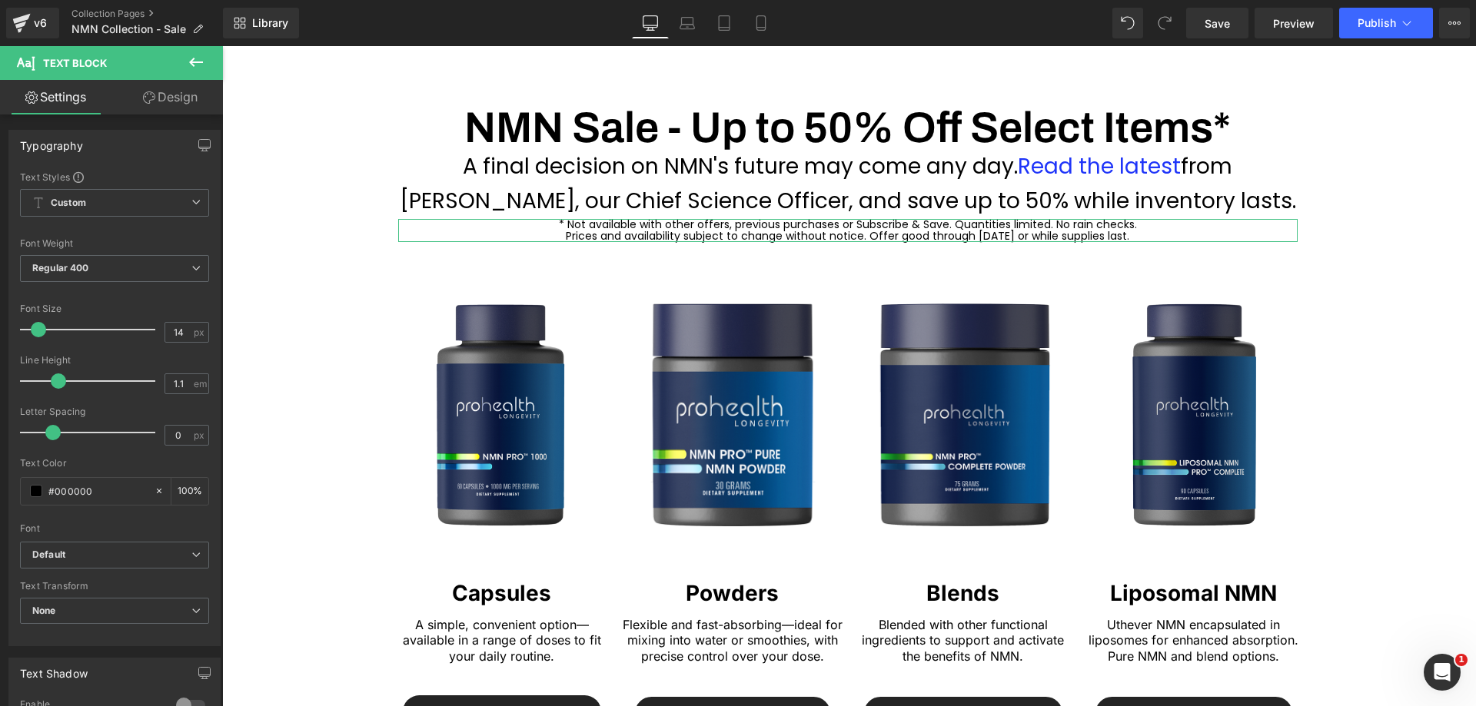
click at [165, 94] on link "Design" at bounding box center [170, 97] width 111 height 35
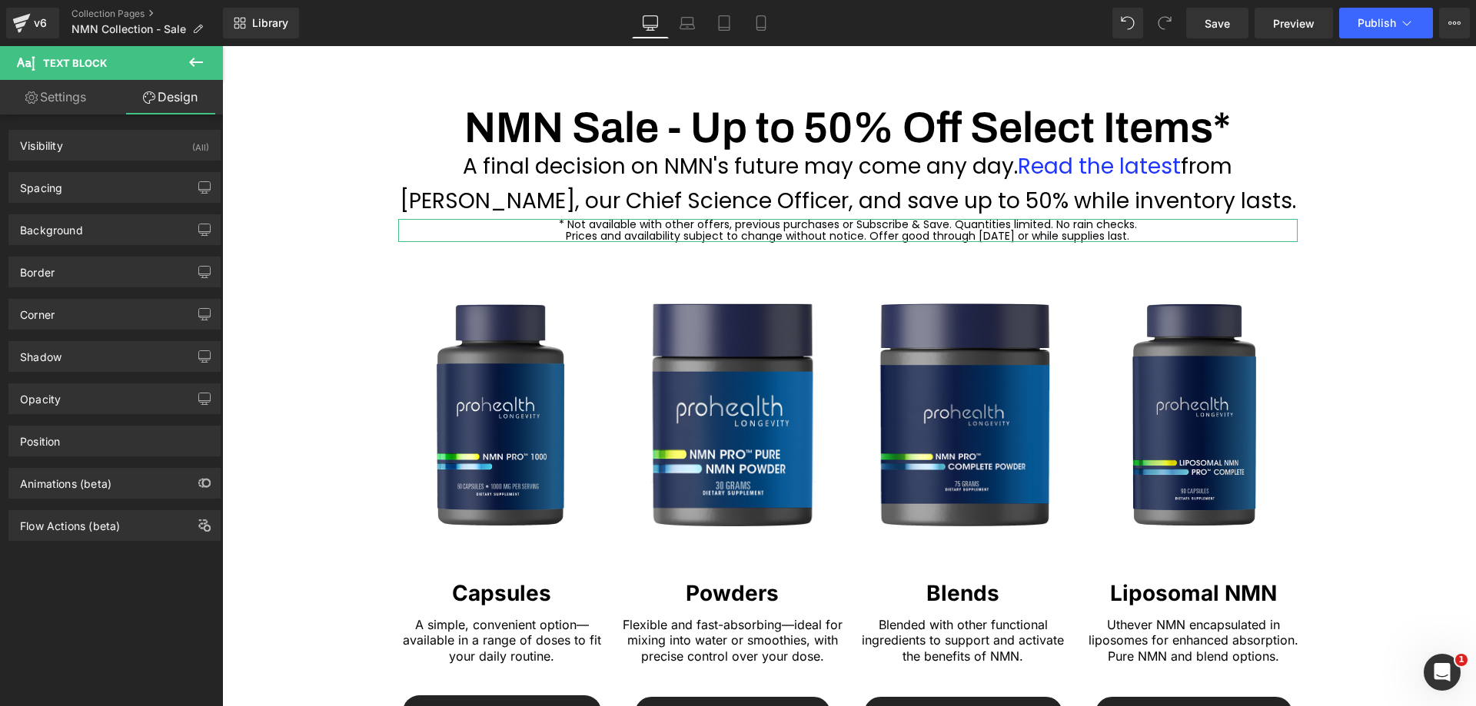
type input "0"
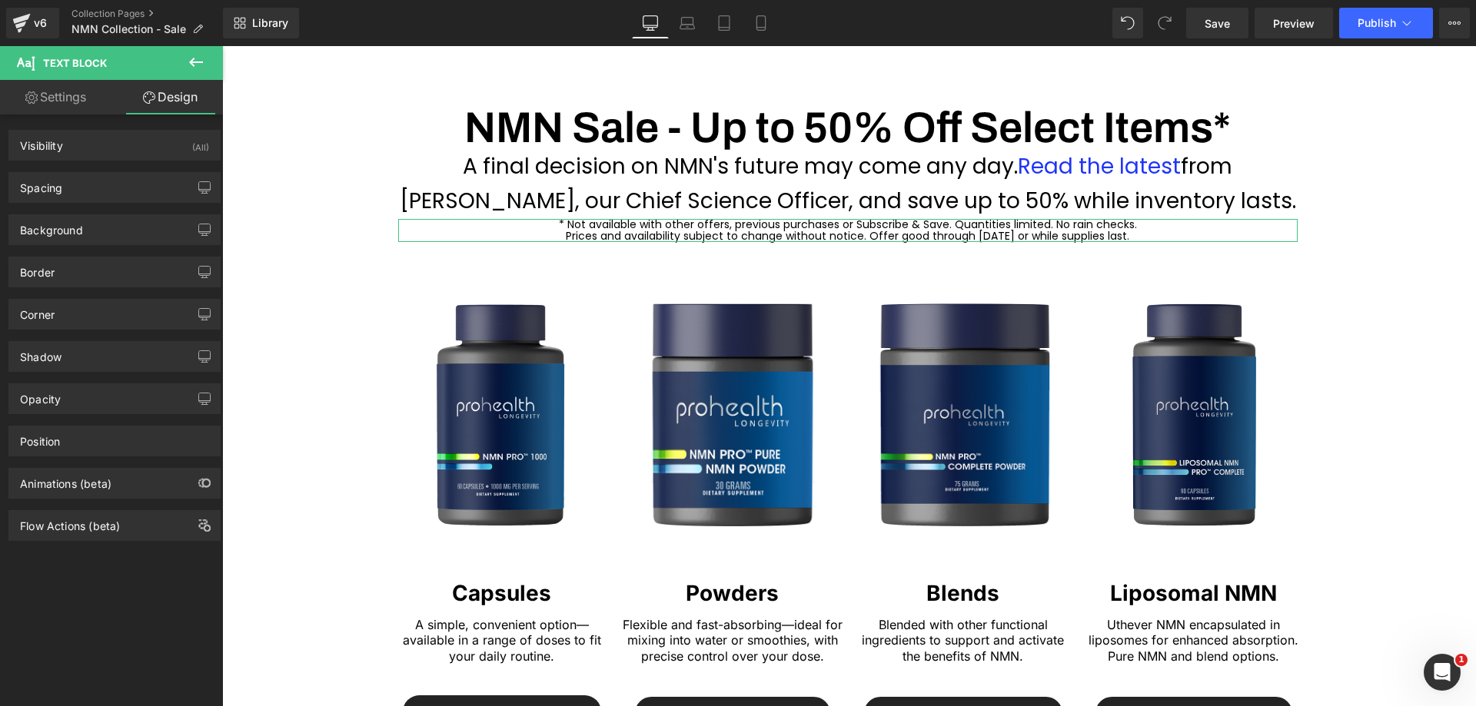
type input "0"
click at [109, 183] on div "Spacing" at bounding box center [114, 187] width 211 height 29
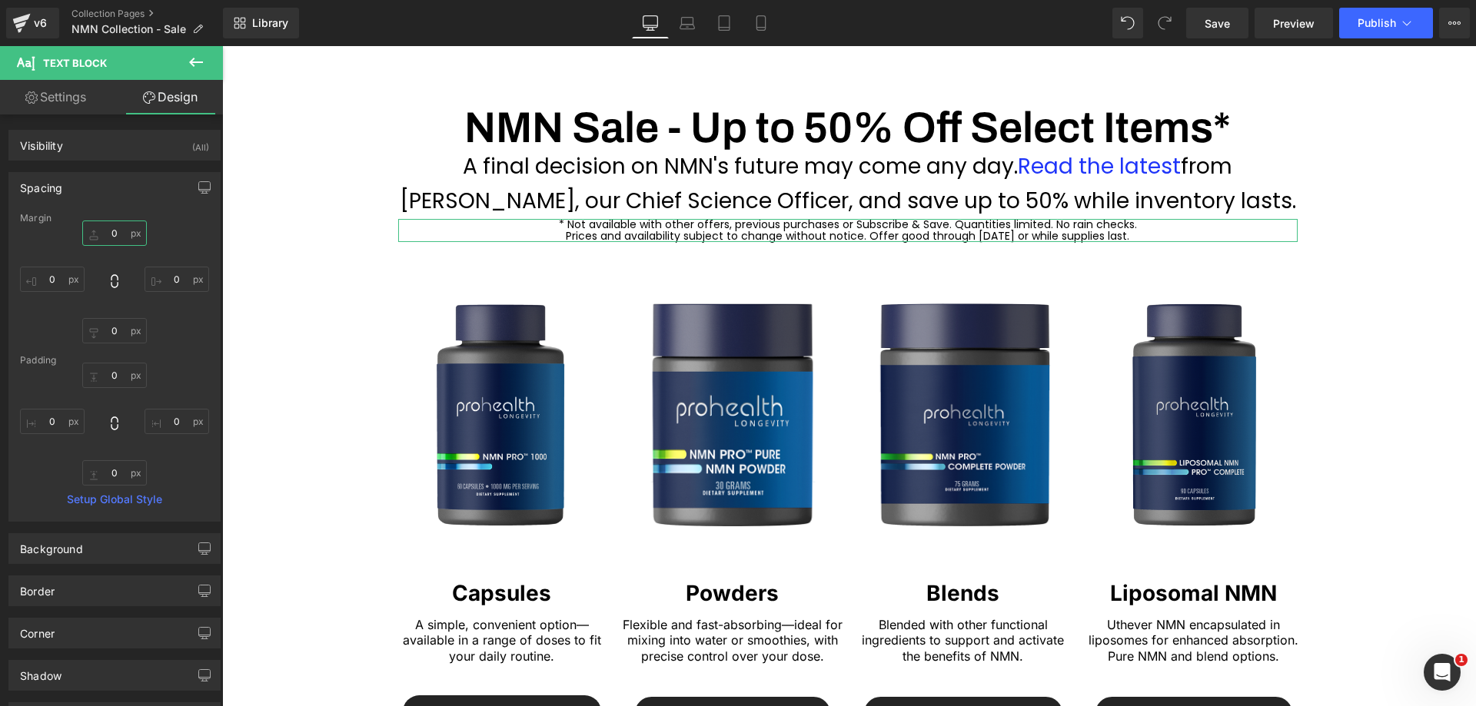
click at [121, 229] on input "0" at bounding box center [114, 233] width 65 height 25
click at [119, 231] on input "0" at bounding box center [114, 233] width 65 height 25
click at [115, 230] on input "0" at bounding box center [114, 233] width 65 height 25
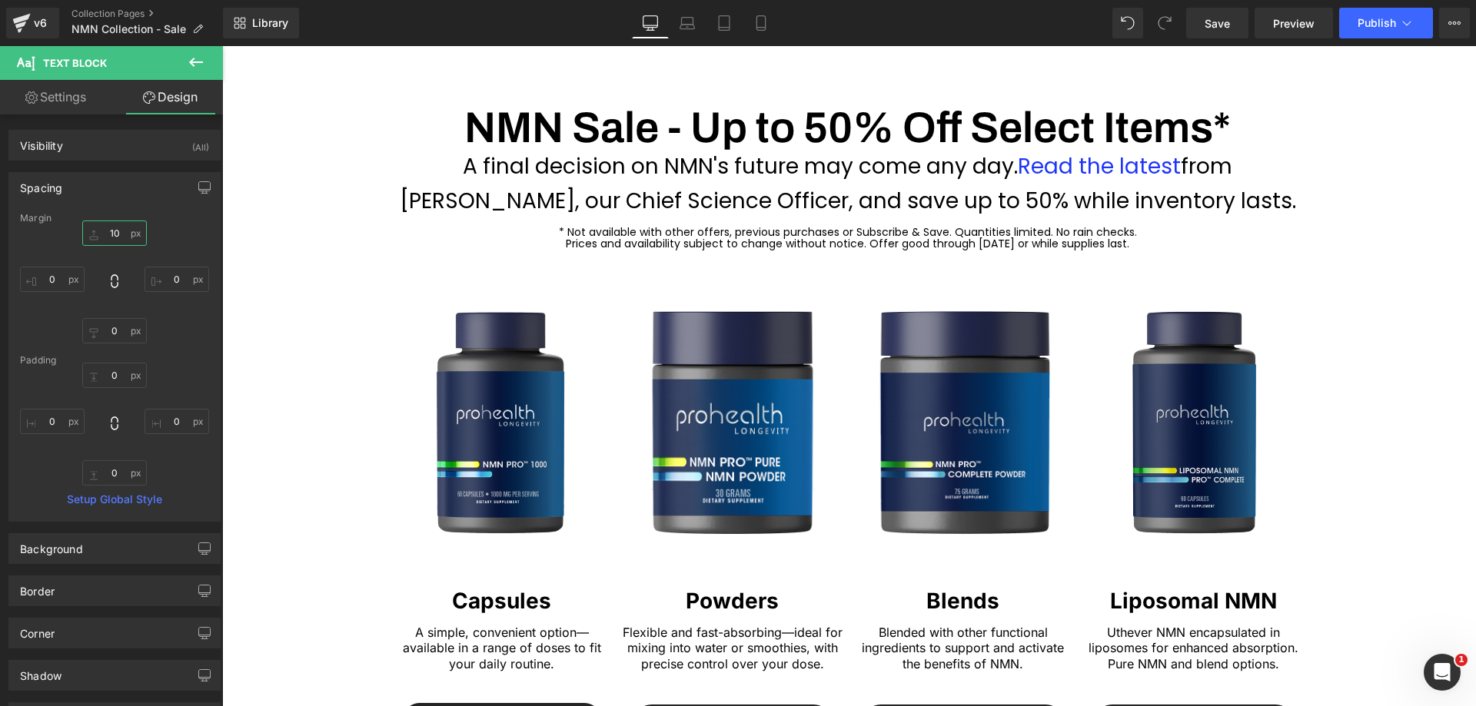
type input "10"
click at [194, 60] on icon at bounding box center [196, 62] width 18 height 18
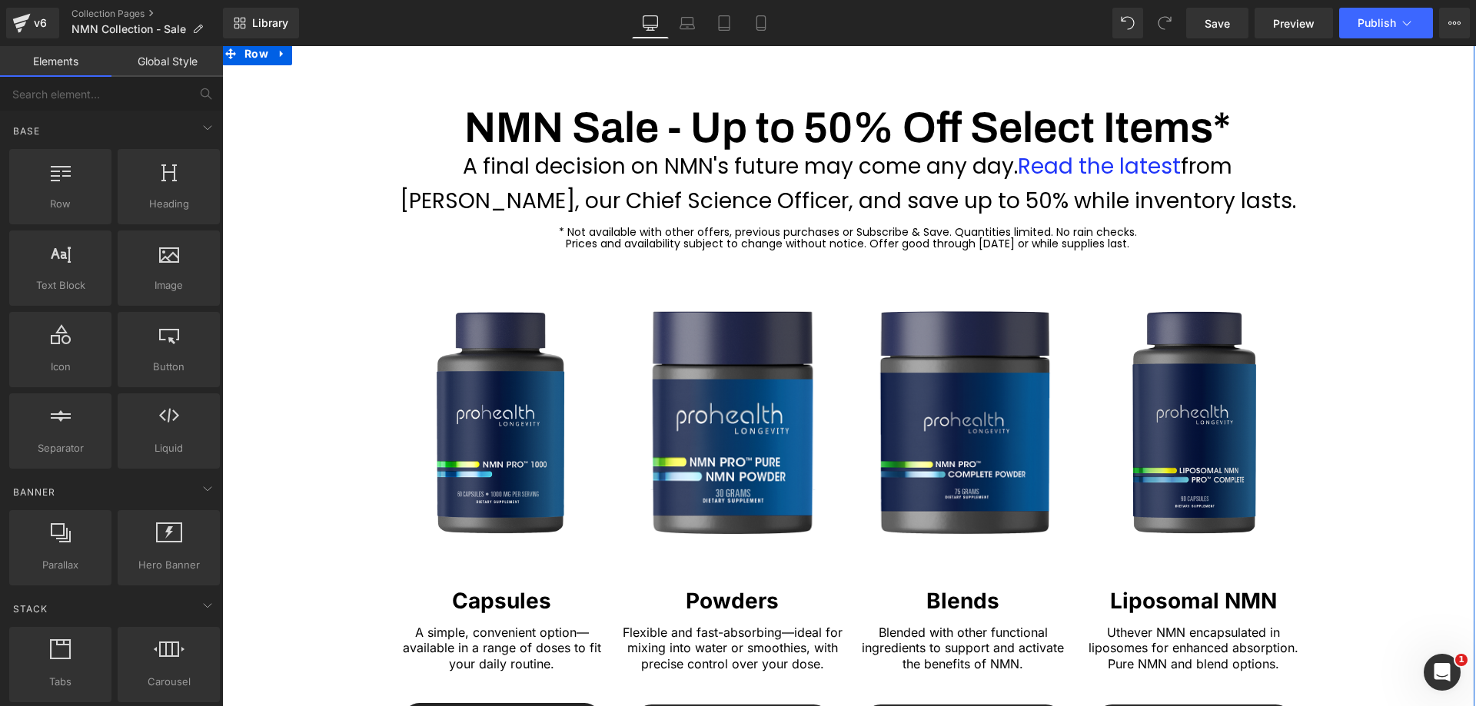
click at [1441, 367] on div "Heading NMN Sale - Up to 50% Off Select Items* Heading A final decision on NMN'…" at bounding box center [848, 688] width 1254 height 1200
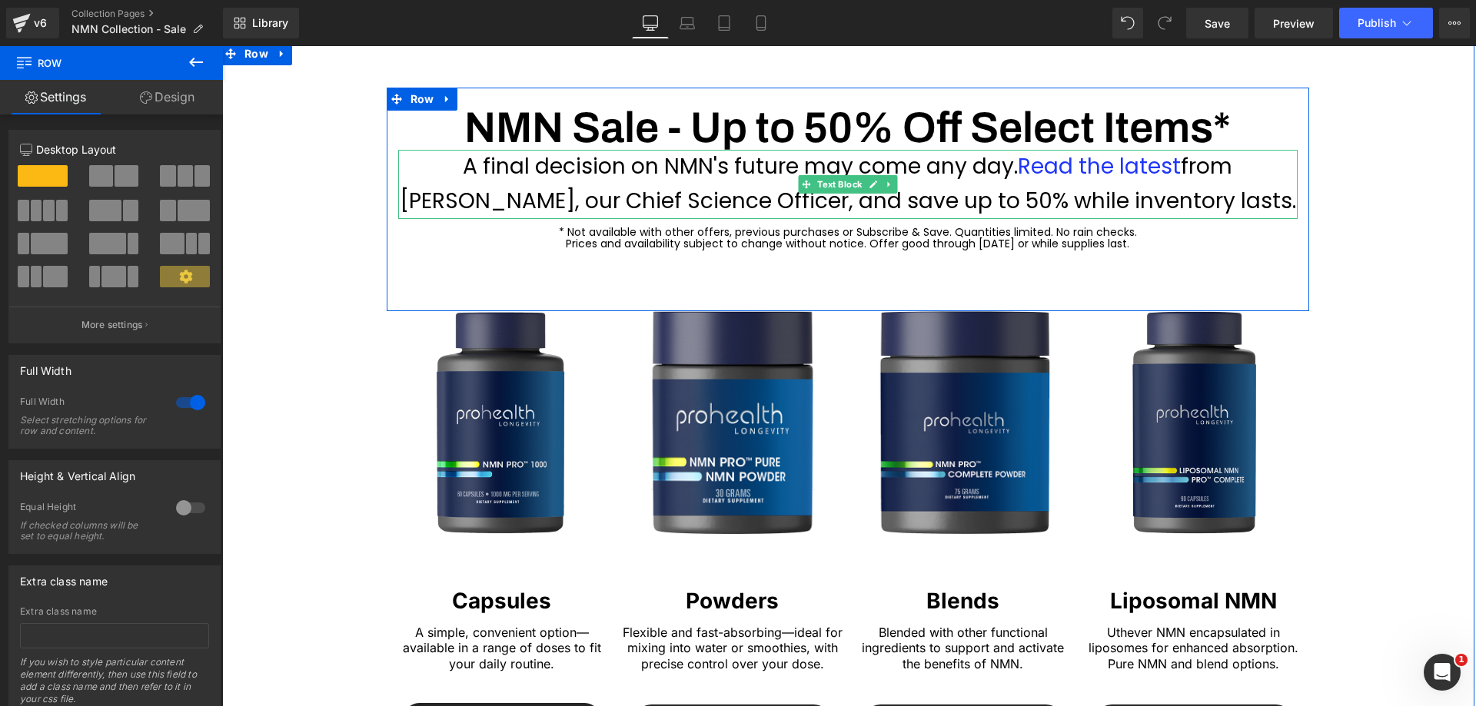
click at [750, 159] on p "A final decision on NMN's future may come any day. Read the latest from [PERSON…" at bounding box center [847, 184] width 899 height 69
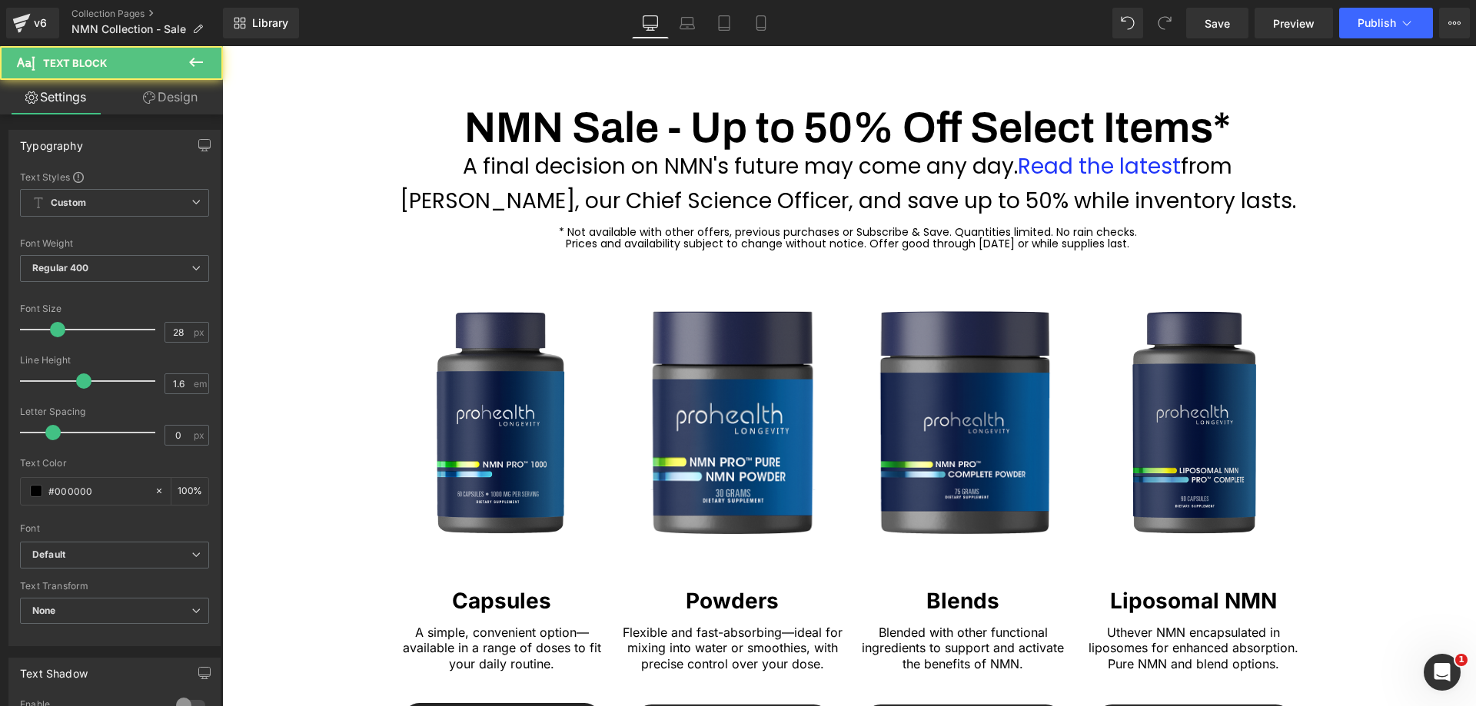
click at [195, 110] on link "Design" at bounding box center [170, 97] width 111 height 35
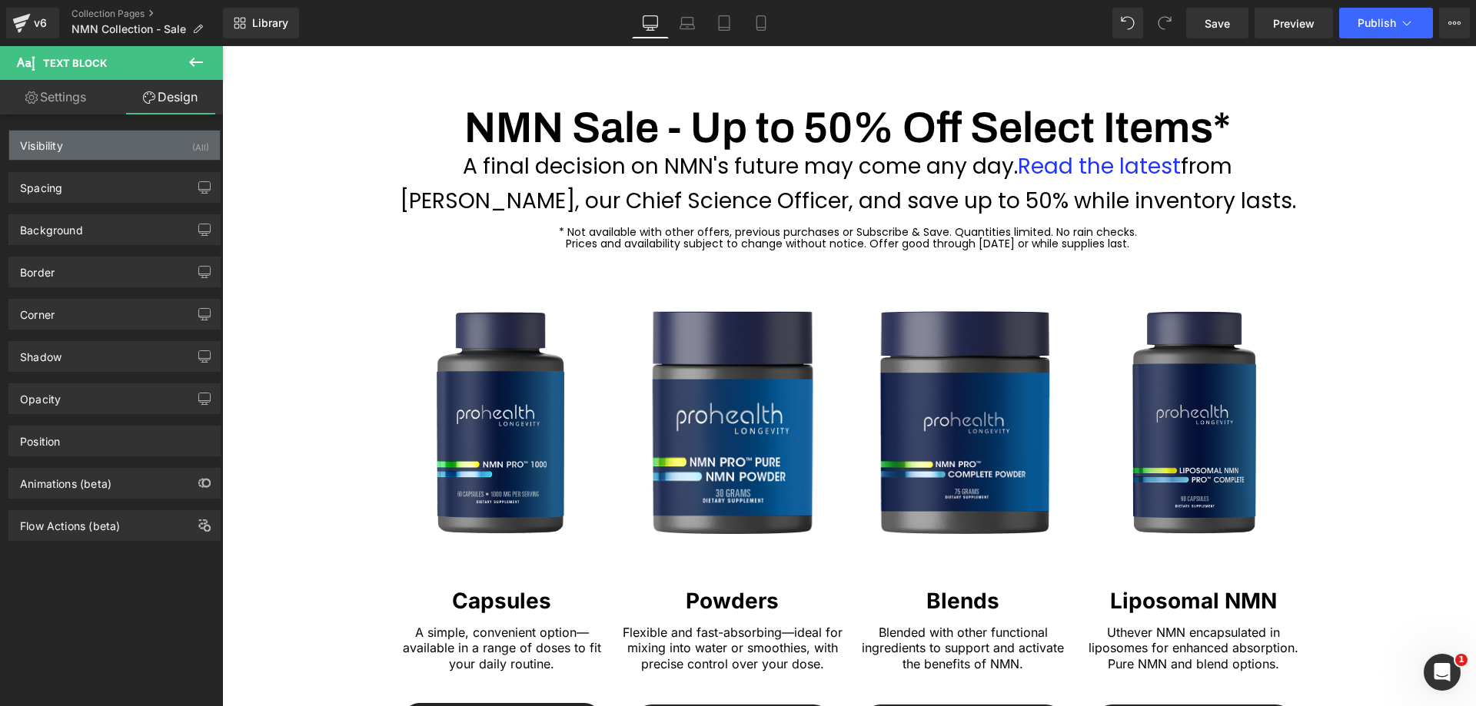
click at [89, 145] on div "Visibility (All)" at bounding box center [114, 145] width 211 height 29
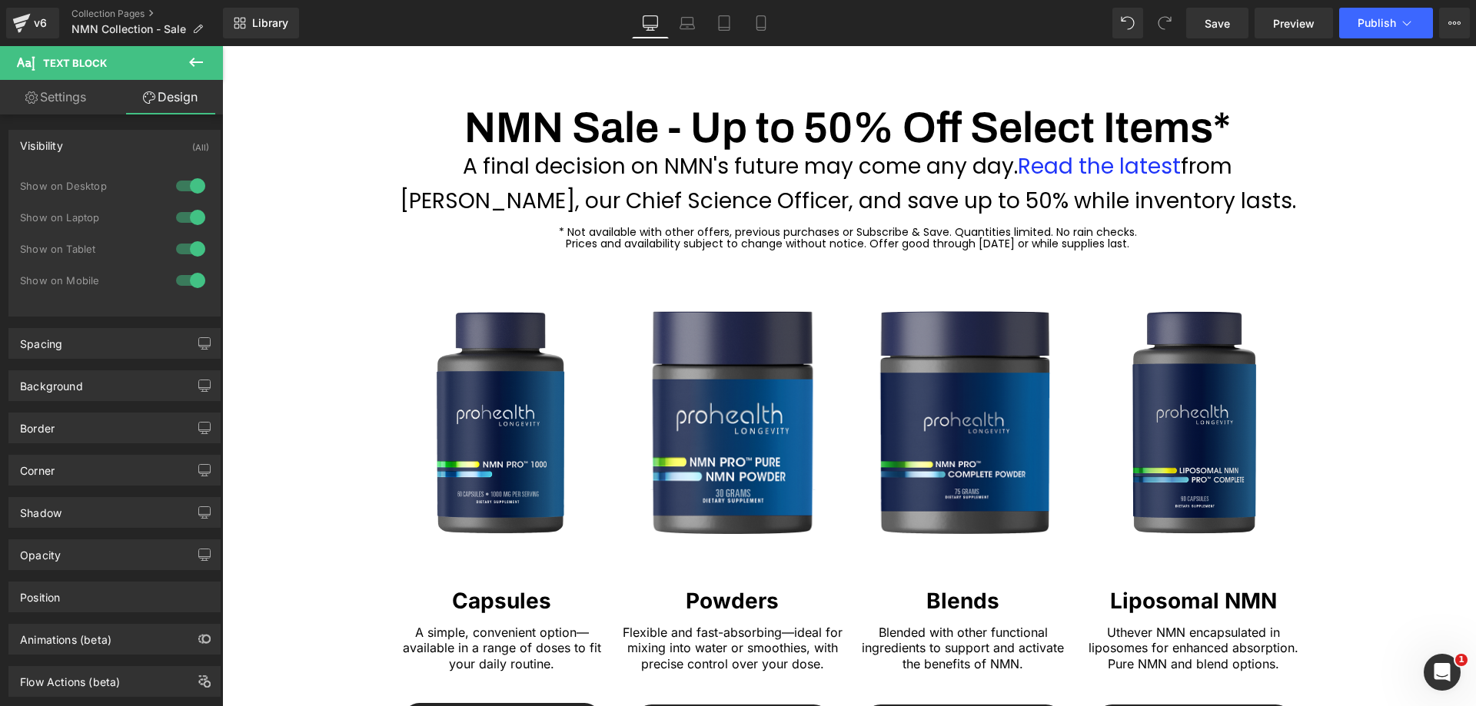
click at [113, 146] on div "Visibility (All)" at bounding box center [114, 145] width 211 height 29
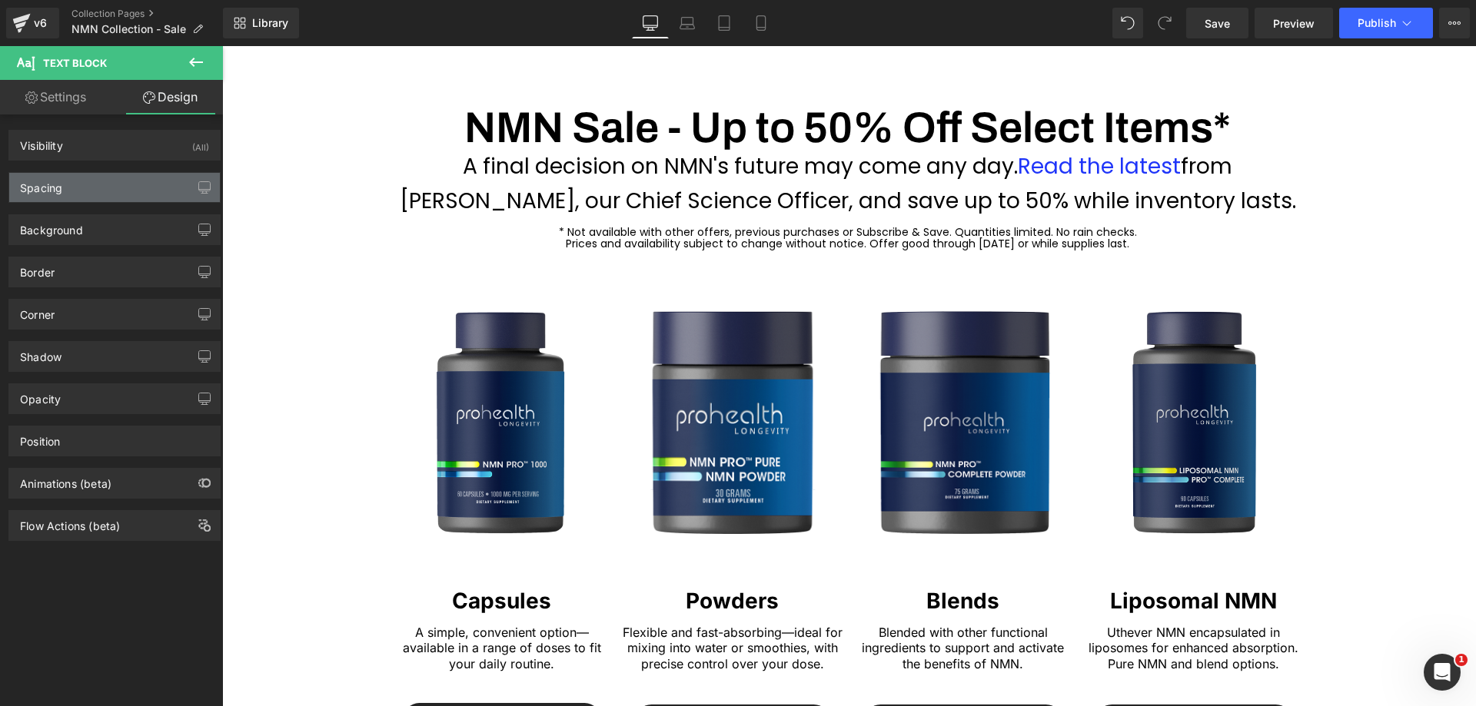
click at [90, 188] on div "Spacing" at bounding box center [114, 187] width 211 height 29
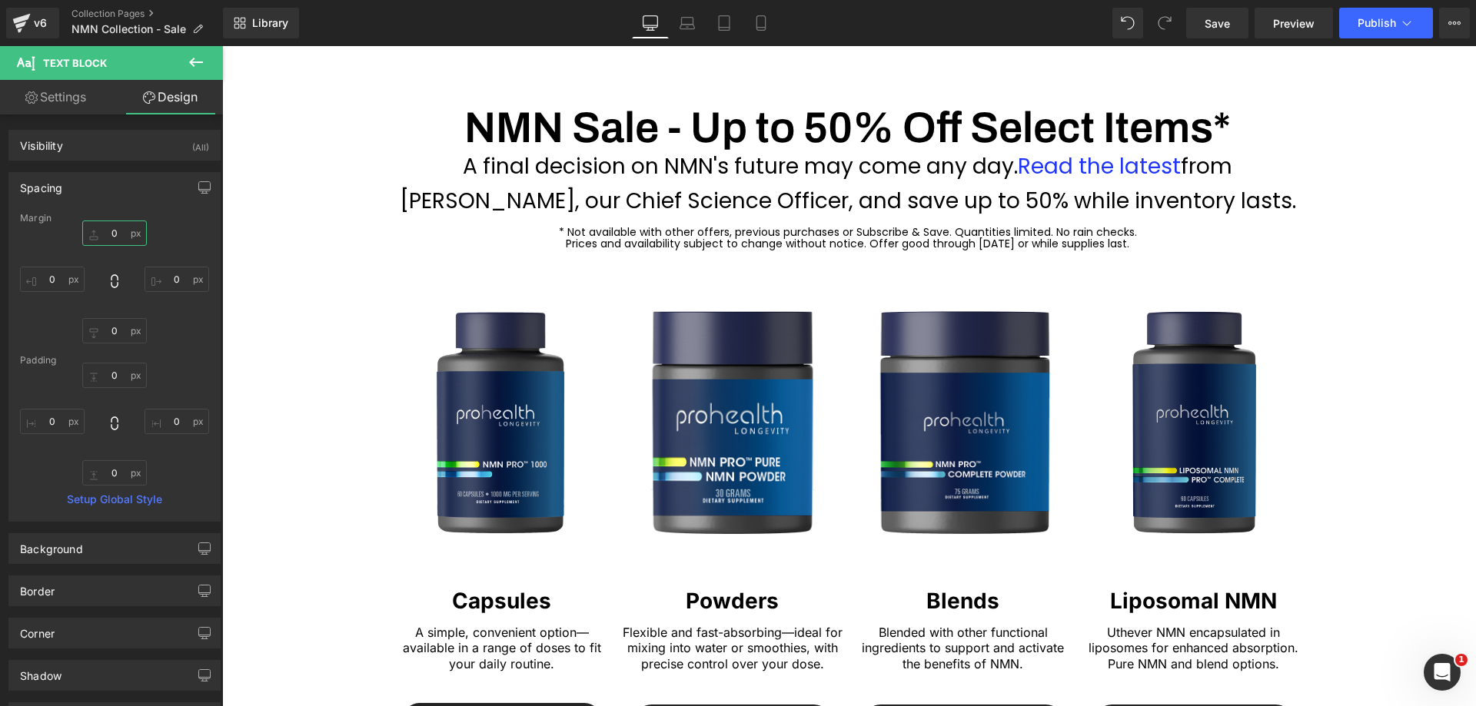
click at [109, 230] on input "0" at bounding box center [114, 233] width 65 height 25
type input "10"
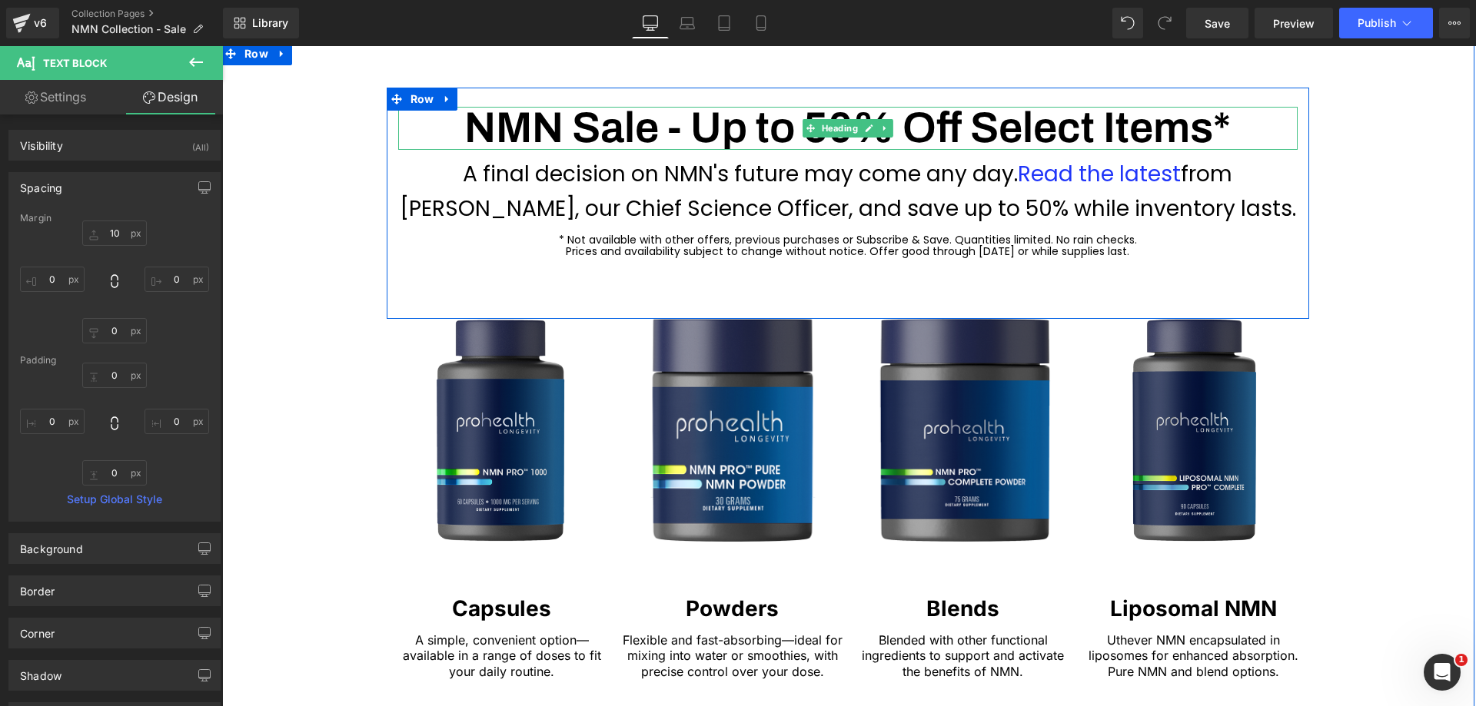
click at [953, 118] on h1 "NMN Sale - Up to 50% Off Select Items*" at bounding box center [847, 128] width 899 height 43
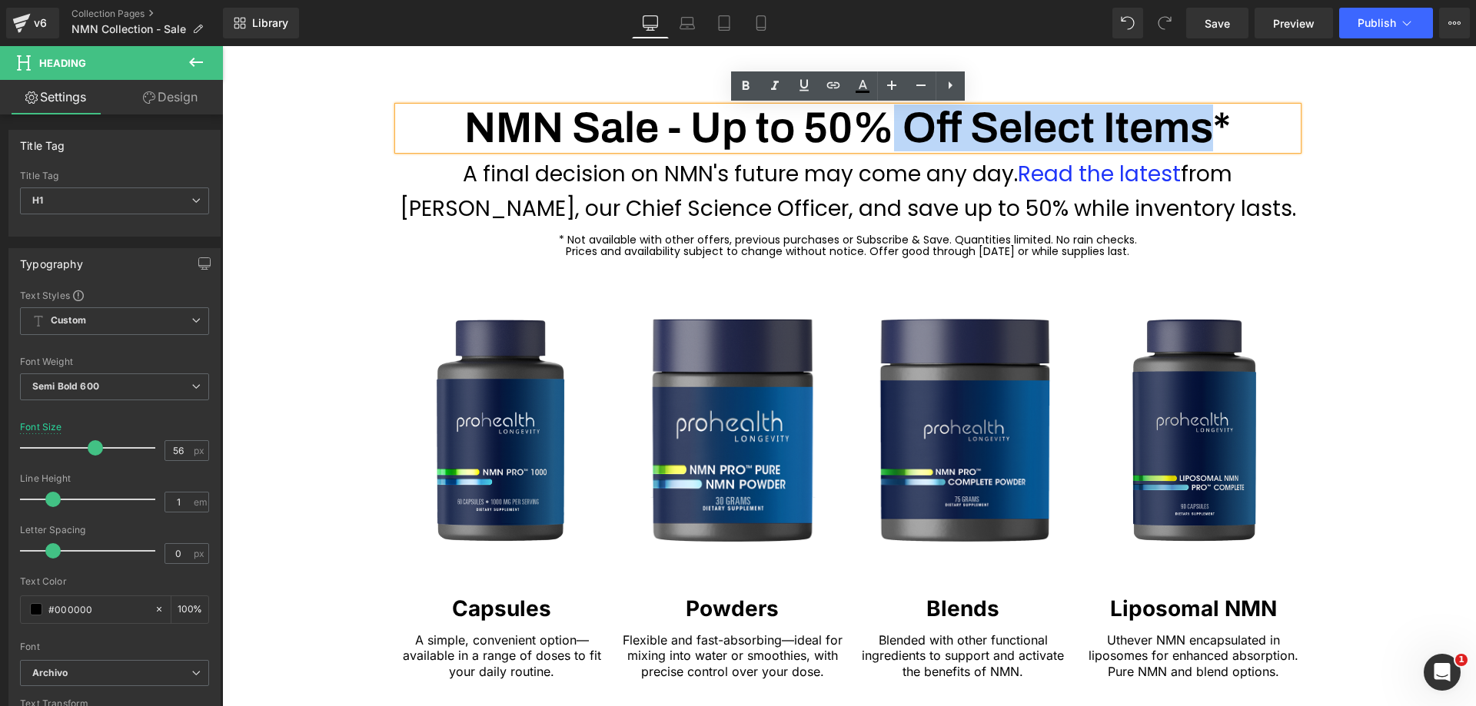
drag, startPoint x: 887, startPoint y: 124, endPoint x: 1215, endPoint y: 108, distance: 328.6
click at [1215, 108] on h1 "NMN Sale - Up to 50% Off Select Items*" at bounding box center [847, 128] width 899 height 43
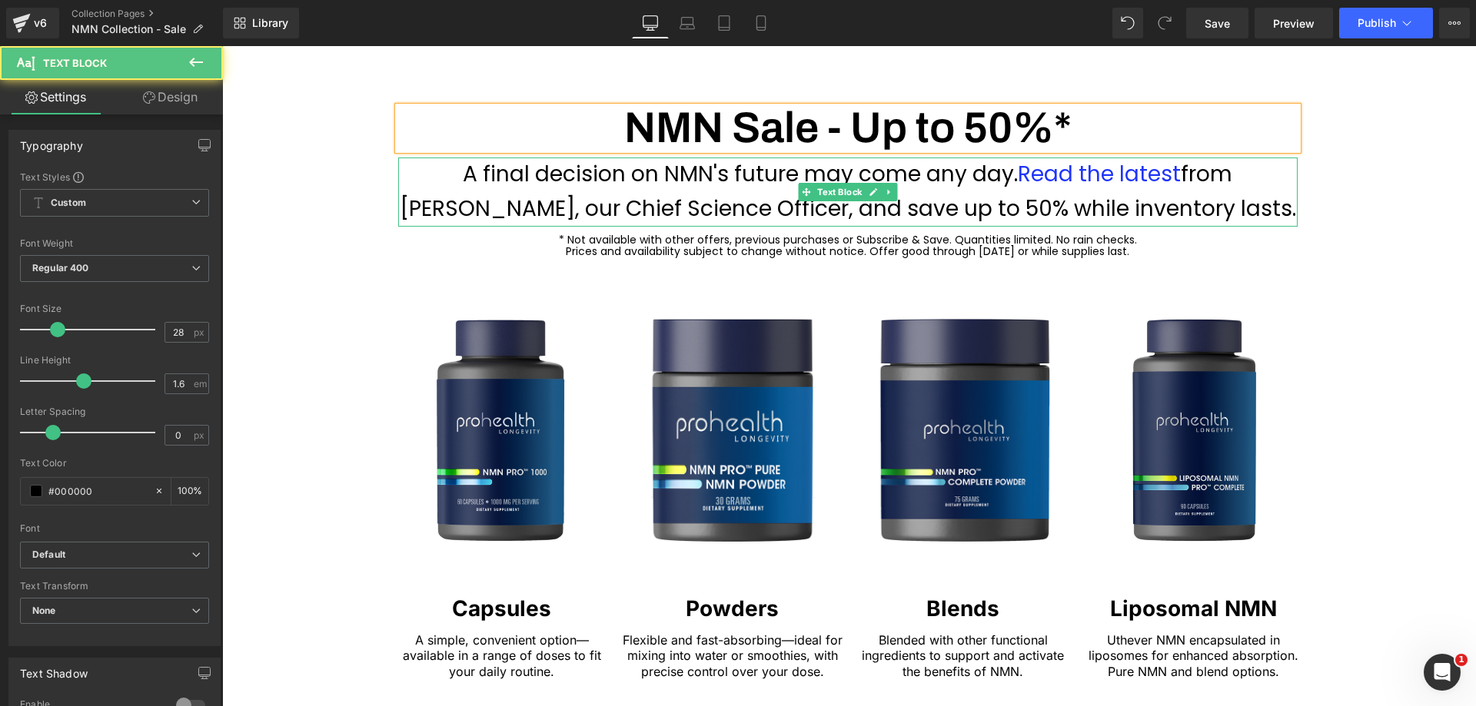
click at [924, 208] on p "A final decision on NMN's future may come any day. Read the latest from [PERSON…" at bounding box center [847, 192] width 899 height 69
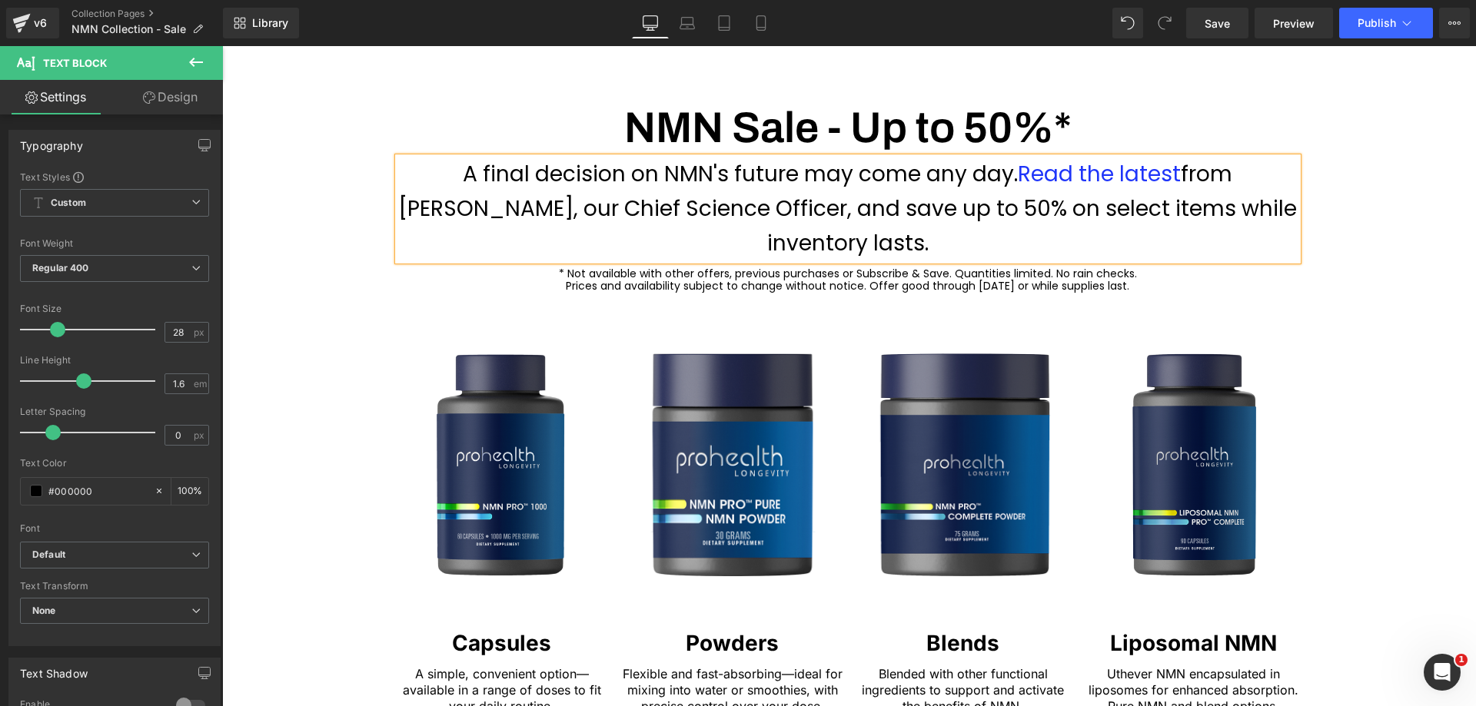
click at [1357, 223] on div "Heading NMN Sale - Up to 50%* Heading A final decision on NMN's future may come…" at bounding box center [848, 709] width 1254 height 1242
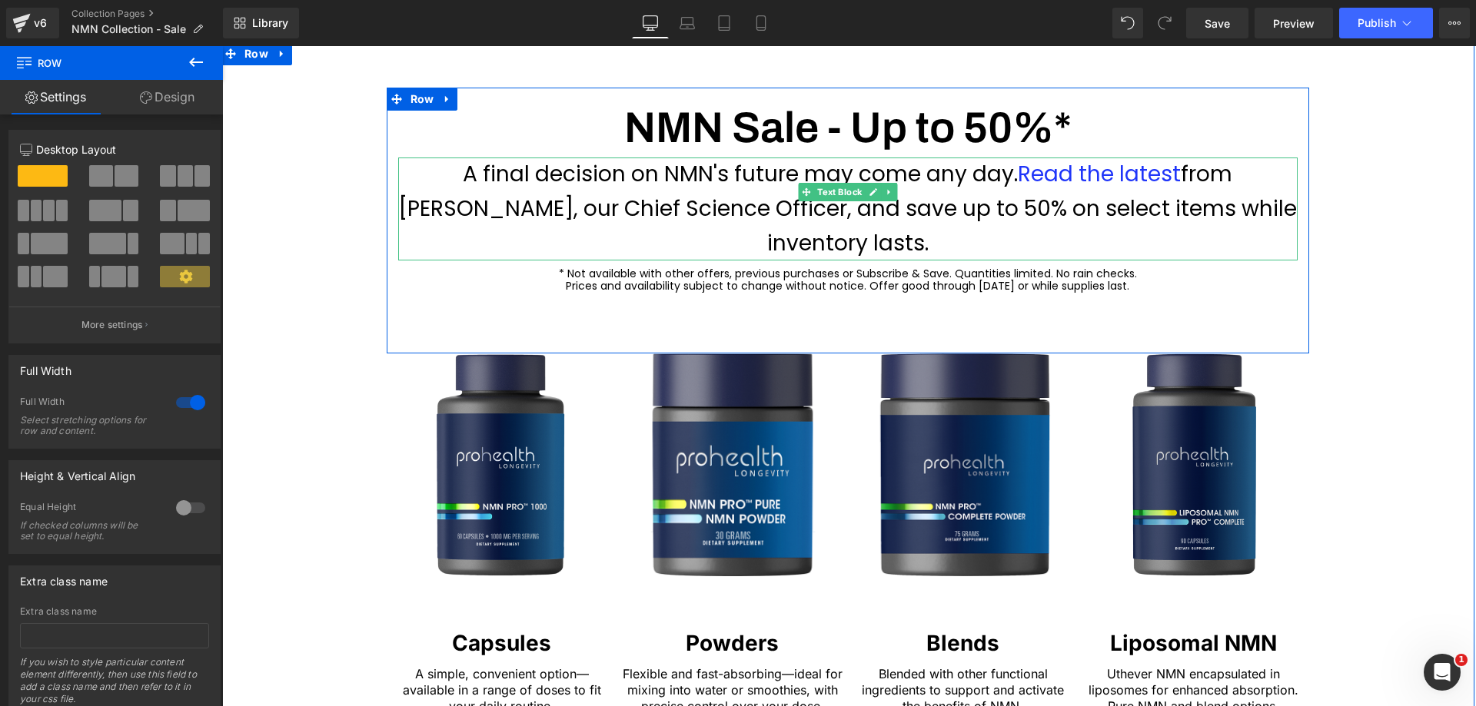
click at [747, 207] on p "A final decision on NMN's future may come any day. Read the latest from [PERSON…" at bounding box center [847, 209] width 899 height 103
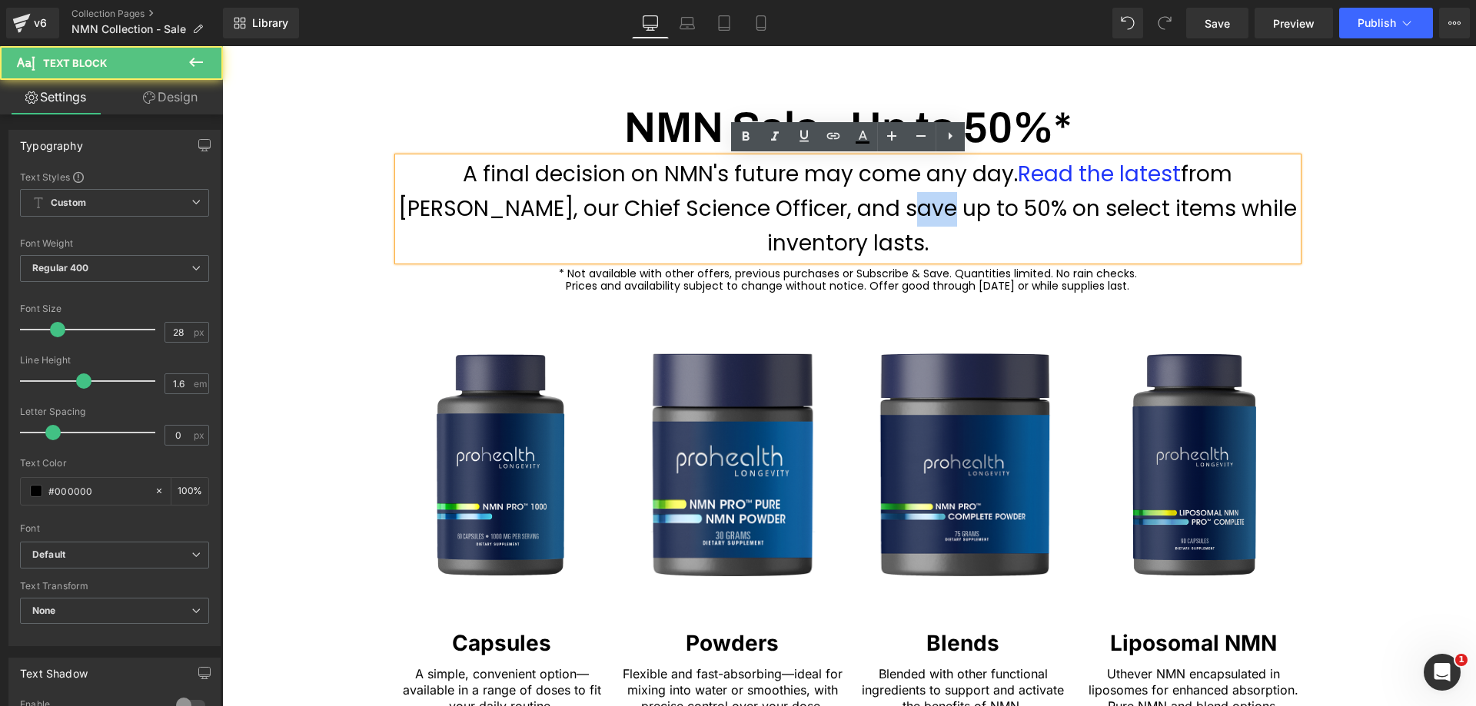
click at [747, 207] on p "A final decision on NMN's future may come any day. Read the latest from [PERSON…" at bounding box center [847, 209] width 899 height 103
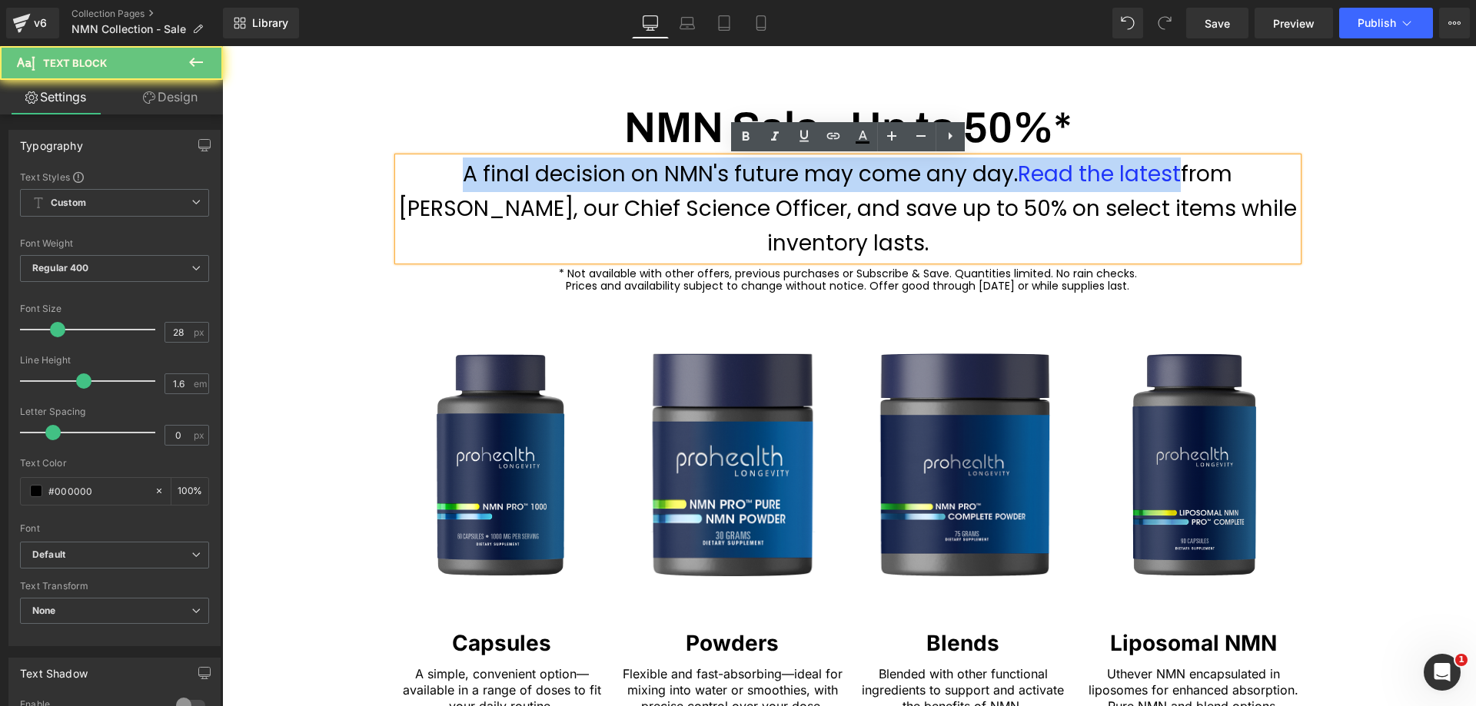
click at [747, 207] on p "A final decision on NMN's future may come any day. Read the latest from [PERSON…" at bounding box center [847, 209] width 899 height 103
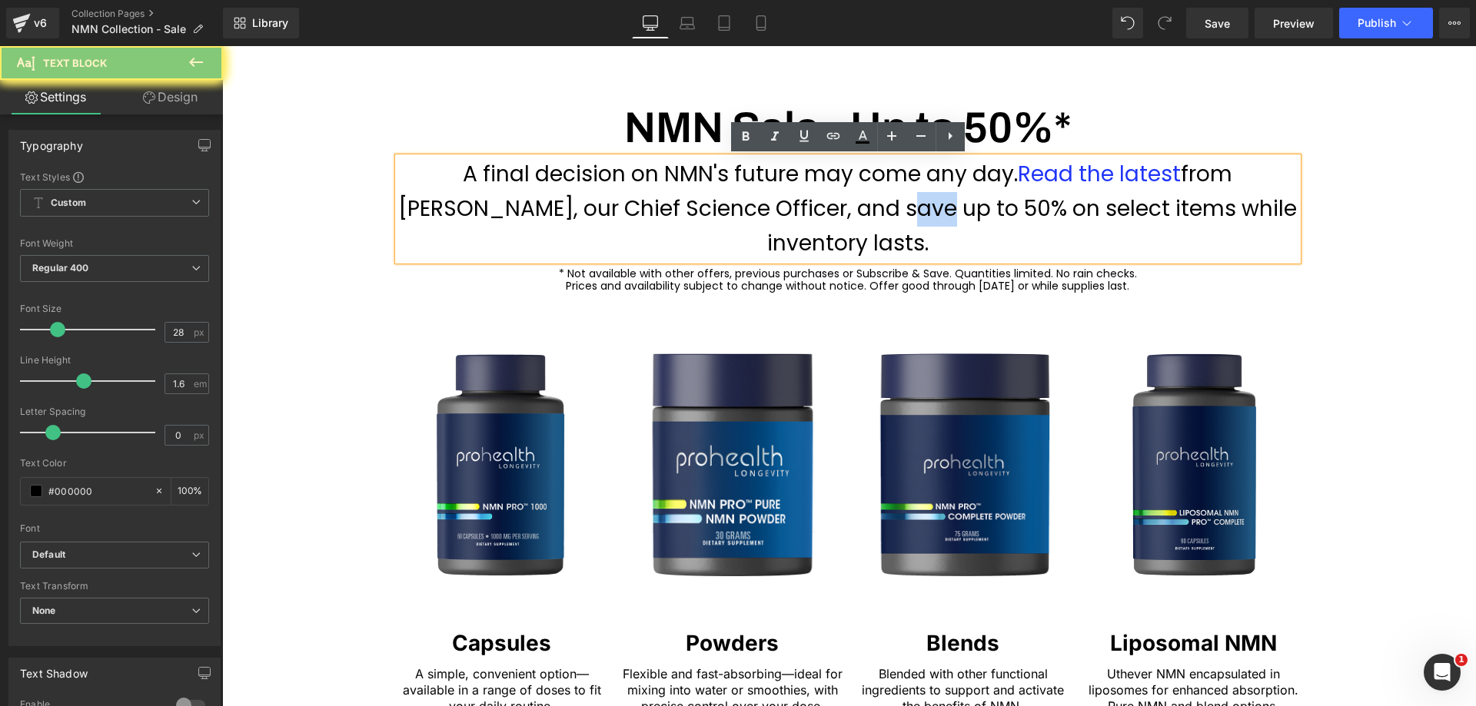
click at [747, 207] on p "A final decision on NMN's future may come any day. Read the latest from [PERSON…" at bounding box center [847, 209] width 899 height 103
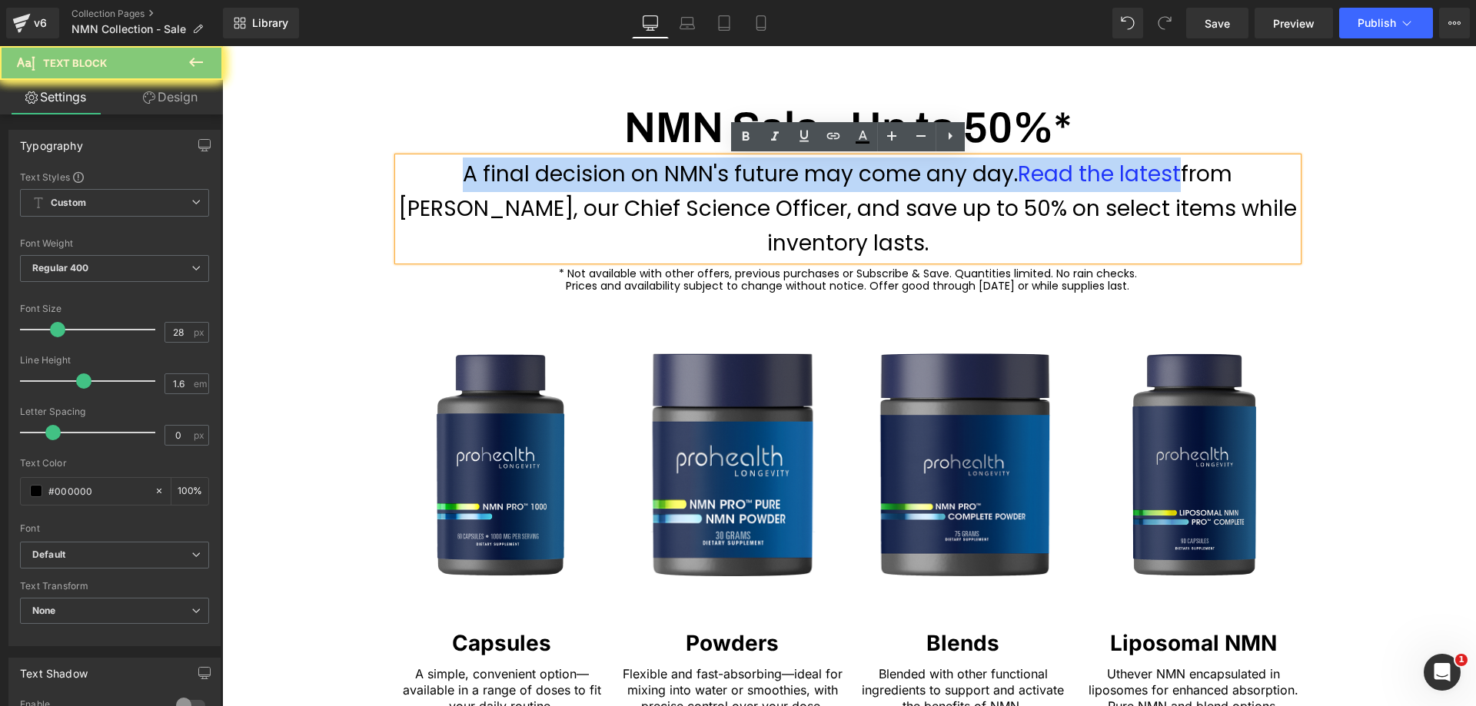
click at [747, 207] on p "A final decision on NMN's future may come any day. Read the latest from [PERSON…" at bounding box center [847, 209] width 899 height 103
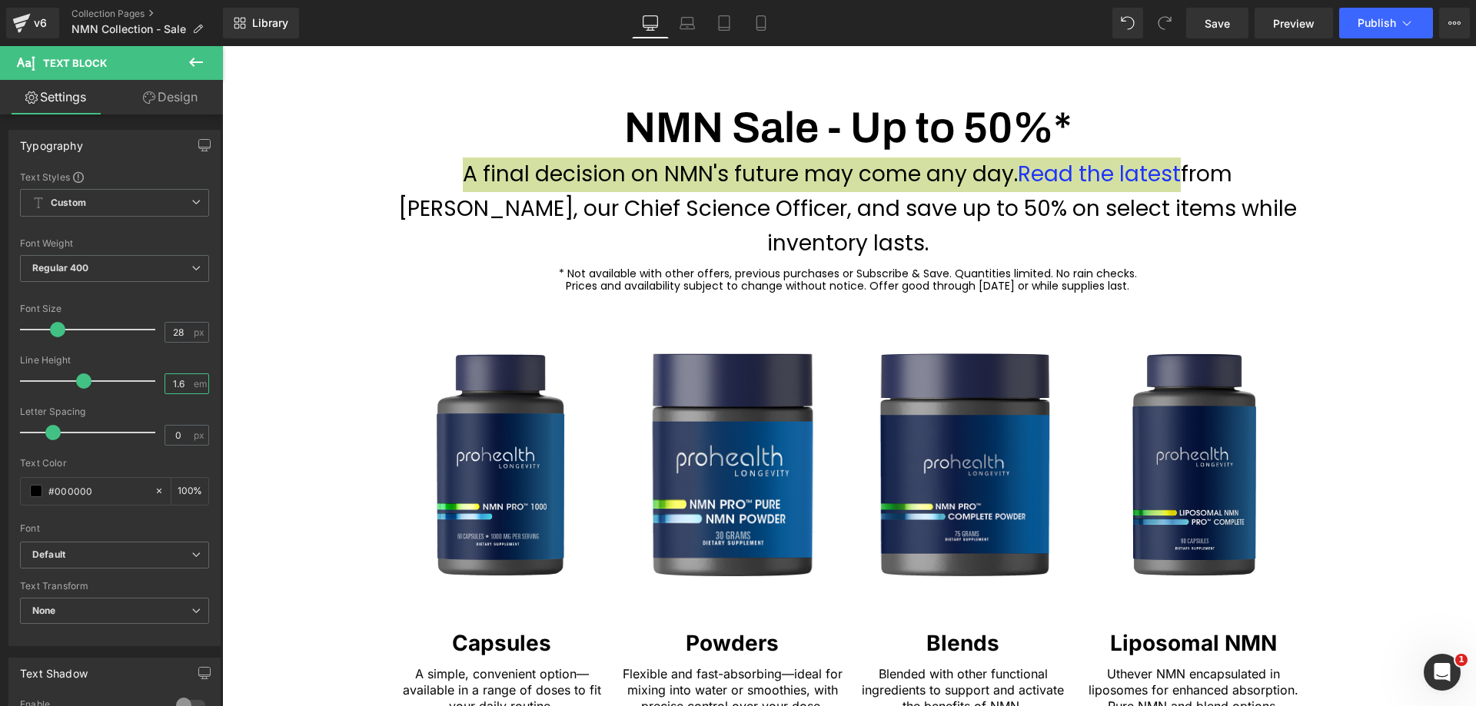
click at [180, 381] on input "1.6" at bounding box center [178, 383] width 27 height 19
type input "1.4"
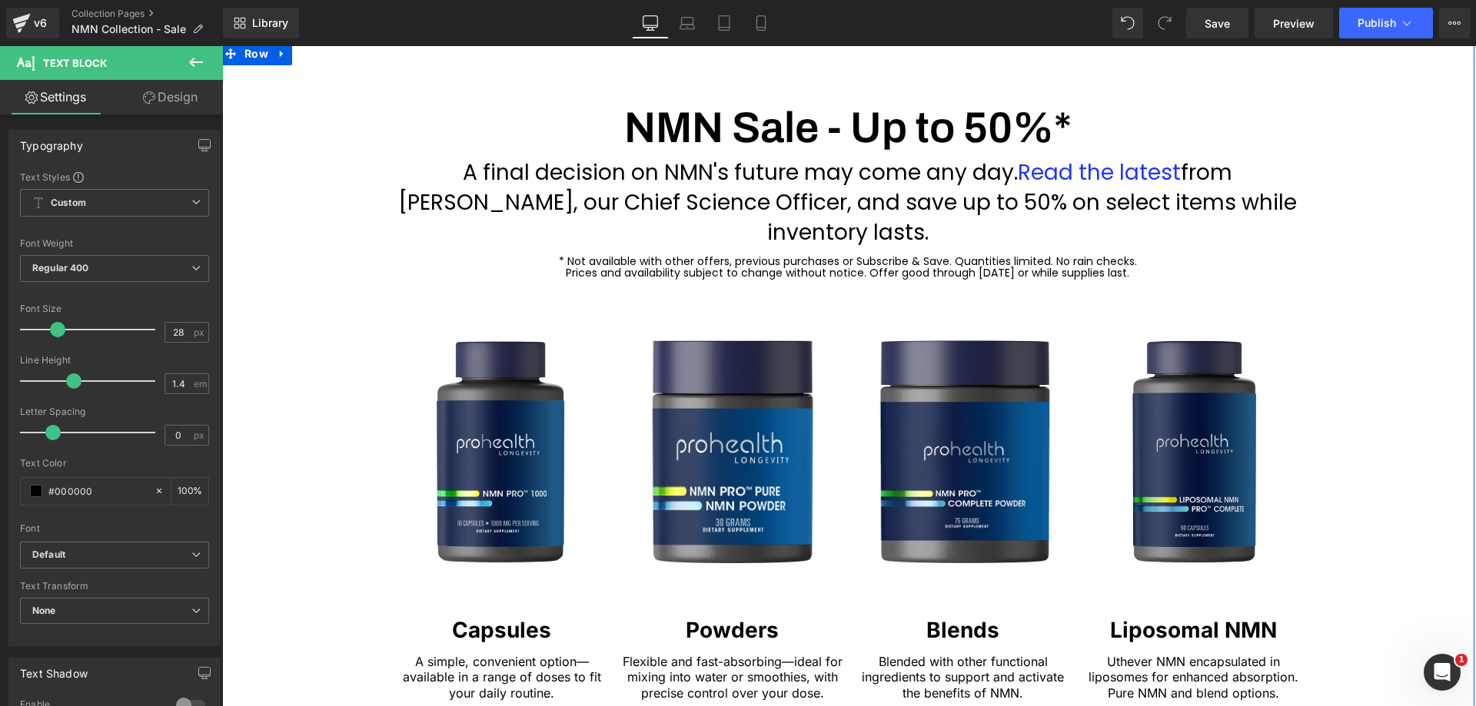
click at [1371, 221] on div "Heading NMN Sale - Up to 50%* Heading A final decision on NMN's future may come…" at bounding box center [848, 702] width 1254 height 1229
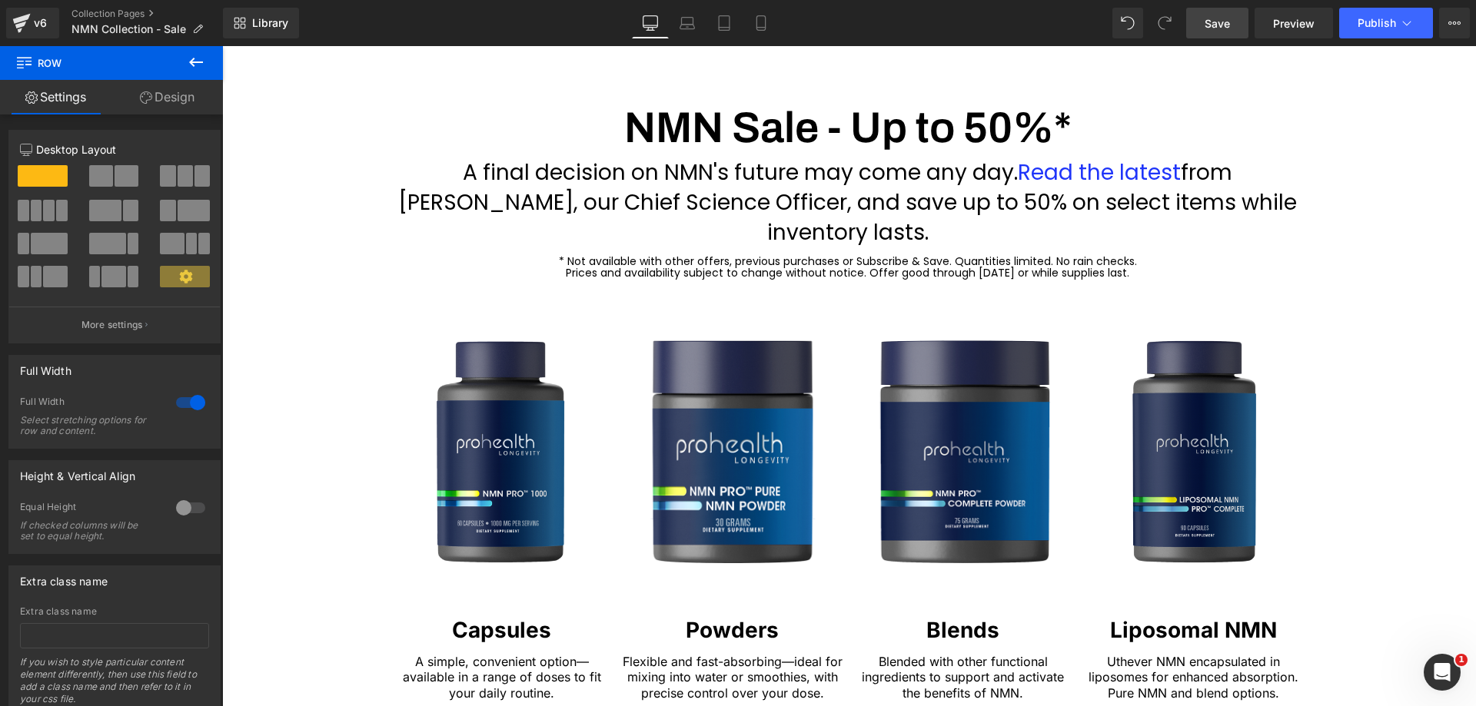
click at [1221, 22] on span "Save" at bounding box center [1217, 23] width 25 height 16
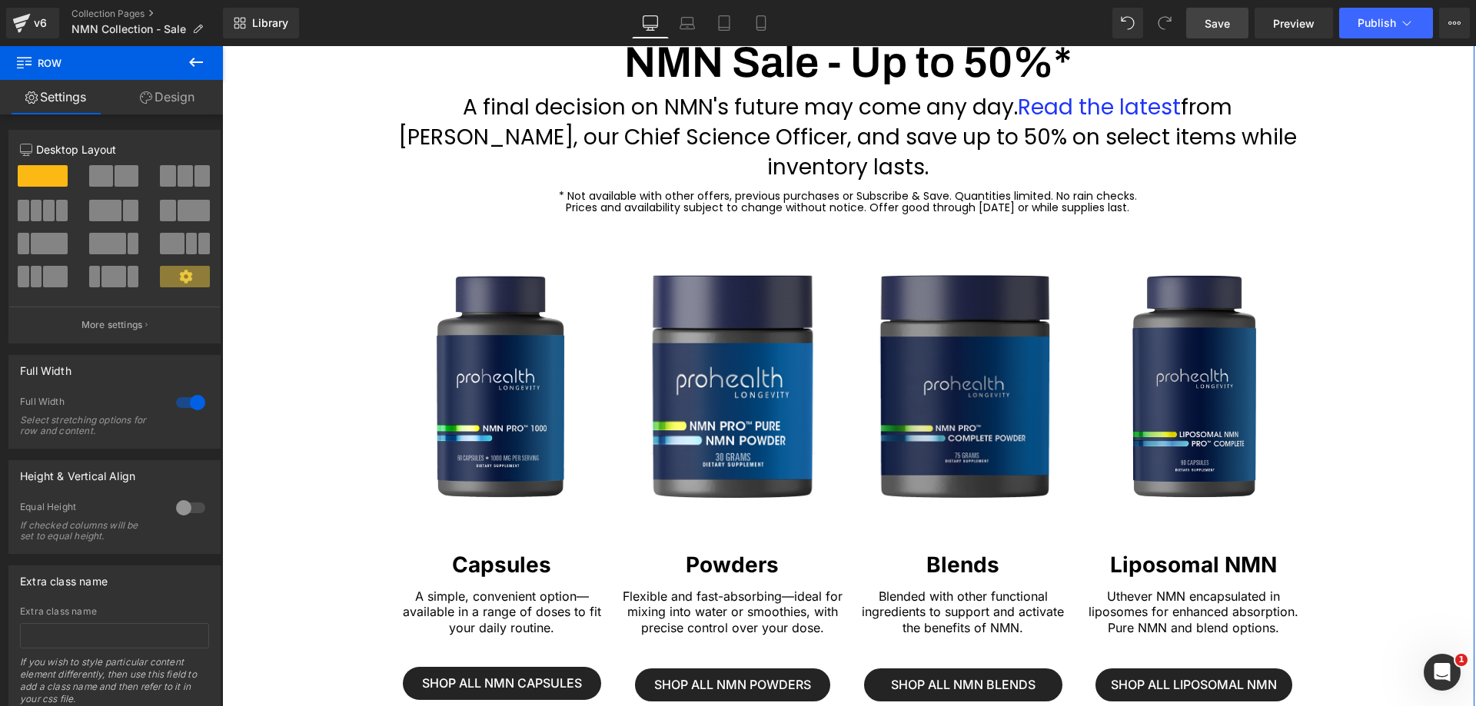
scroll to position [0, 0]
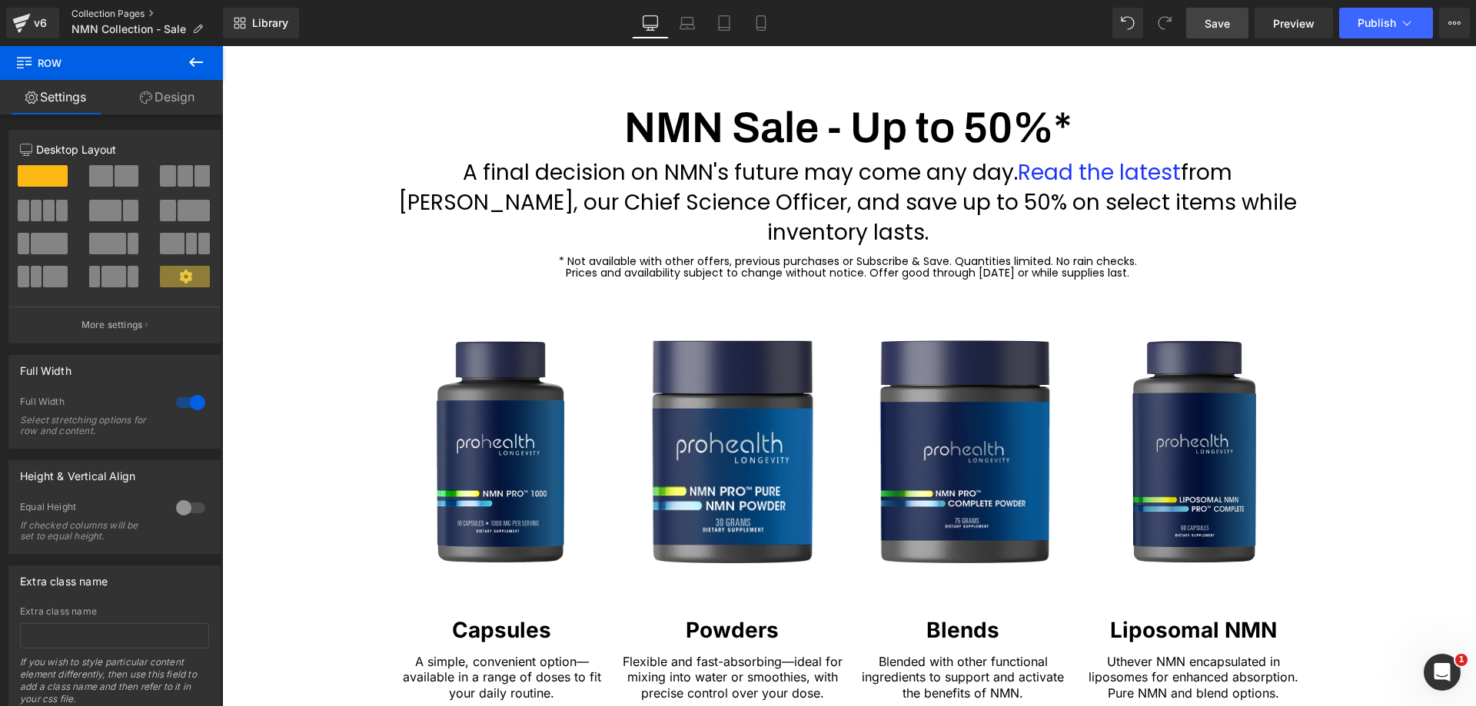
click at [88, 13] on link "Collection Pages" at bounding box center [146, 14] width 151 height 12
